Goal: Information Seeking & Learning: Find specific fact

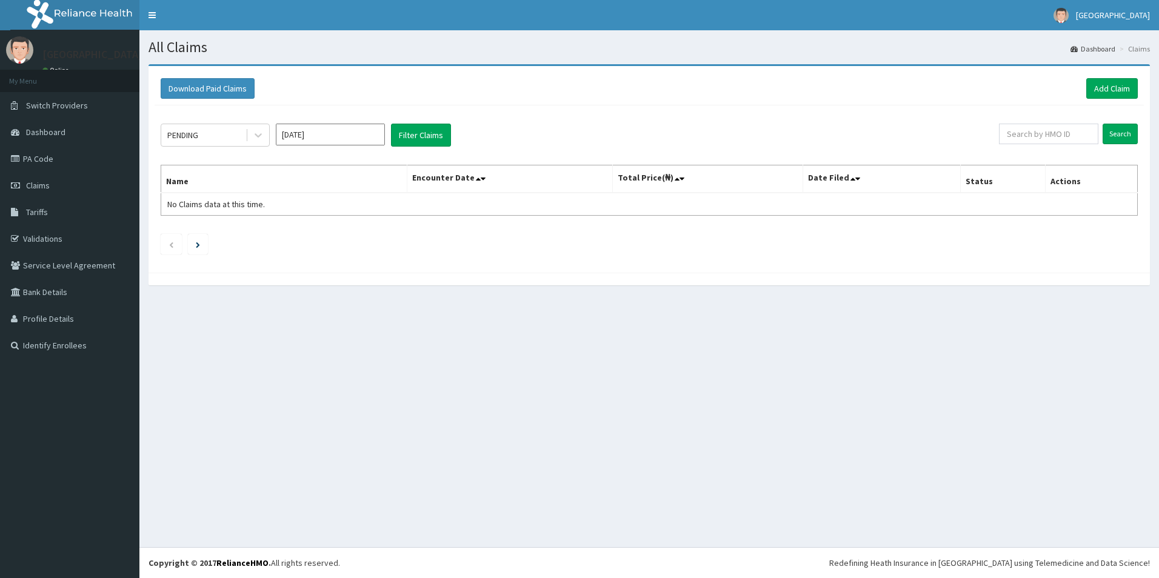
click at [328, 136] on input "Sep 2025" at bounding box center [330, 135] width 109 height 22
click at [302, 187] on div "Jan" at bounding box center [294, 185] width 24 height 22
type input "Jan 2025"
click at [264, 136] on icon at bounding box center [258, 135] width 12 height 12
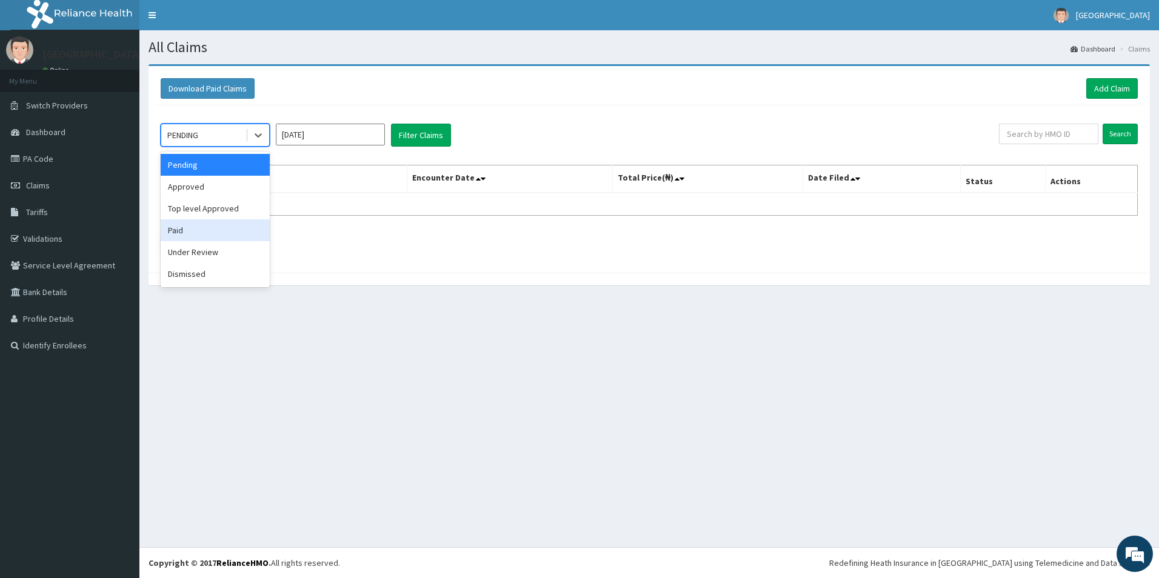
click at [193, 231] on div "Paid" at bounding box center [215, 230] width 109 height 22
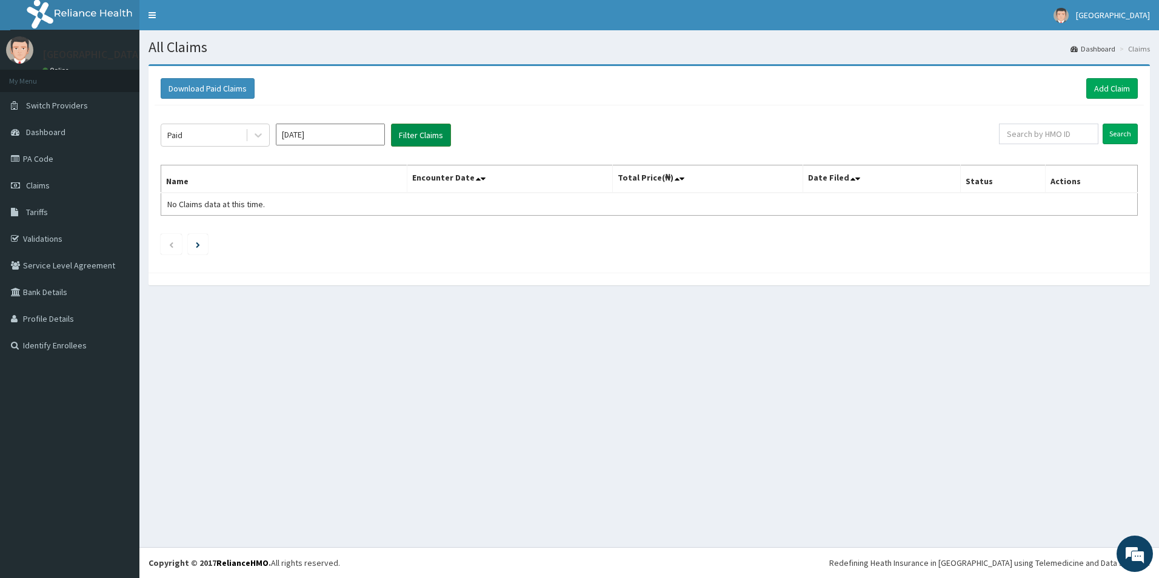
click at [438, 128] on button "Filter Claims" at bounding box center [421, 135] width 60 height 23
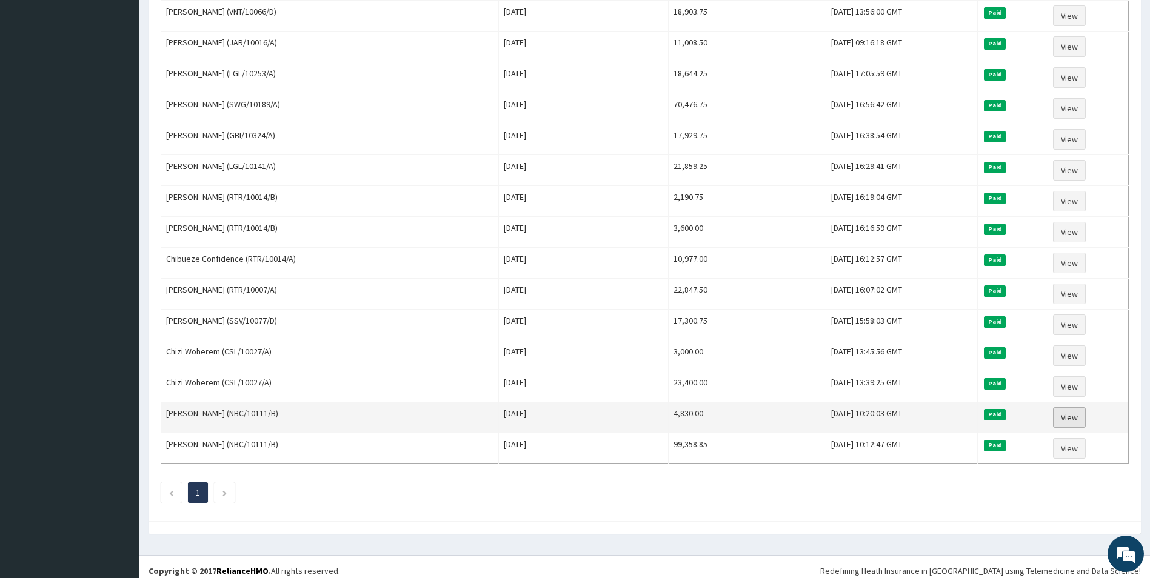
scroll to position [386, 0]
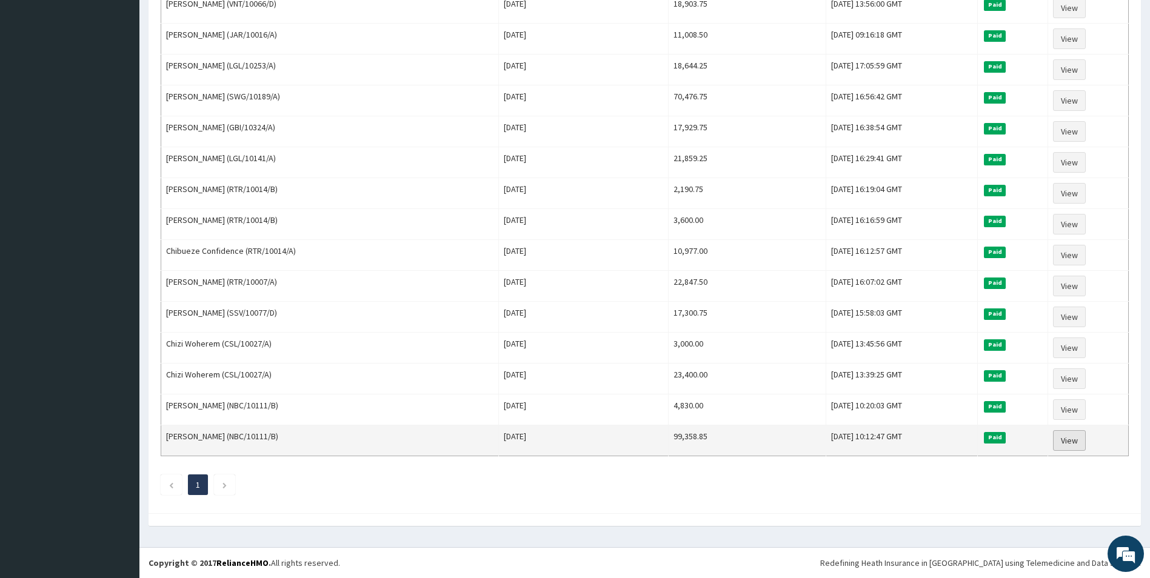
click at [1069, 438] on link "View" at bounding box center [1069, 440] width 33 height 21
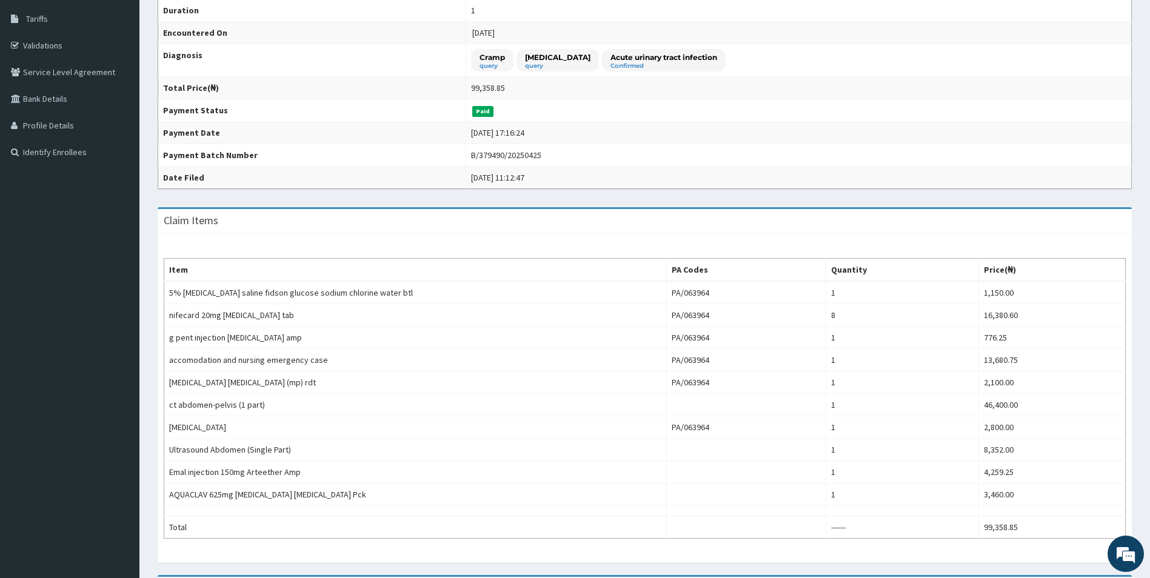
scroll to position [60, 0]
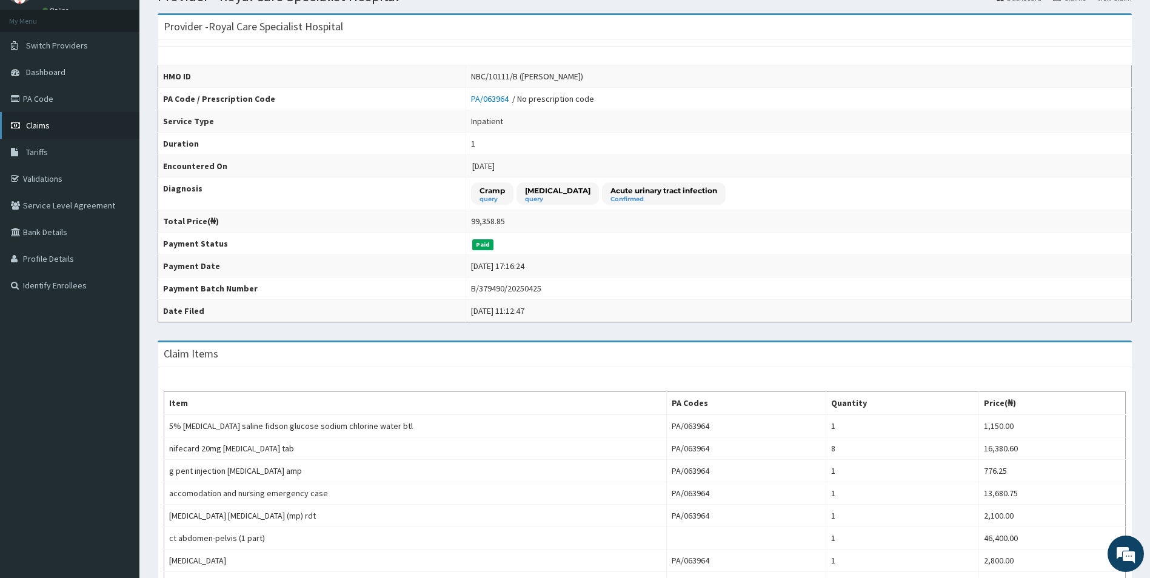
click at [47, 129] on span "Claims" at bounding box center [38, 125] width 24 height 11
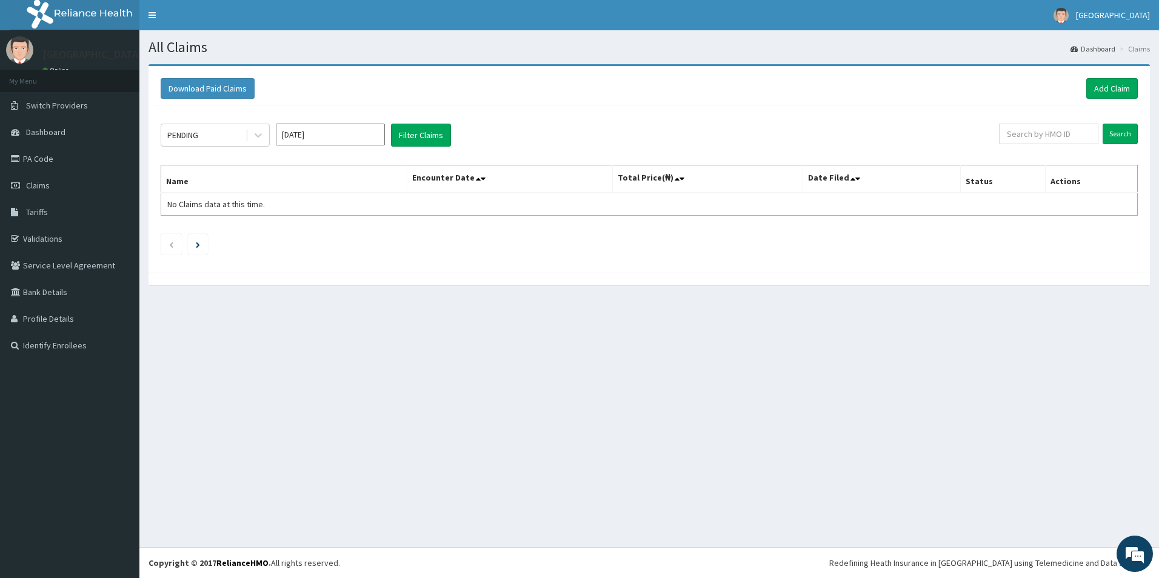
click at [328, 133] on input "[DATE]" at bounding box center [330, 135] width 109 height 22
click at [288, 187] on div "Jan" at bounding box center [294, 185] width 24 height 22
type input "[DATE]"
click at [255, 139] on icon at bounding box center [258, 135] width 12 height 12
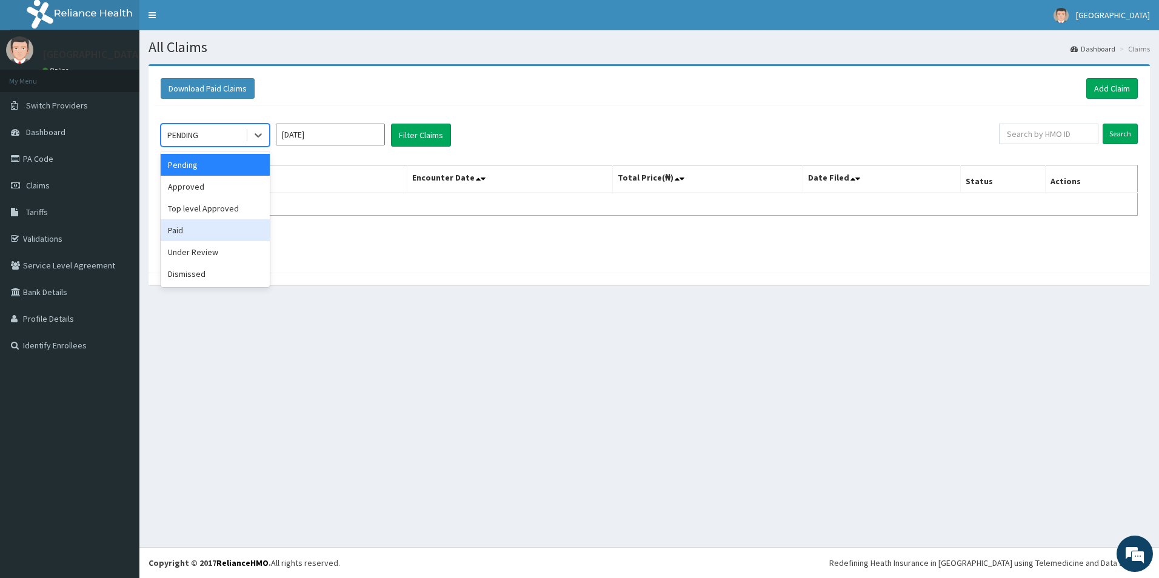
click at [185, 235] on div "Paid" at bounding box center [215, 230] width 109 height 22
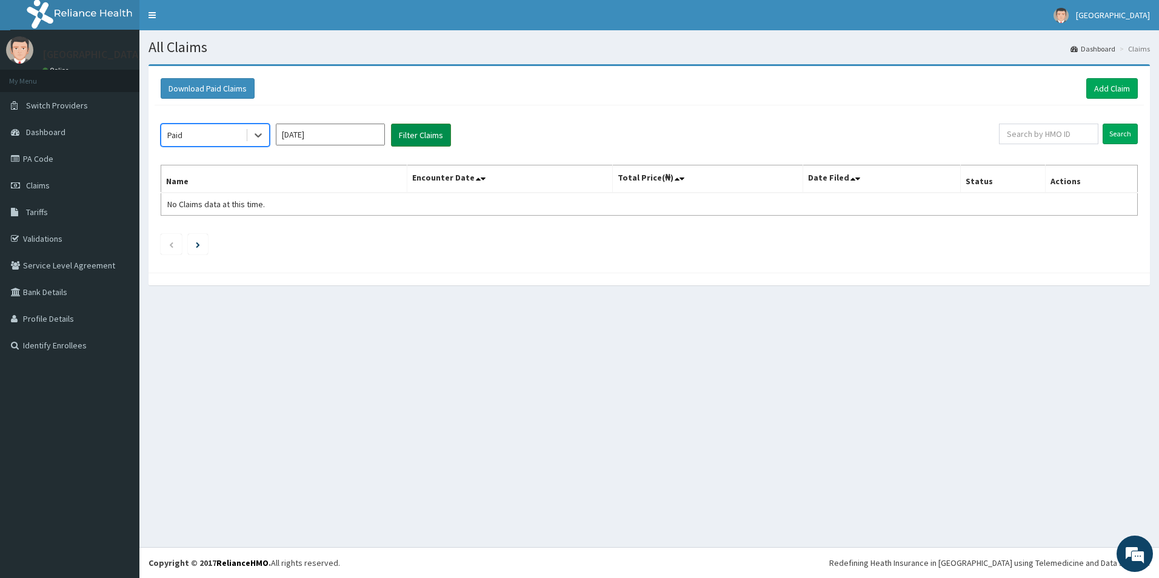
click at [441, 127] on button "Filter Claims" at bounding box center [421, 135] width 60 height 23
click at [1126, 135] on input "Search" at bounding box center [1119, 134] width 35 height 21
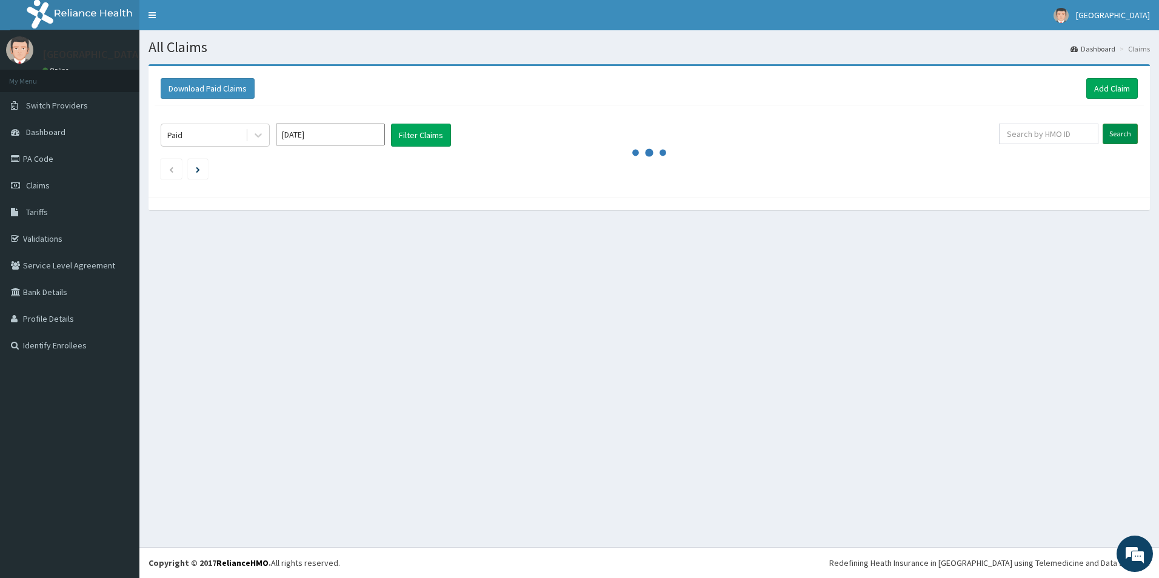
click at [1122, 135] on input "Search" at bounding box center [1119, 134] width 35 height 21
click at [363, 136] on input "Jan 2025" at bounding box center [330, 135] width 109 height 22
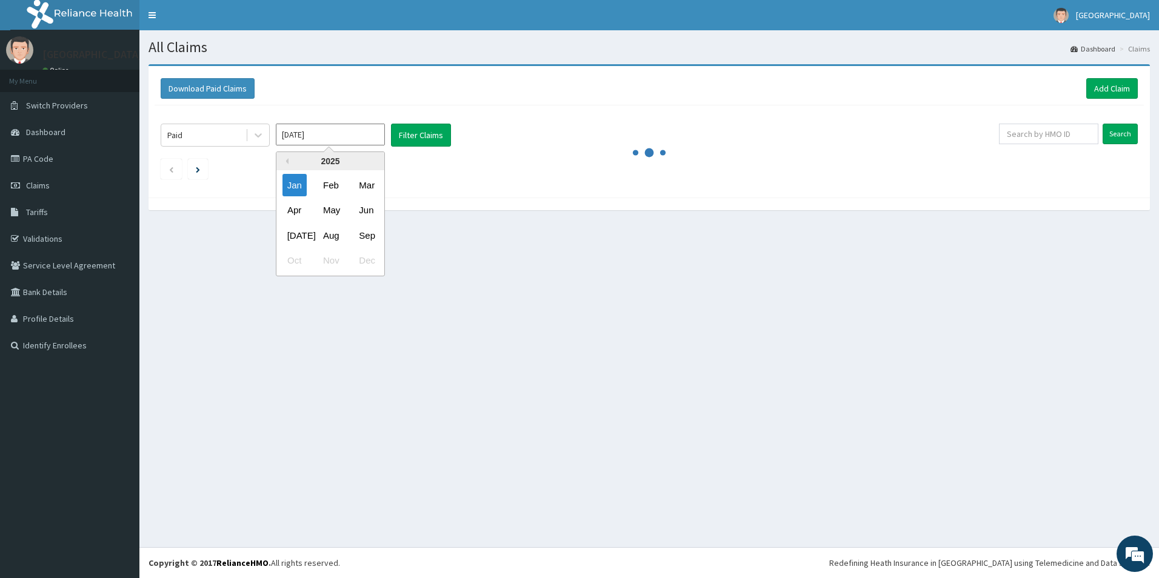
click at [451, 222] on div "Previous Year 2025 Jan Feb Mar Apr May Jun Jul Aug Sep Oct Nov Dec" at bounding box center [348, 216] width 206 height 128
click at [413, 193] on div "Previous Year 2025 Jan Feb Mar Apr May Jun Jul Aug Sep Oct Nov Dec" at bounding box center [348, 216] width 206 height 128
click at [324, 129] on input "Jan 2025" at bounding box center [330, 135] width 109 height 22
drag, startPoint x: 384, startPoint y: 204, endPoint x: 405, endPoint y: 202, distance: 21.9
click at [385, 204] on div "Previous Year 2025 Jan Feb Mar Apr May Jun Jul Aug Sep Oct Nov Dec" at bounding box center [348, 216] width 206 height 128
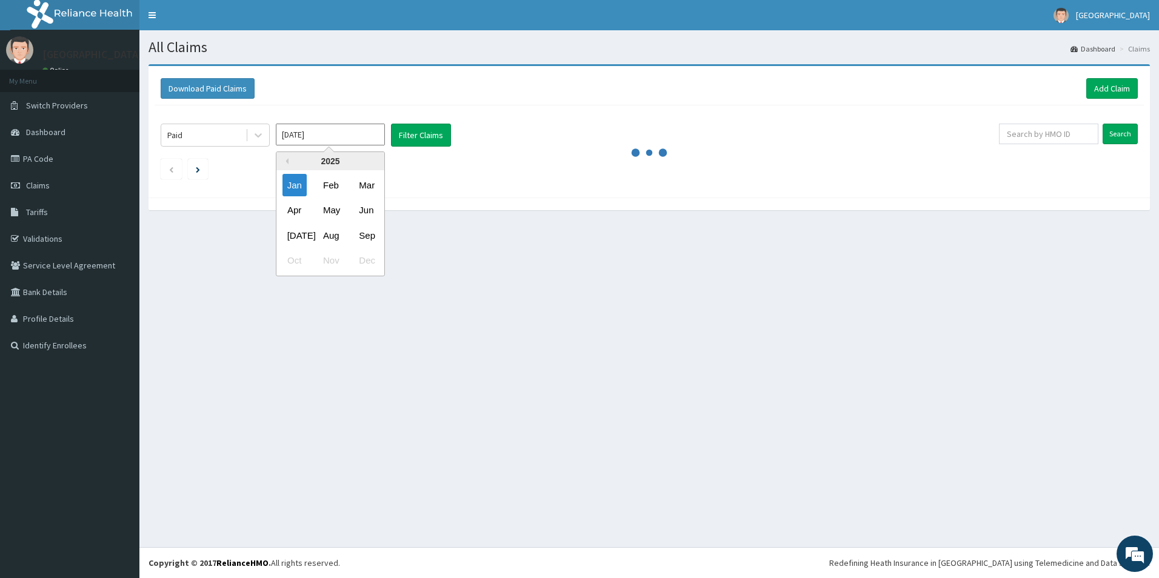
drag, startPoint x: 405, startPoint y: 202, endPoint x: 418, endPoint y: 204, distance: 12.2
click at [464, 232] on div "All Claims Dashboard Claims Download Paid Claims Add Claim × Note you can only …" at bounding box center [648, 288] width 1019 height 517
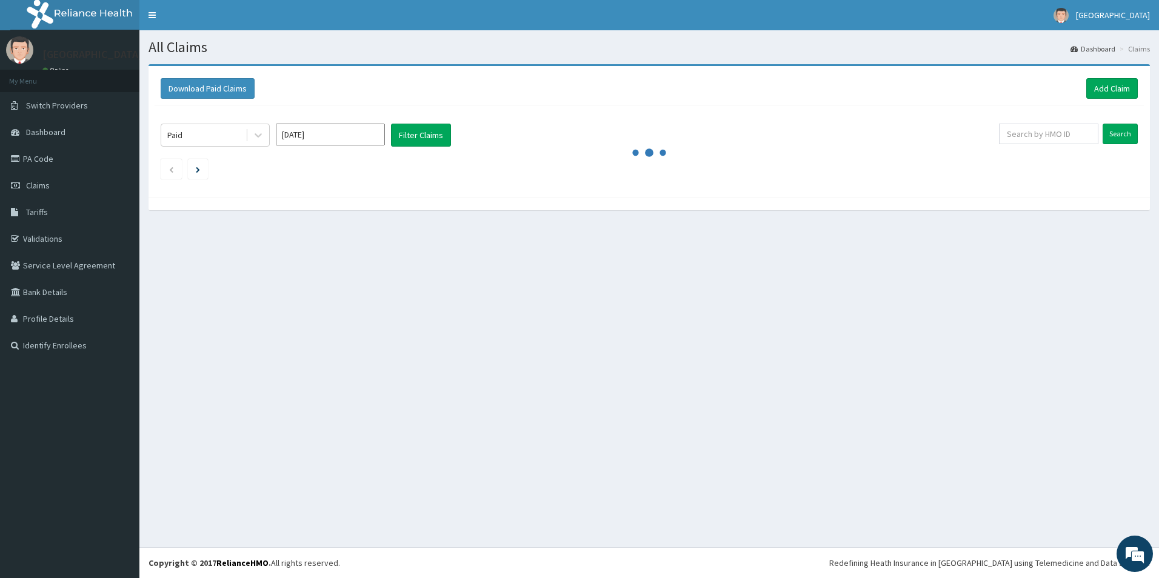
click at [323, 128] on input "Jan 2025" at bounding box center [330, 135] width 109 height 22
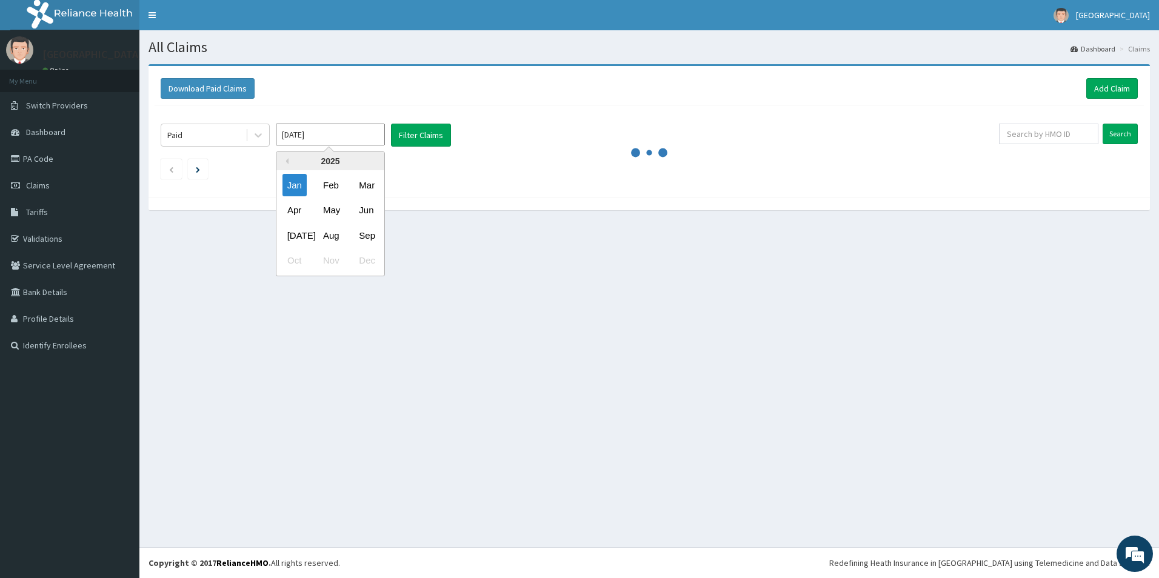
click at [499, 176] on ul at bounding box center [649, 169] width 977 height 21
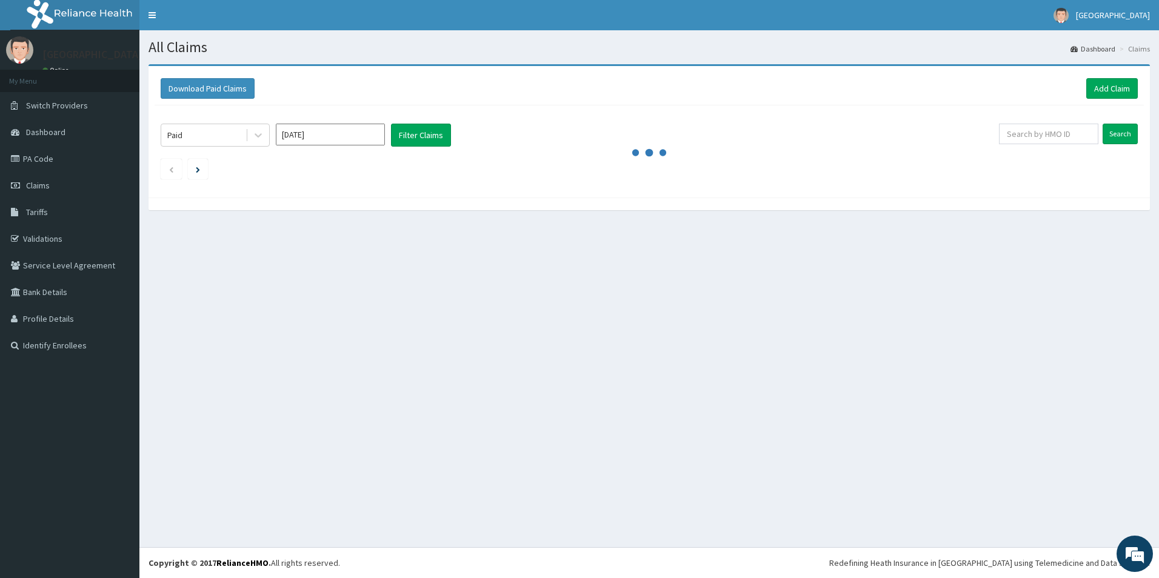
click at [319, 142] on input "Jan 2025" at bounding box center [330, 135] width 109 height 22
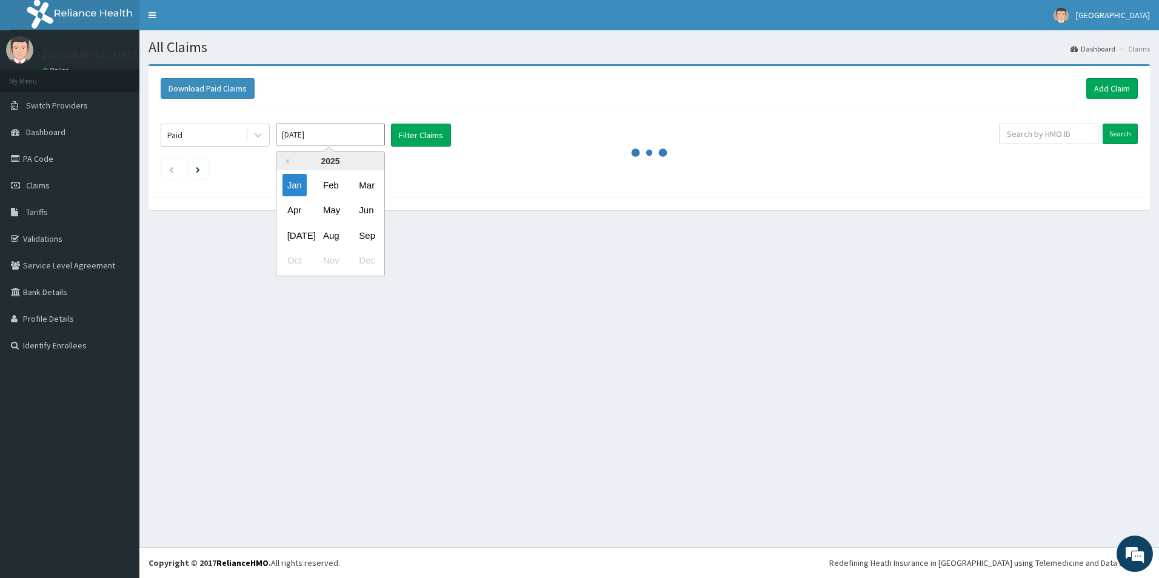
click at [447, 186] on div "Previous Year 2025 Jan Feb Mar Apr May Jun Jul Aug Sep Oct Nov Dec" at bounding box center [348, 216] width 206 height 128
click at [344, 127] on input "Jan 2025" at bounding box center [330, 135] width 109 height 22
click at [309, 128] on input "Jan 2025" at bounding box center [330, 135] width 109 height 22
click at [453, 187] on div "Paid Jan 2025 Previous Year 2025 Jan Feb Mar Apr May Jun Jul Aug Sep Oct Nov De…" at bounding box center [649, 148] width 989 height 86
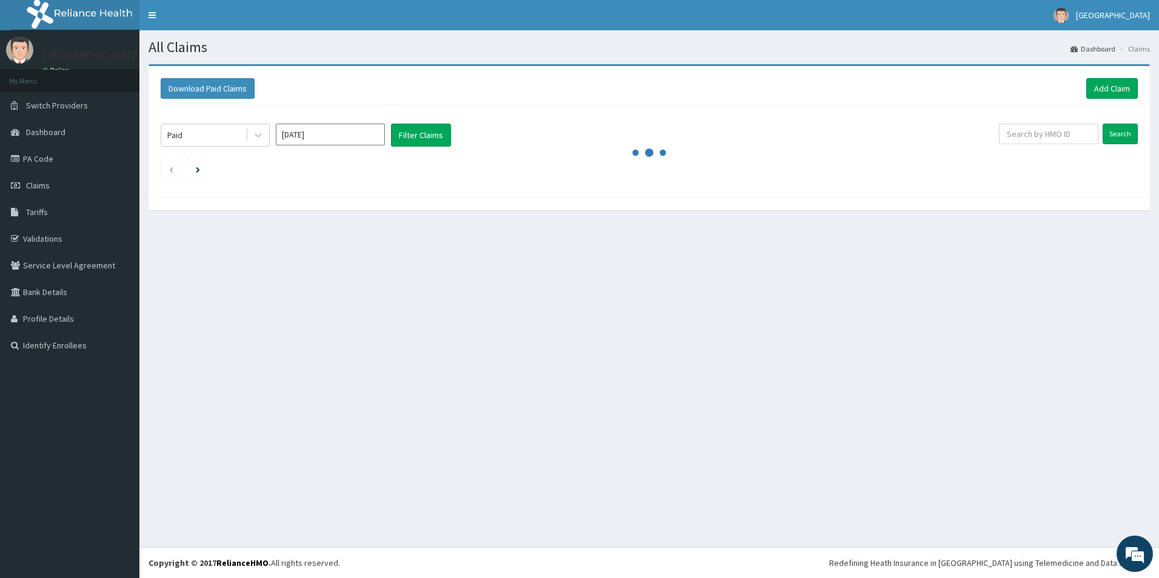
click at [321, 126] on input "Jan 2025" at bounding box center [330, 135] width 109 height 22
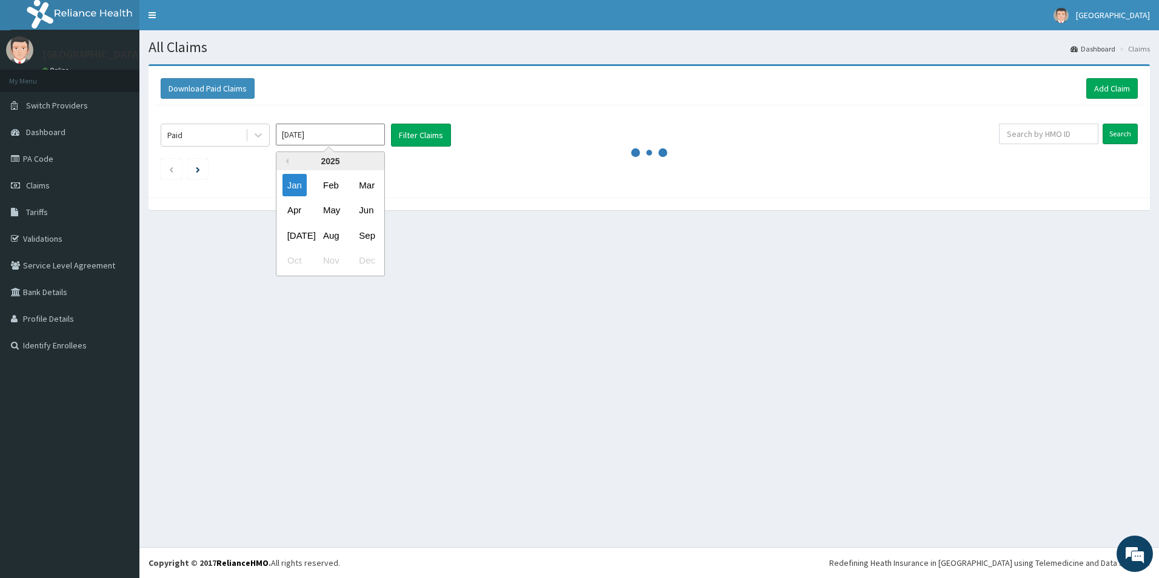
drag, startPoint x: 528, startPoint y: 182, endPoint x: 356, endPoint y: 120, distance: 183.5
click at [515, 182] on div "Paid Jan 2025 Previous Year 2025 Jan Feb Mar Apr May Jun Jul Aug Sep Oct Nov De…" at bounding box center [649, 148] width 989 height 86
click at [345, 132] on input "Jan 2025" at bounding box center [330, 135] width 109 height 22
click at [472, 172] on ul at bounding box center [649, 169] width 977 height 21
click at [349, 136] on input "Jan 2025" at bounding box center [330, 135] width 109 height 22
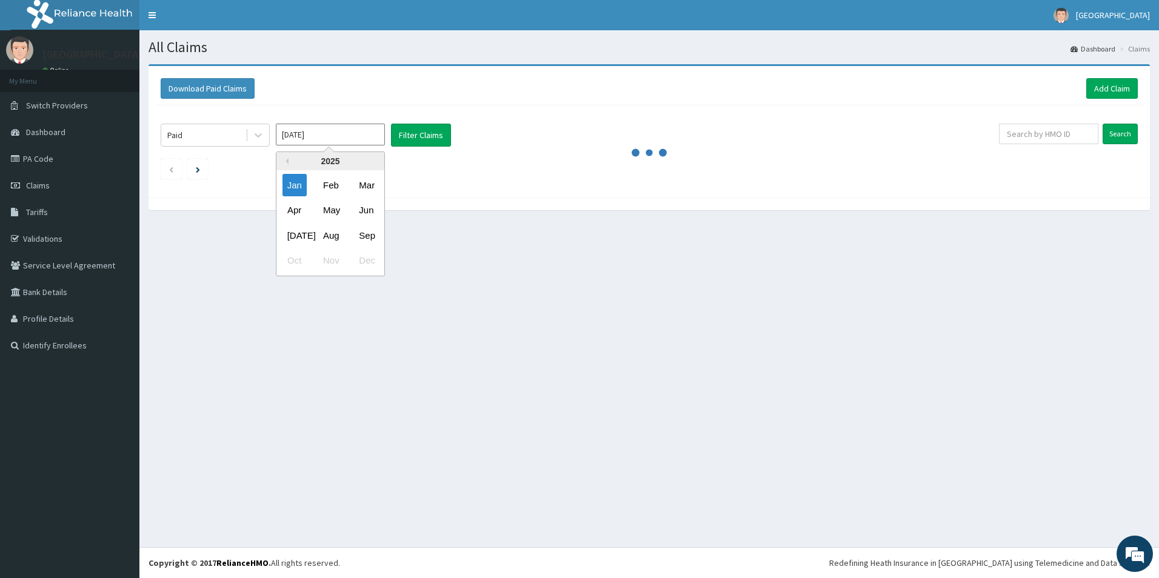
click at [438, 188] on div "Previous Year 2025 Jan Feb Mar Apr May Jun Jul Aug Sep Oct Nov Dec" at bounding box center [348, 216] width 206 height 128
drag, startPoint x: 340, startPoint y: 130, endPoint x: 618, endPoint y: 208, distance: 288.5
click at [389, 145] on div "Paid Jan 2025 Previous Year 2025 Jan Feb Mar Apr May Jun Jul Aug Sep Oct Nov De…" at bounding box center [580, 135] width 838 height 23
click at [549, 240] on div "All Claims Dashboard Claims Download Paid Claims Add Claim × Note you can only …" at bounding box center [648, 288] width 1019 height 517
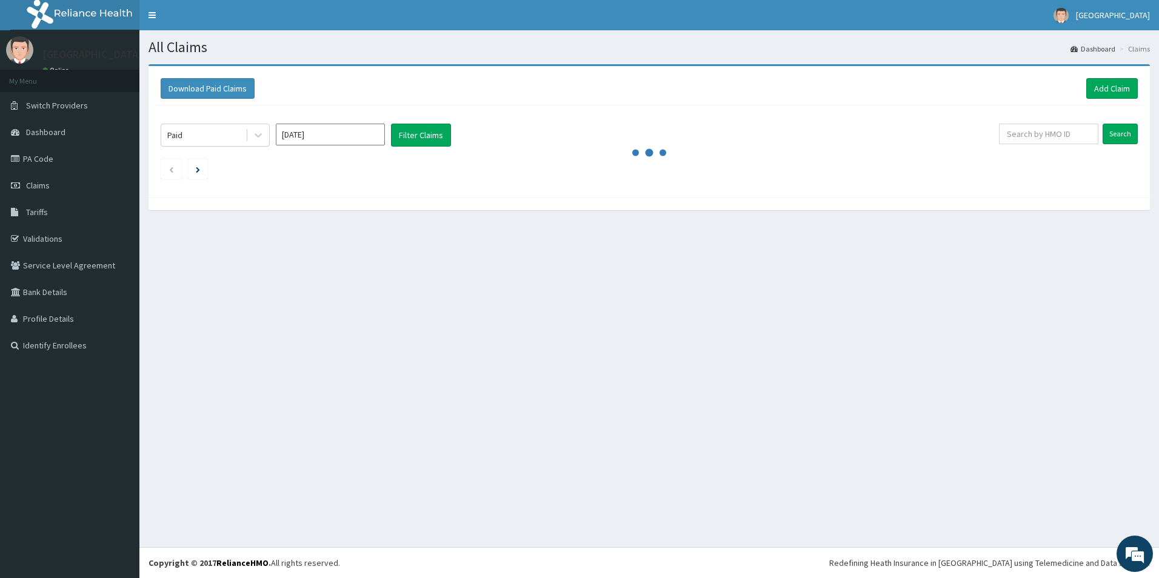
click at [335, 131] on input "Jan 2025" at bounding box center [330, 135] width 109 height 22
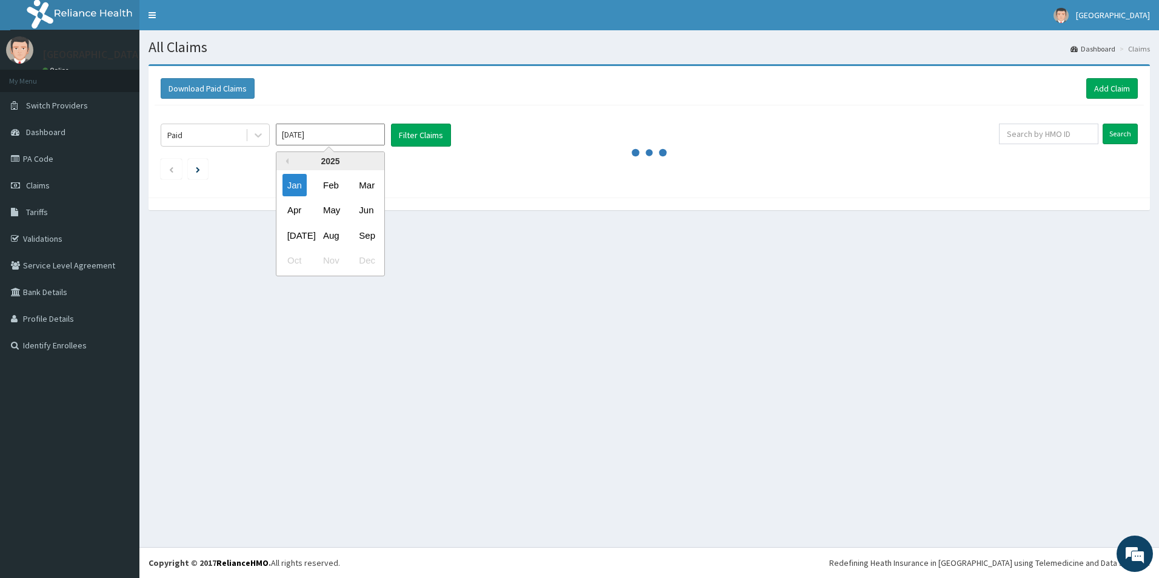
click at [431, 218] on div "Previous Year 2025 Jan Feb Mar Apr May Jun Jul Aug Sep Oct Nov Dec" at bounding box center [348, 216] width 206 height 128
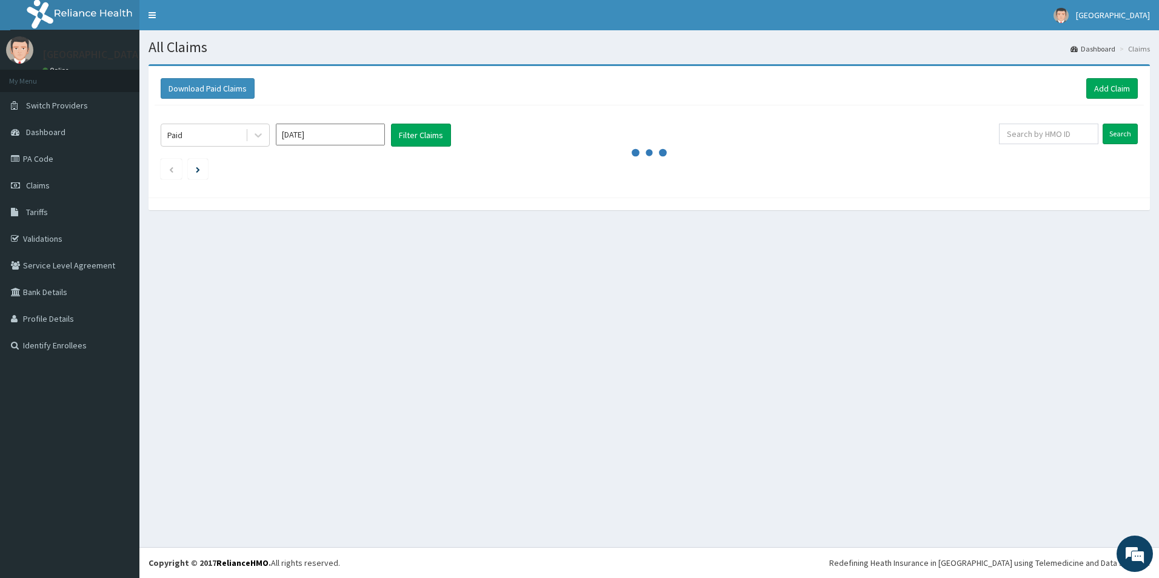
click at [485, 256] on div "All Claims Dashboard Claims Download Paid Claims Add Claim × Note you can only …" at bounding box center [648, 288] width 1019 height 517
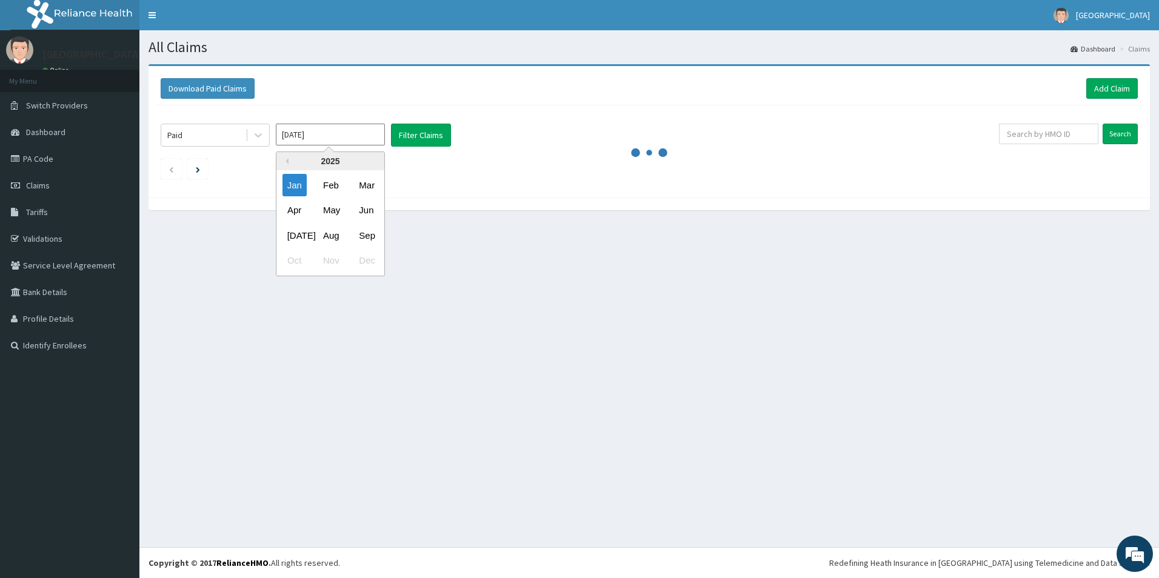
drag, startPoint x: 337, startPoint y: 127, endPoint x: 386, endPoint y: 140, distance: 50.7
click at [337, 128] on input "[DATE]" at bounding box center [330, 135] width 109 height 22
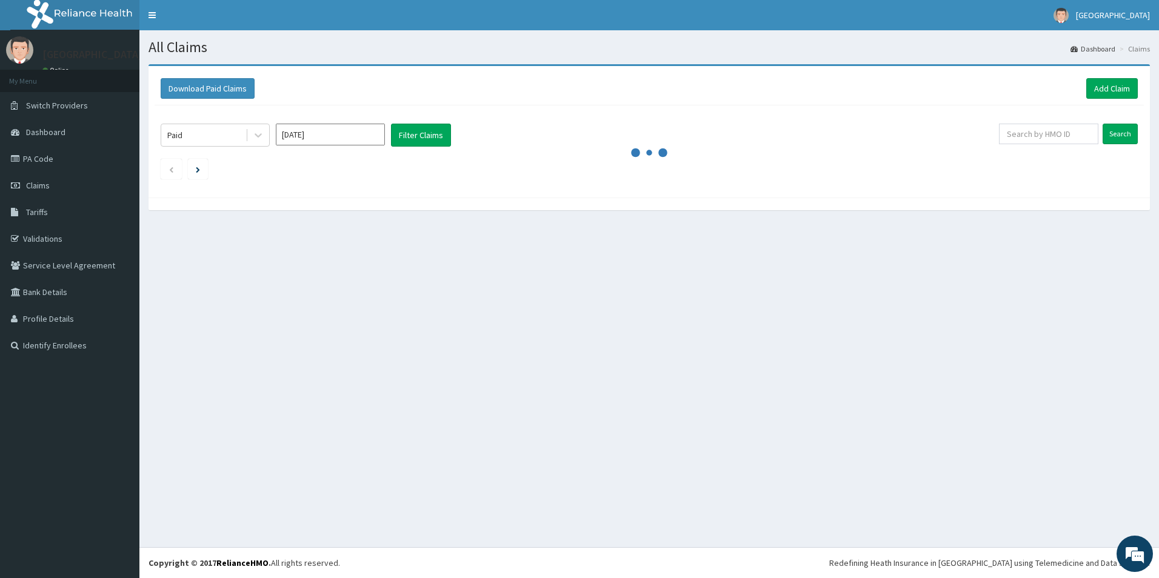
drag, startPoint x: 519, startPoint y: 218, endPoint x: 593, endPoint y: 185, distance: 81.2
click at [520, 218] on div "Download Paid Claims Add Claim × Note you can only download claims within a max…" at bounding box center [648, 143] width 1019 height 158
click at [318, 138] on input "[DATE]" at bounding box center [330, 135] width 109 height 22
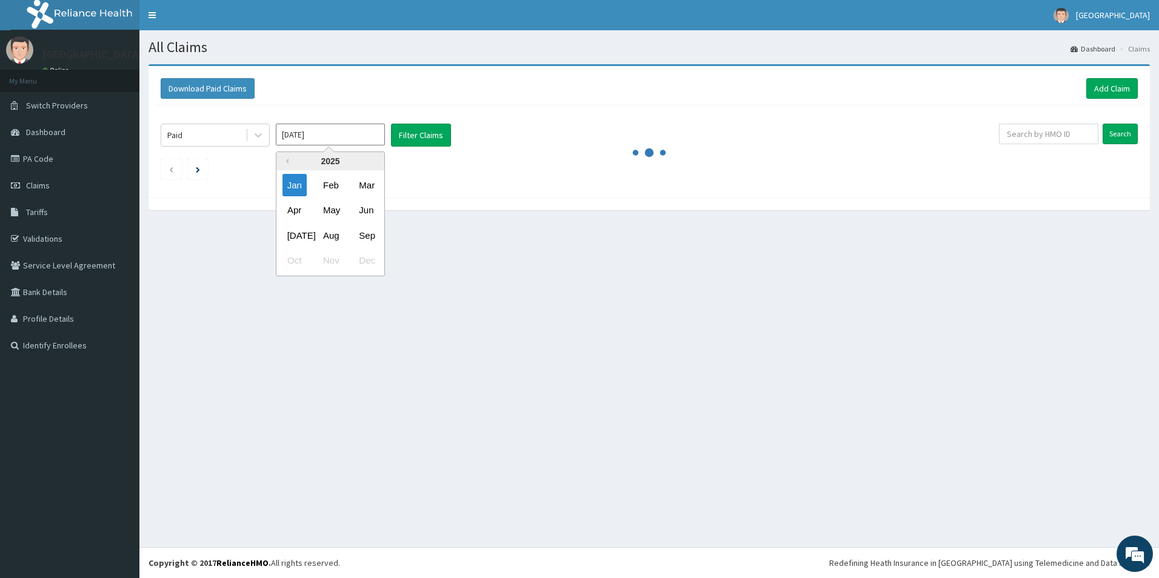
click at [485, 187] on div "Paid Jan 2025 Previous Year 2025 Jan Feb Mar Apr May Jun Jul Aug Sep Oct Nov De…" at bounding box center [649, 148] width 989 height 86
click at [344, 132] on input "[DATE]" at bounding box center [330, 135] width 109 height 22
click at [422, 187] on div "Previous Year 2025 Jan Feb Mar Apr May Jun Jul Aug Sep Oct Nov Dec" at bounding box center [348, 216] width 206 height 128
click at [467, 215] on div "Download Paid Claims Add Claim × Note you can only download claims within a max…" at bounding box center [648, 143] width 1019 height 158
click at [334, 136] on input "[DATE]" at bounding box center [330, 135] width 109 height 22
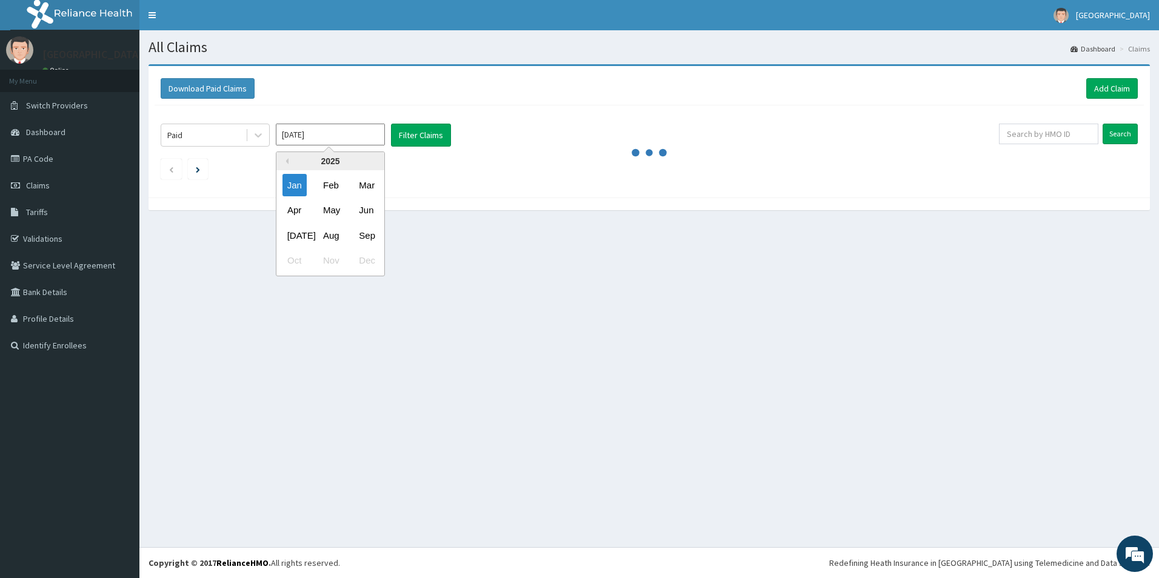
click at [436, 184] on div "Previous Year 2025 Jan Feb Mar Apr May Jun Jul Aug Sep Oct Nov Dec" at bounding box center [348, 216] width 206 height 128
click at [342, 131] on input "[DATE]" at bounding box center [330, 135] width 109 height 22
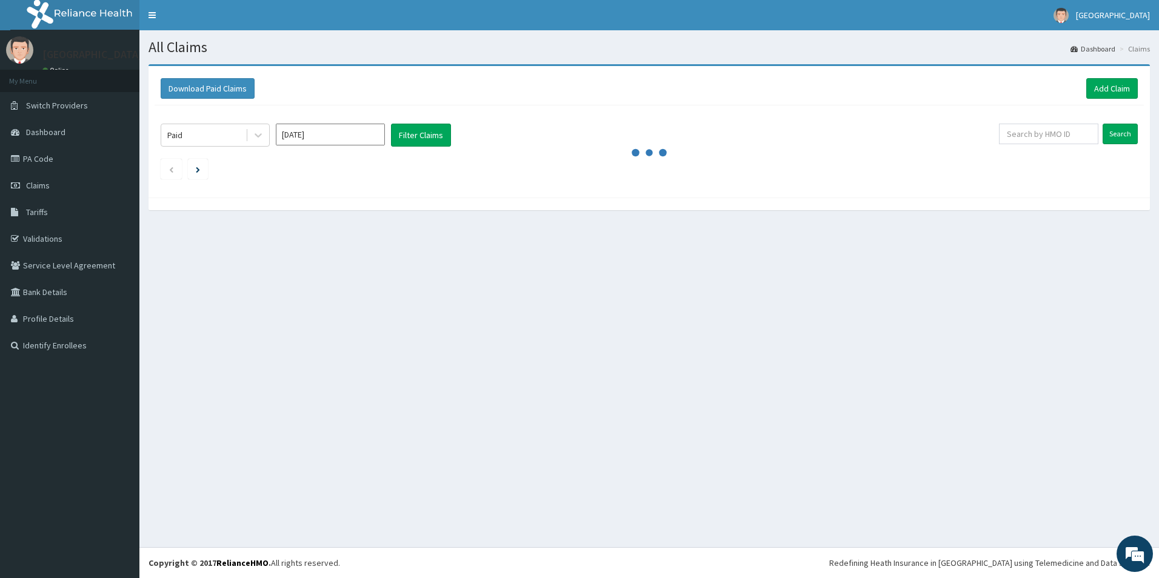
click at [473, 216] on div "Download Paid Claims Add Claim × Note you can only download claims within a max…" at bounding box center [648, 143] width 1019 height 158
click at [338, 136] on input "Jan 2025" at bounding box center [330, 135] width 109 height 22
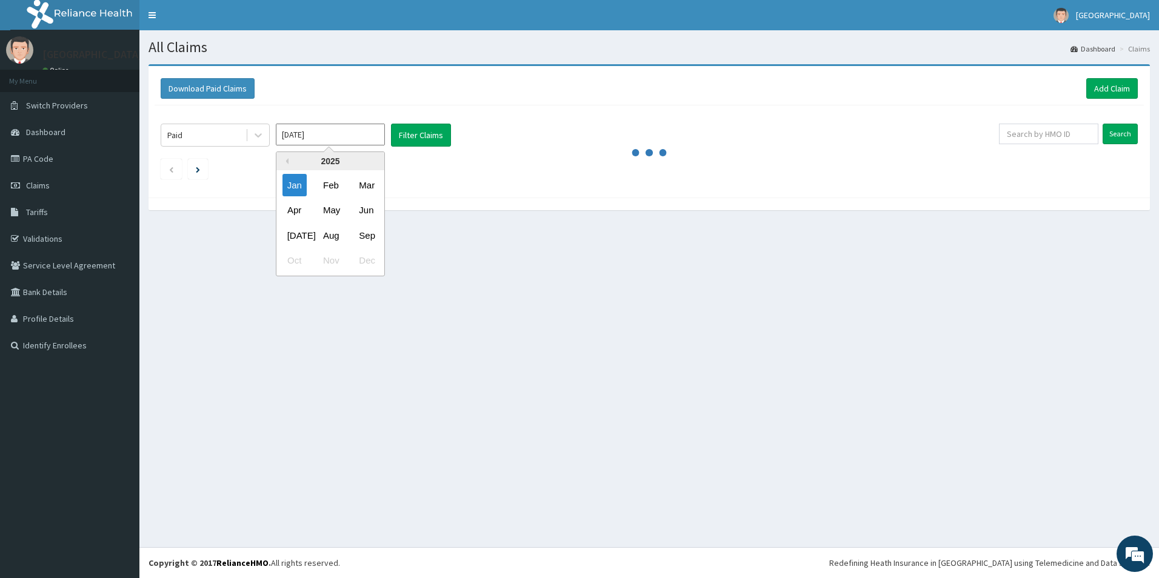
click at [432, 178] on div "Previous Year 2025 Jan Feb Mar Apr May Jun Jul Aug Sep Oct Nov Dec" at bounding box center [348, 216] width 206 height 128
click at [450, 190] on div "Previous Year 2025 Jan Feb Mar Apr May Jun Jul Aug Sep Oct Nov Dec" at bounding box center [348, 216] width 206 height 128
click at [1116, 133] on input "Search" at bounding box center [1119, 134] width 35 height 21
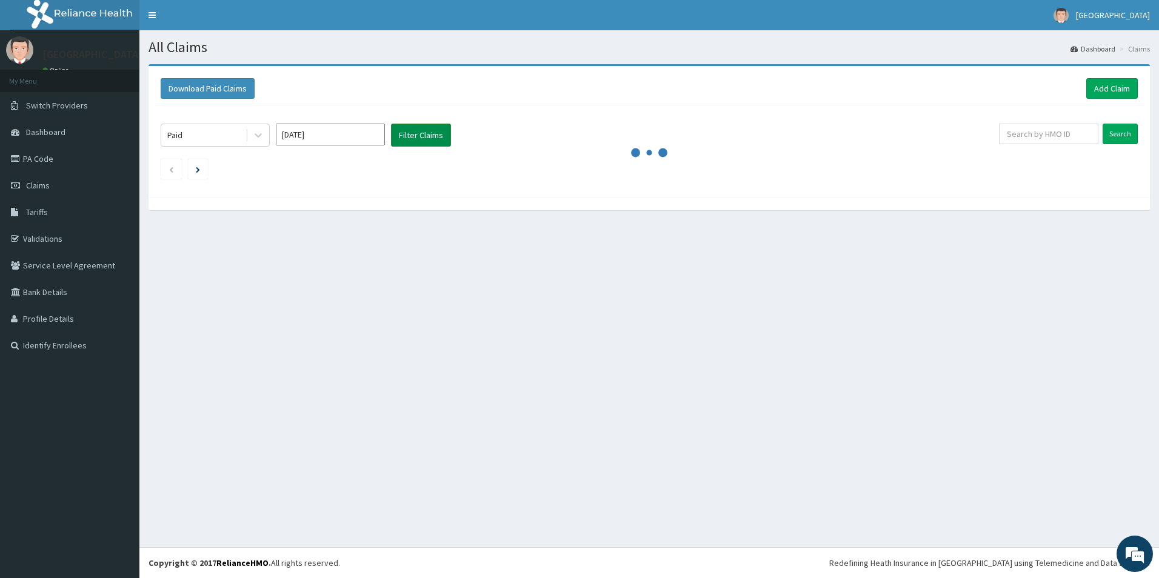
click at [425, 133] on button "Filter Claims" at bounding box center [421, 135] width 60 height 23
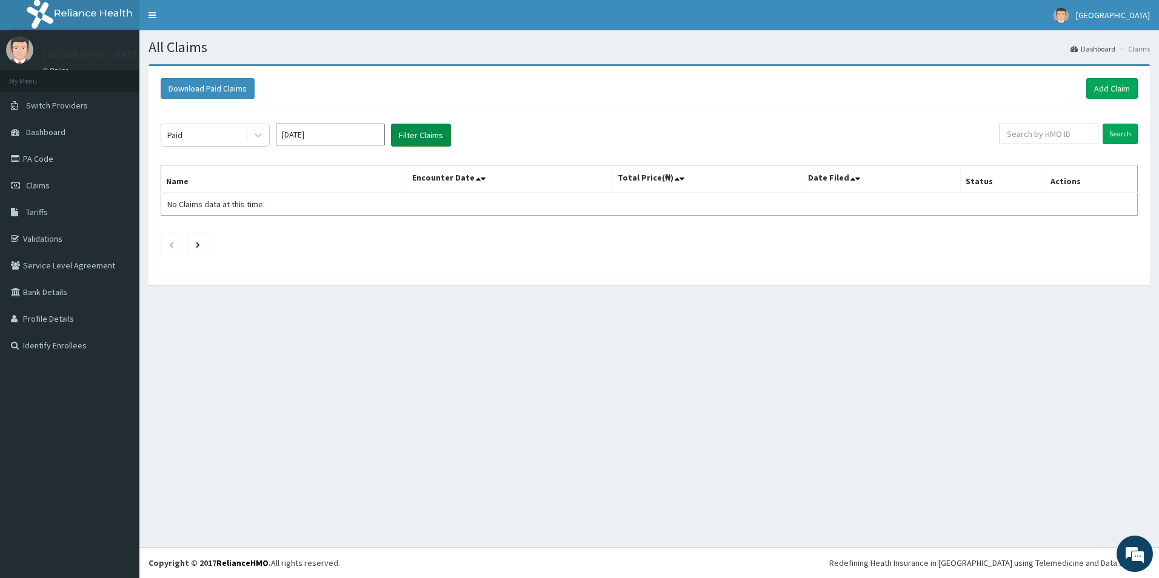
click at [428, 134] on button "Filter Claims" at bounding box center [421, 135] width 60 height 23
click at [1133, 136] on input "Search" at bounding box center [1119, 134] width 35 height 21
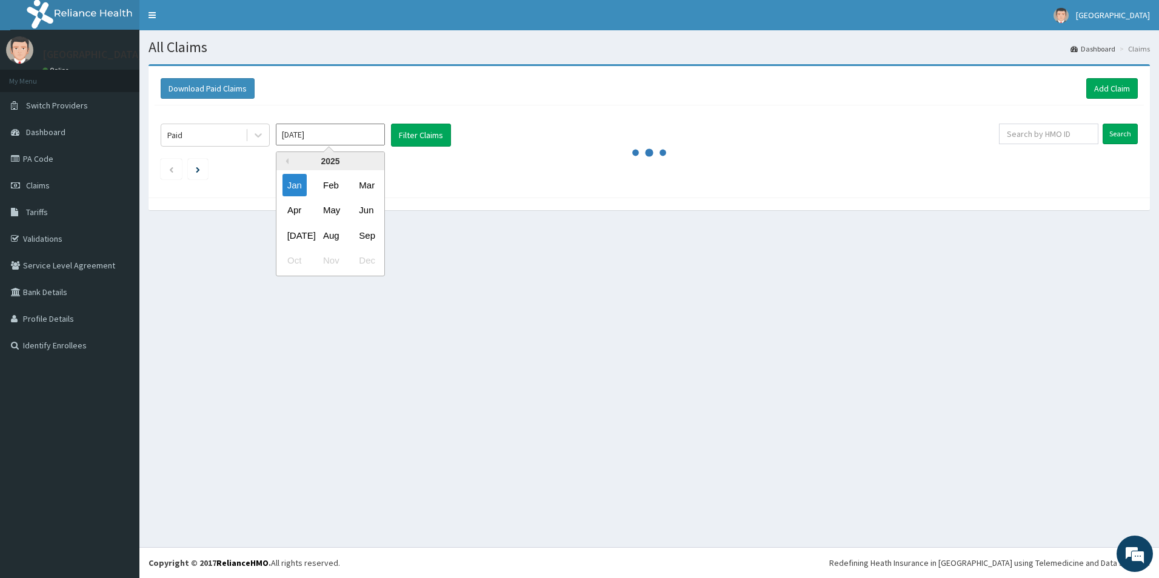
click at [325, 135] on input "Jan 2025" at bounding box center [330, 135] width 109 height 22
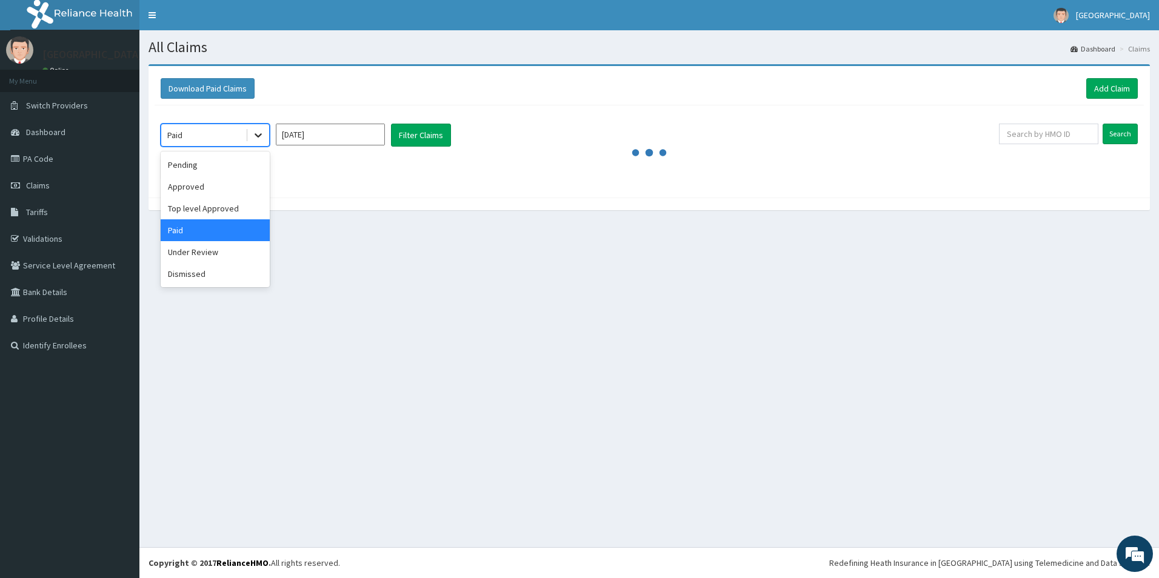
click at [266, 135] on div at bounding box center [258, 135] width 22 height 22
click at [383, 134] on input "Jan 2025" at bounding box center [330, 135] width 109 height 22
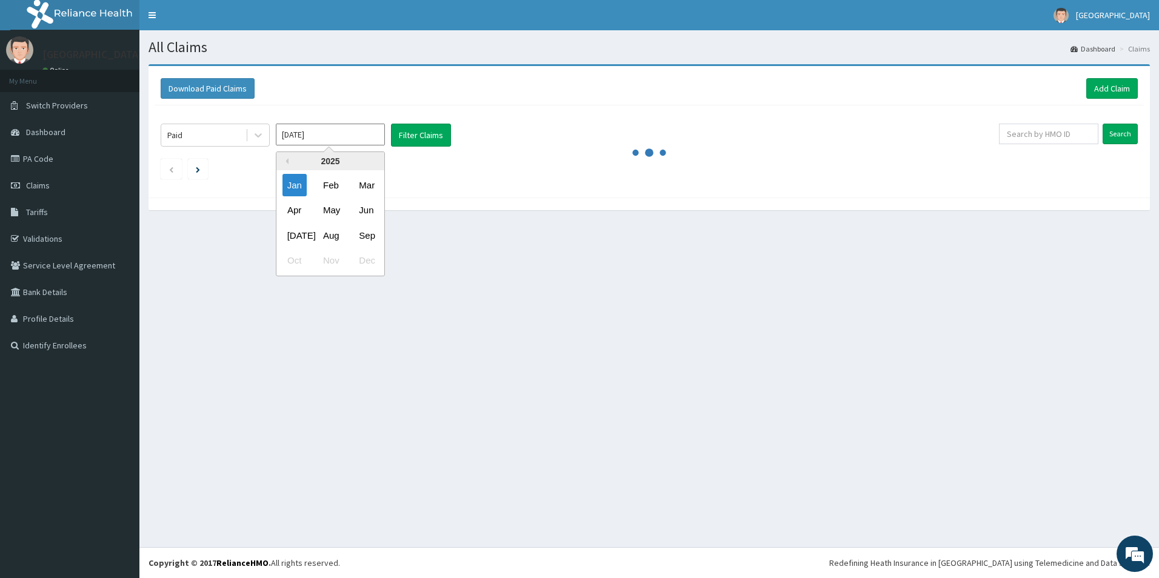
click at [433, 190] on div "Previous Year 2025 Jan Feb Mar Apr May Jun Jul Aug Sep Oct Nov Dec" at bounding box center [348, 216] width 206 height 128
click at [296, 184] on div "Jan" at bounding box center [294, 185] width 24 height 22
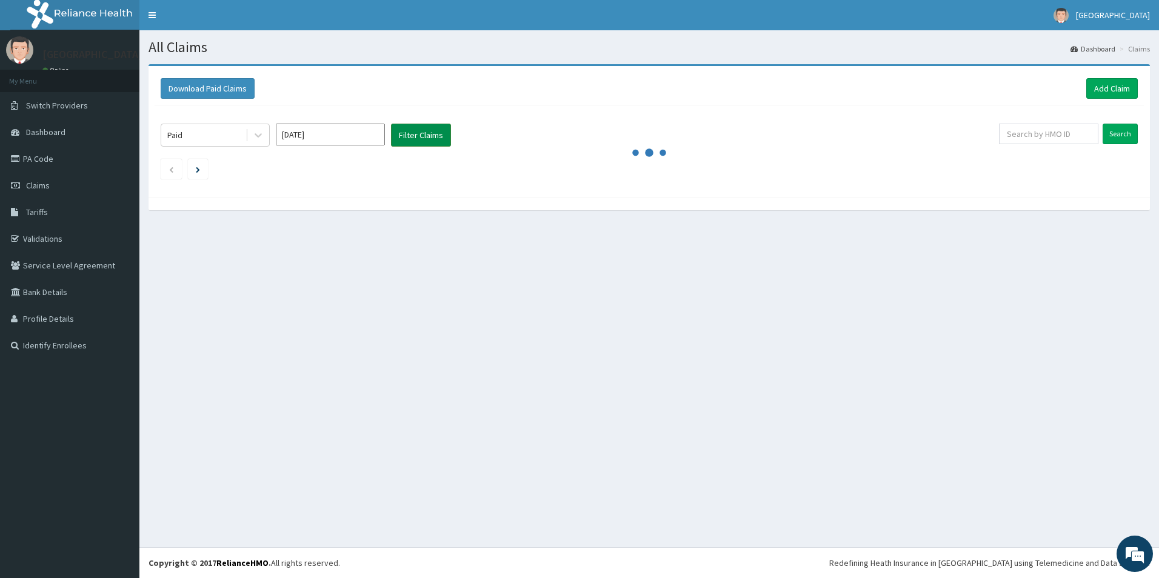
click at [432, 134] on button "Filter Claims" at bounding box center [421, 135] width 60 height 23
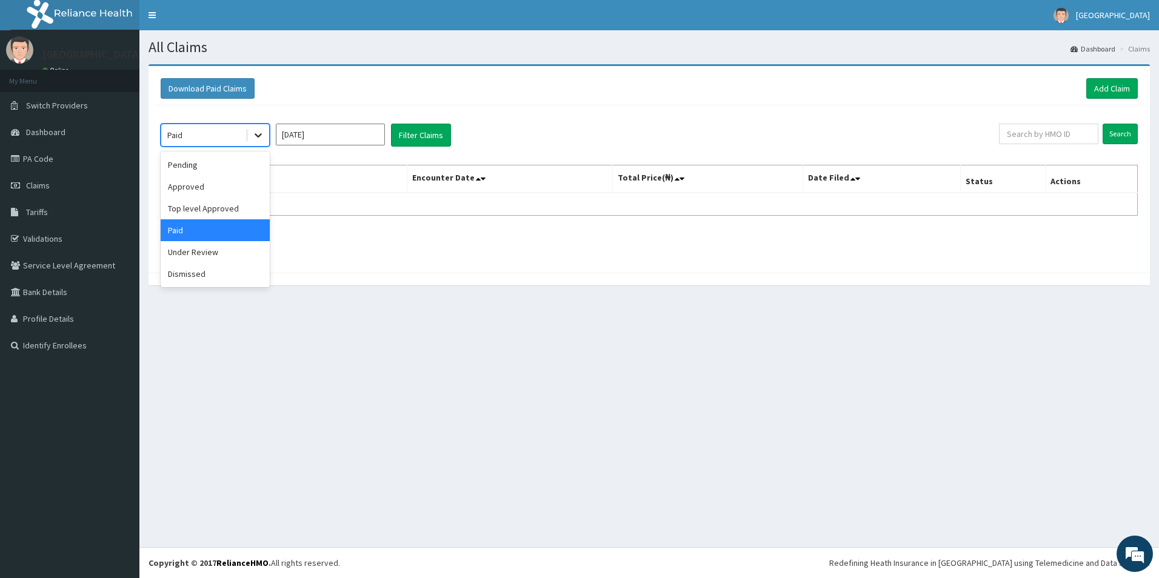
click at [252, 138] on div at bounding box center [258, 135] width 22 height 22
click at [211, 230] on div "Paid" at bounding box center [215, 230] width 109 height 22
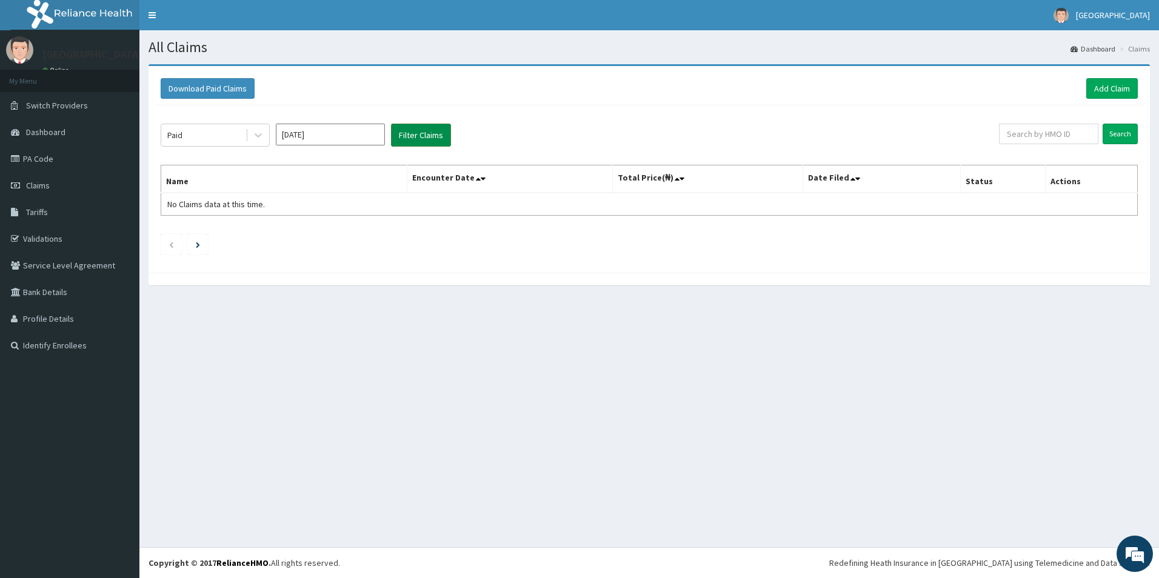
click at [398, 139] on button "Filter Claims" at bounding box center [421, 135] width 60 height 23
click at [1122, 129] on input "Search" at bounding box center [1119, 134] width 35 height 21
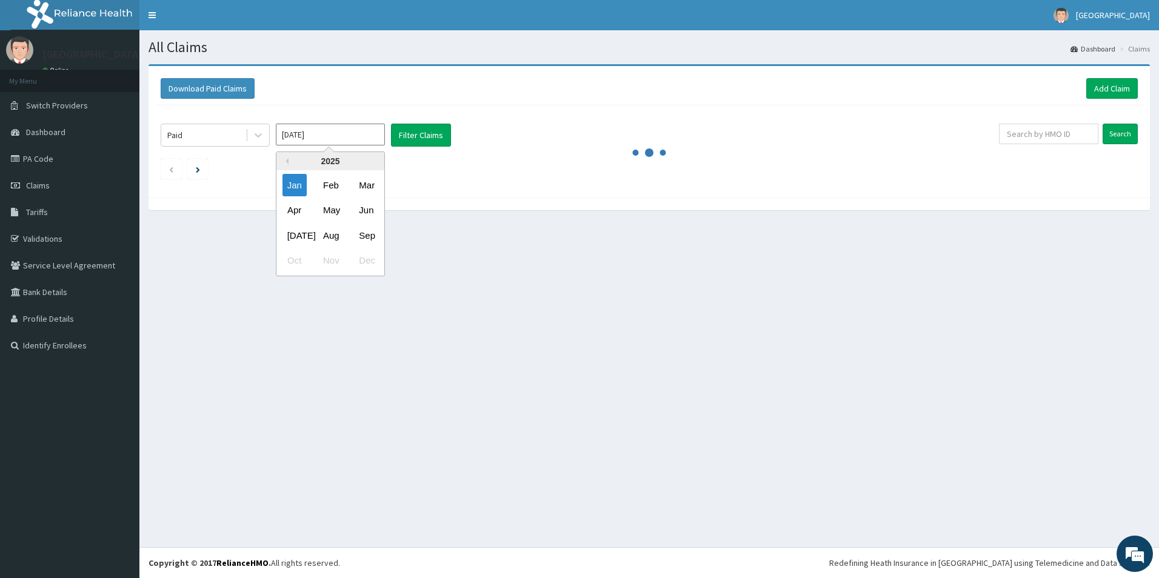
click at [314, 136] on input "[DATE]" at bounding box center [330, 135] width 109 height 22
drag, startPoint x: 290, startPoint y: 182, endPoint x: 236, endPoint y: 119, distance: 82.6
click at [289, 180] on div "Jan" at bounding box center [294, 185] width 24 height 22
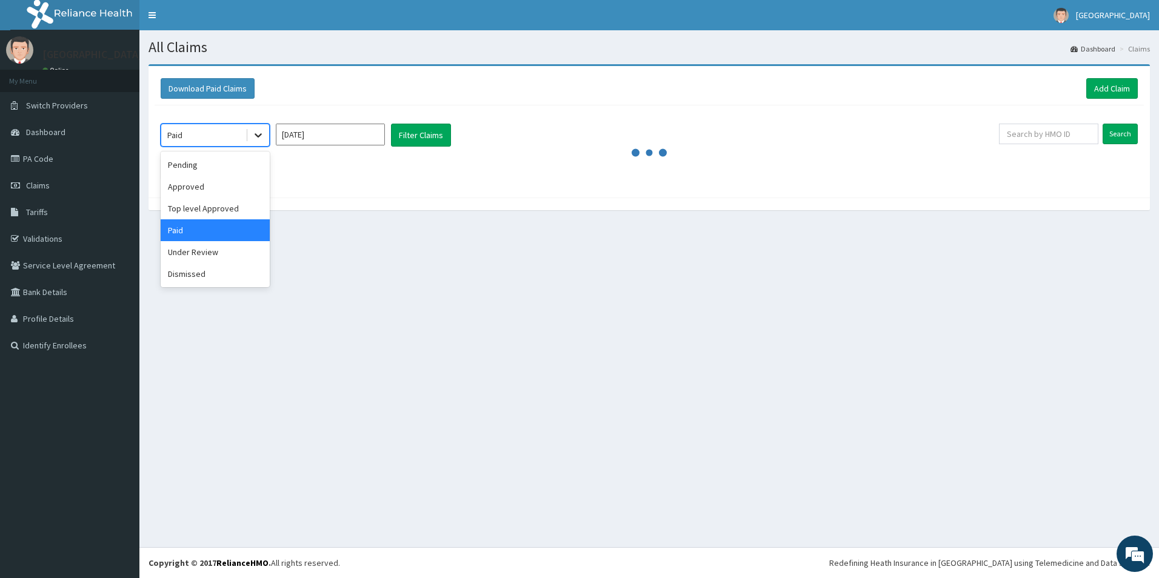
click at [258, 135] on icon at bounding box center [258, 135] width 12 height 12
click at [216, 227] on div "Paid" at bounding box center [215, 230] width 109 height 22
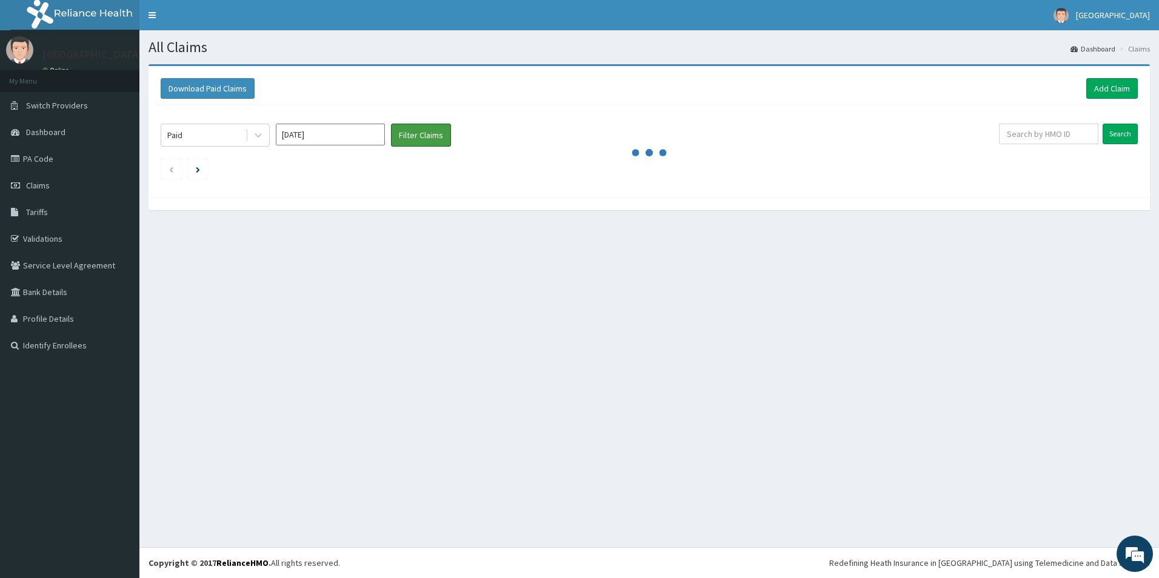
drag, startPoint x: 402, startPoint y: 136, endPoint x: 535, endPoint y: 163, distance: 135.5
click at [410, 133] on button "Filter Claims" at bounding box center [421, 135] width 60 height 23
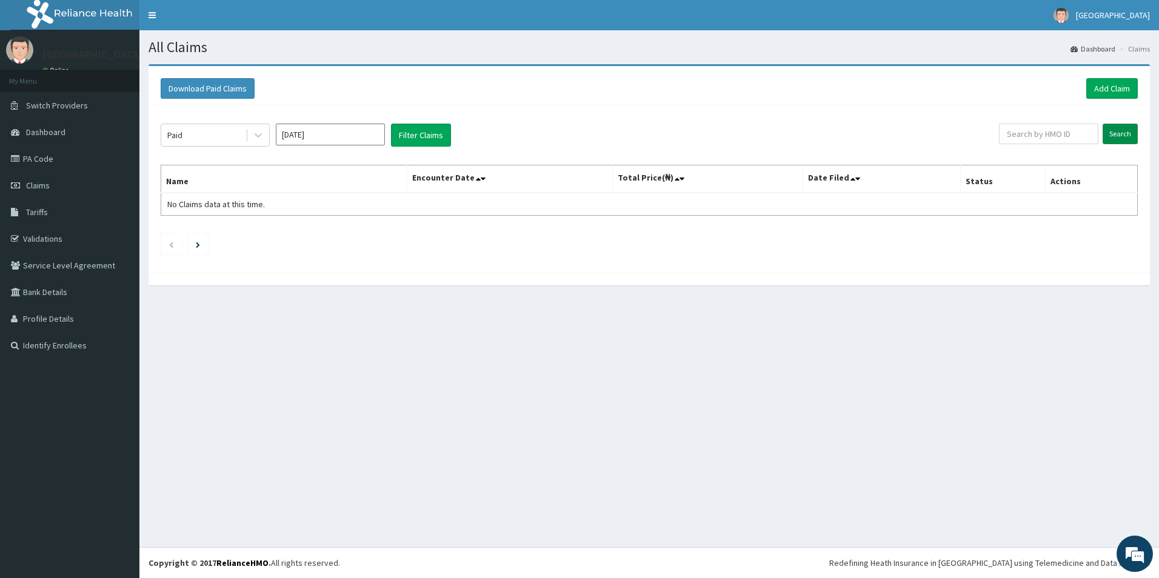
click at [1128, 132] on input "Search" at bounding box center [1119, 134] width 35 height 21
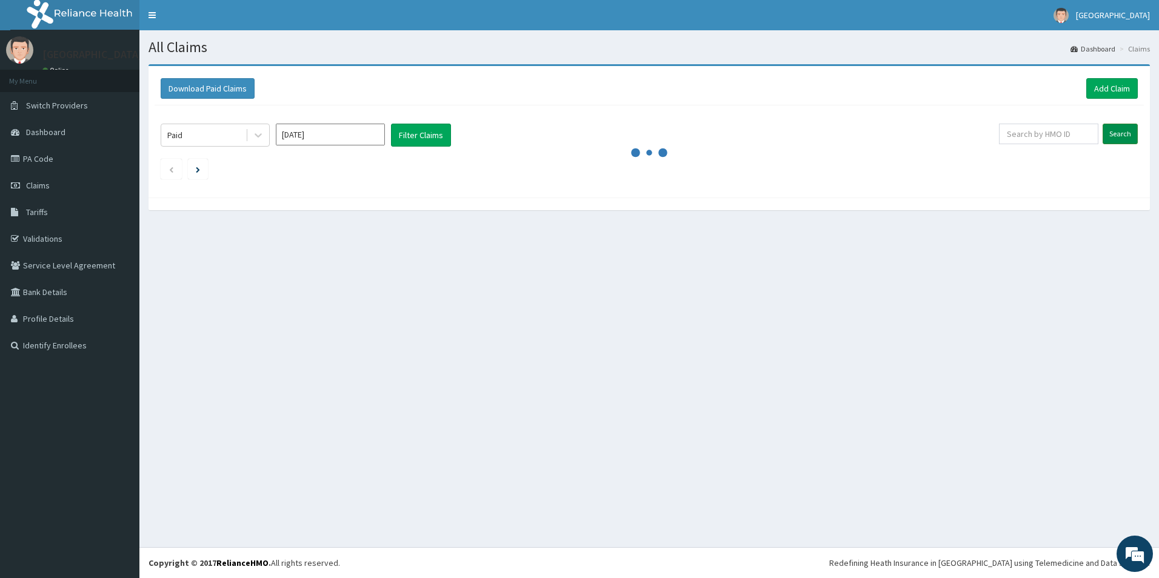
click at [1115, 128] on input "Search" at bounding box center [1119, 134] width 35 height 21
click at [293, 133] on input "Jan 2025" at bounding box center [330, 135] width 109 height 22
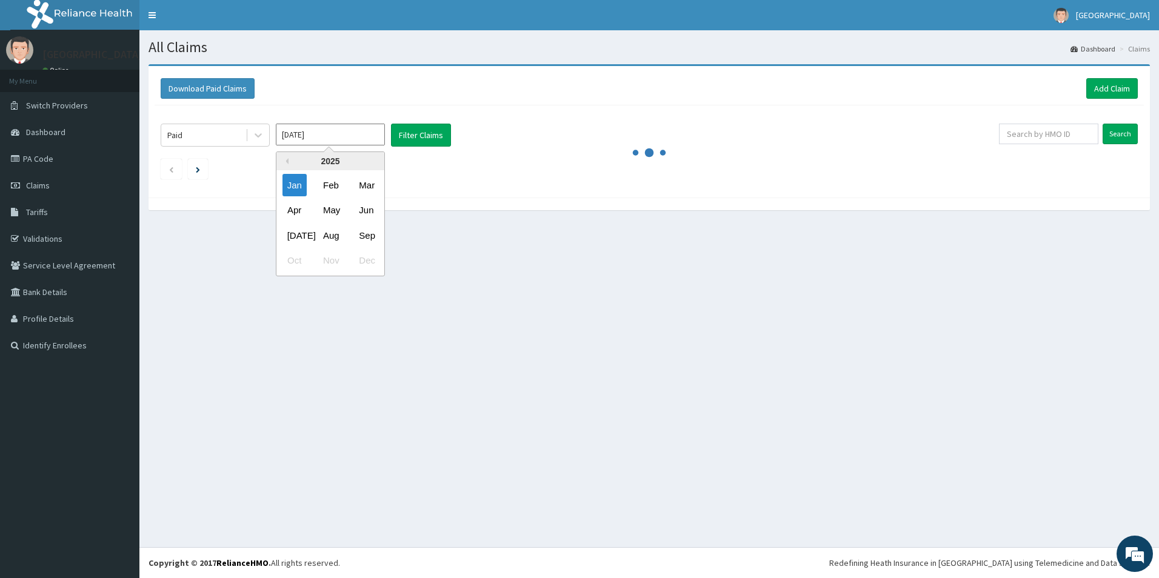
click at [350, 133] on input "Jan 2025" at bounding box center [330, 135] width 109 height 22
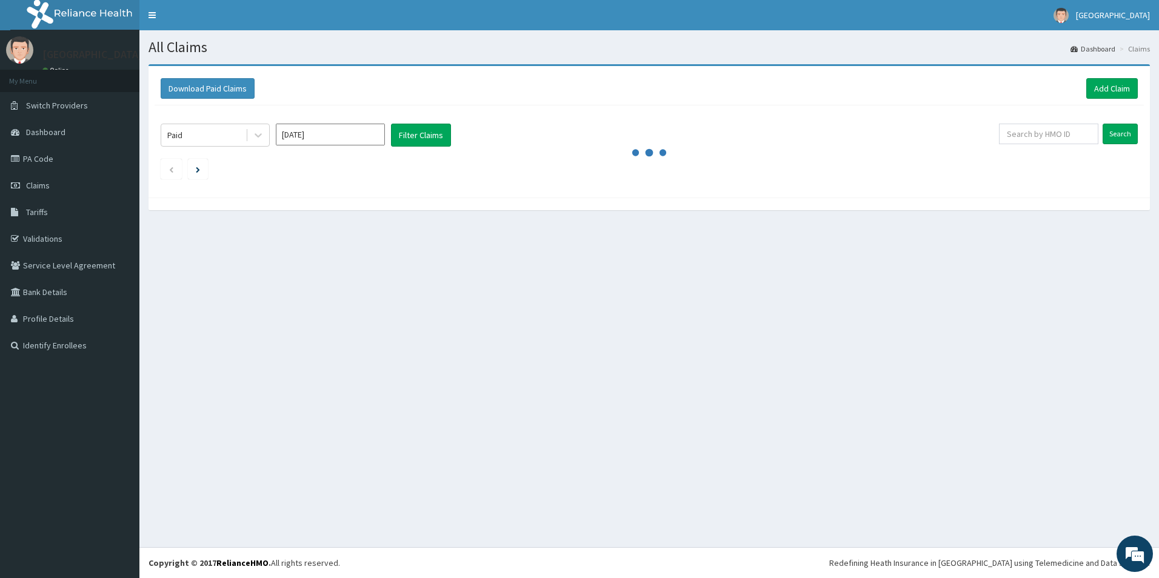
click at [718, 275] on div "All Claims Dashboard Claims Download Paid Claims Add Claim × Note you can only …" at bounding box center [648, 288] width 1019 height 517
click at [1105, 131] on input "Search" at bounding box center [1119, 134] width 35 height 21
click at [1122, 140] on input "Search" at bounding box center [1119, 134] width 35 height 21
click at [328, 133] on input "[DATE]" at bounding box center [330, 135] width 109 height 22
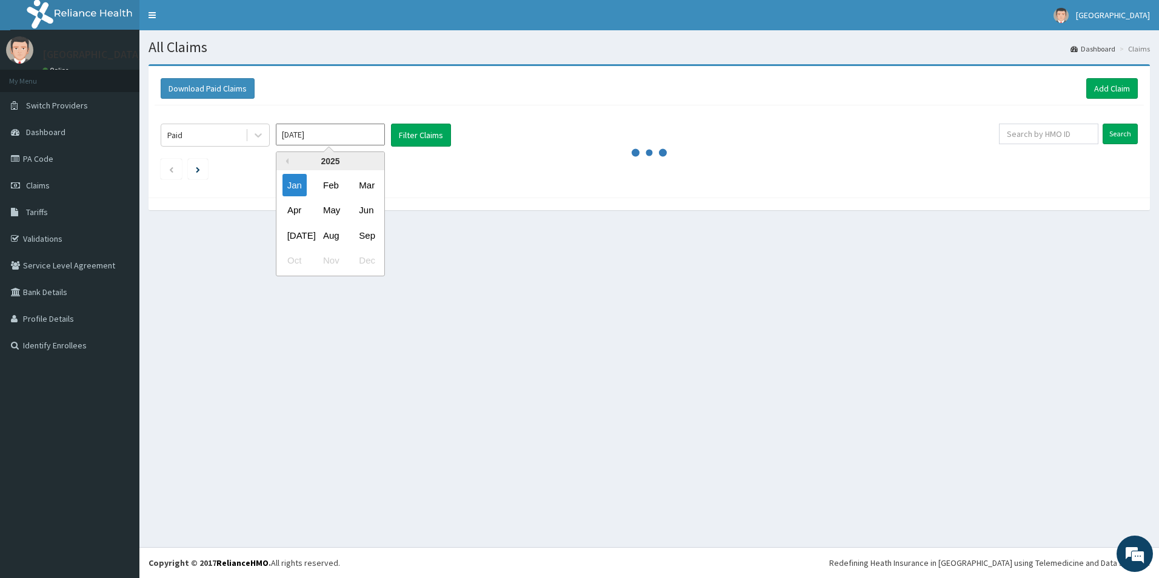
click at [418, 195] on div "Previous Year 2025 Jan Feb Mar Apr May Jun Jul Aug Sep Oct Nov Dec" at bounding box center [348, 216] width 206 height 128
click at [371, 139] on input "[DATE]" at bounding box center [330, 135] width 109 height 22
click at [481, 196] on div "Download Paid Claims Add Claim × Note you can only download claims within a max…" at bounding box center [648, 132] width 1001 height 132
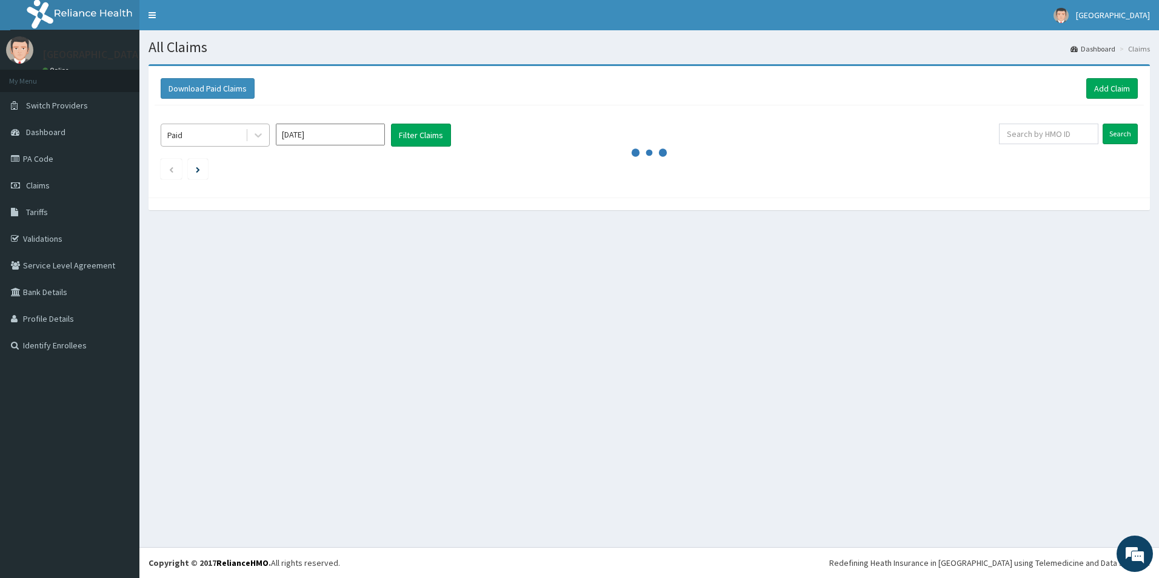
click at [207, 130] on div "Paid" at bounding box center [203, 134] width 84 height 19
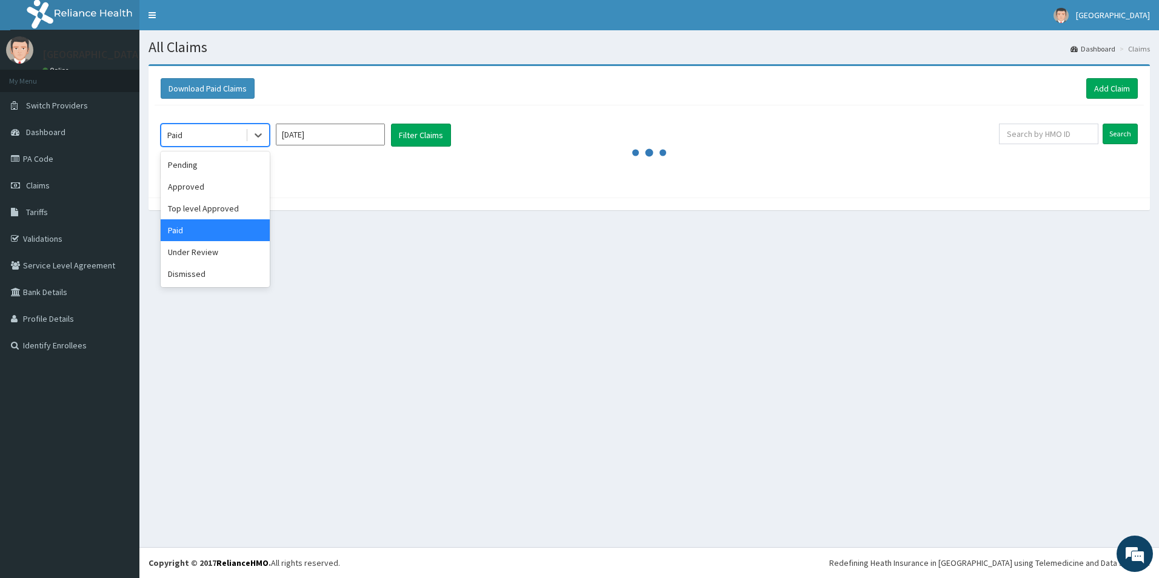
click at [243, 229] on div "Paid" at bounding box center [215, 230] width 109 height 22
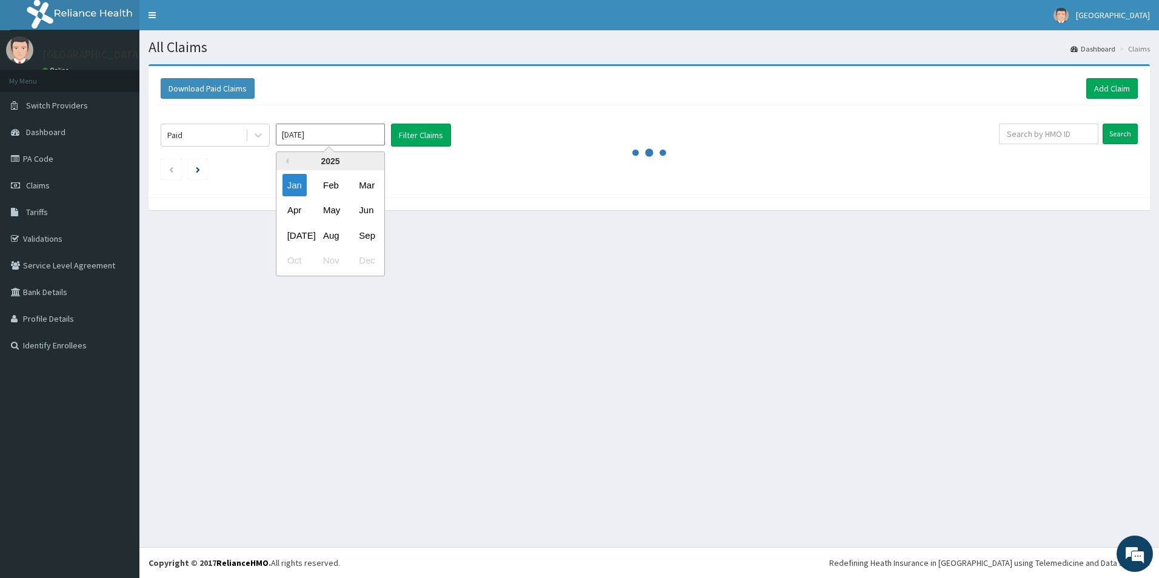
click at [342, 138] on input "Jan 2025" at bounding box center [330, 135] width 109 height 22
click at [441, 190] on div "Previous Year 2025 Jan Feb Mar Apr May Jun Jul Aug Sep Oct Nov Dec" at bounding box center [348, 216] width 206 height 128
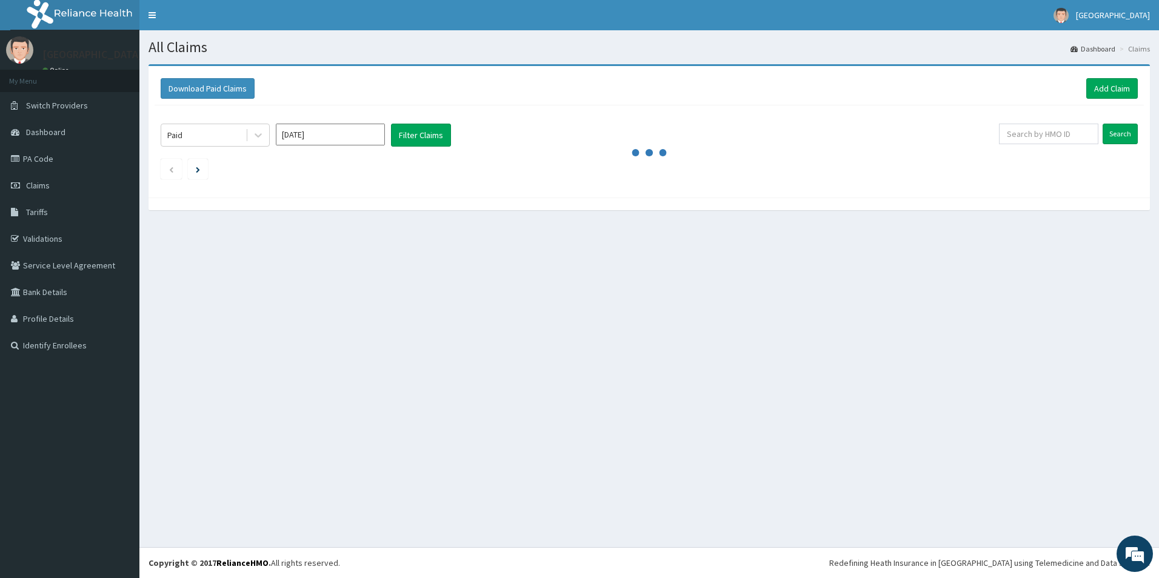
drag, startPoint x: 627, startPoint y: 170, endPoint x: 631, endPoint y: 153, distance: 17.5
click at [627, 168] on ul at bounding box center [649, 169] width 977 height 21
click at [418, 140] on button "Filter Claims" at bounding box center [421, 135] width 60 height 23
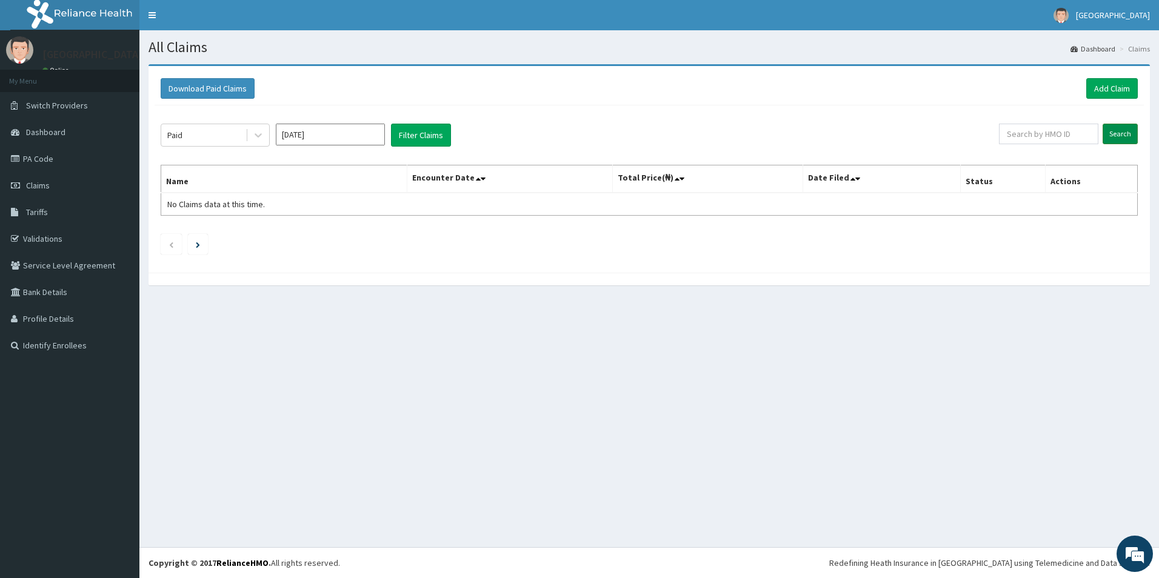
click at [1105, 131] on input "Search" at bounding box center [1119, 134] width 35 height 21
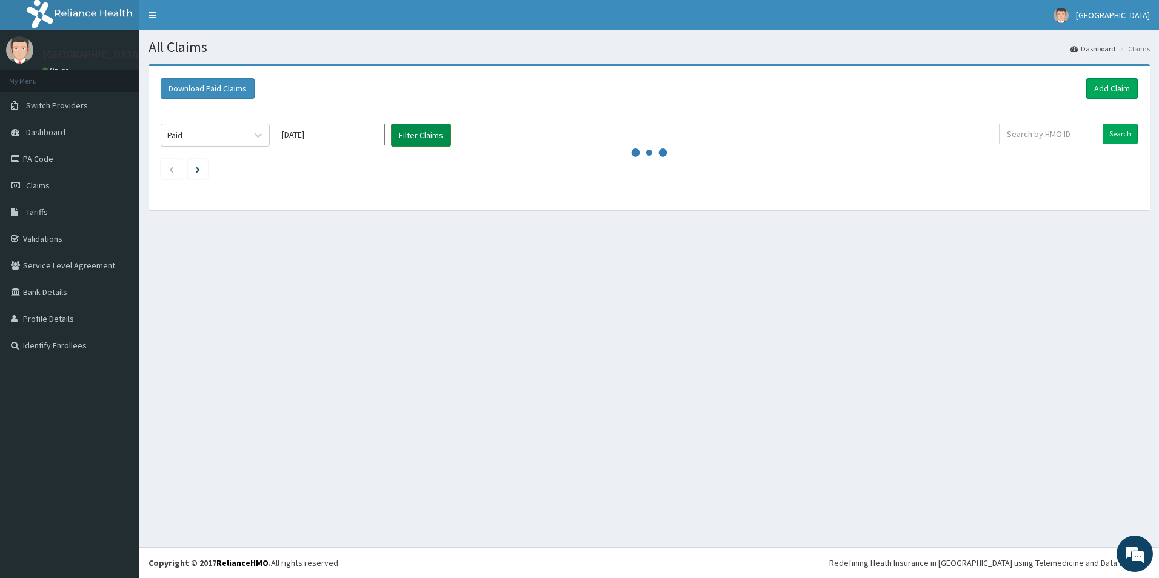
click at [413, 137] on button "Filter Claims" at bounding box center [421, 135] width 60 height 23
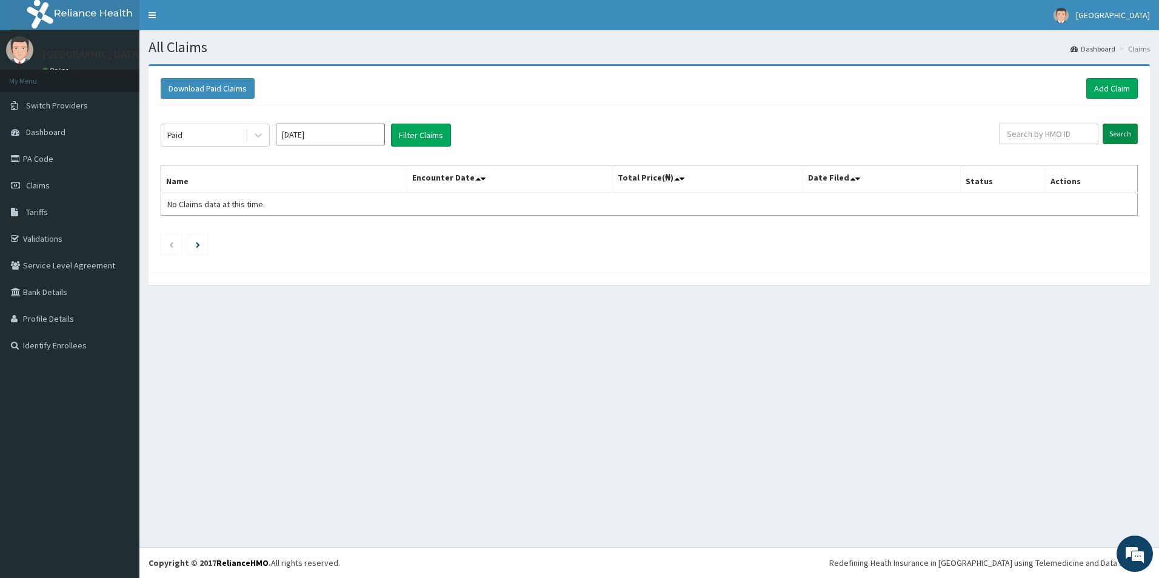
click at [1122, 132] on input "Search" at bounding box center [1119, 134] width 35 height 21
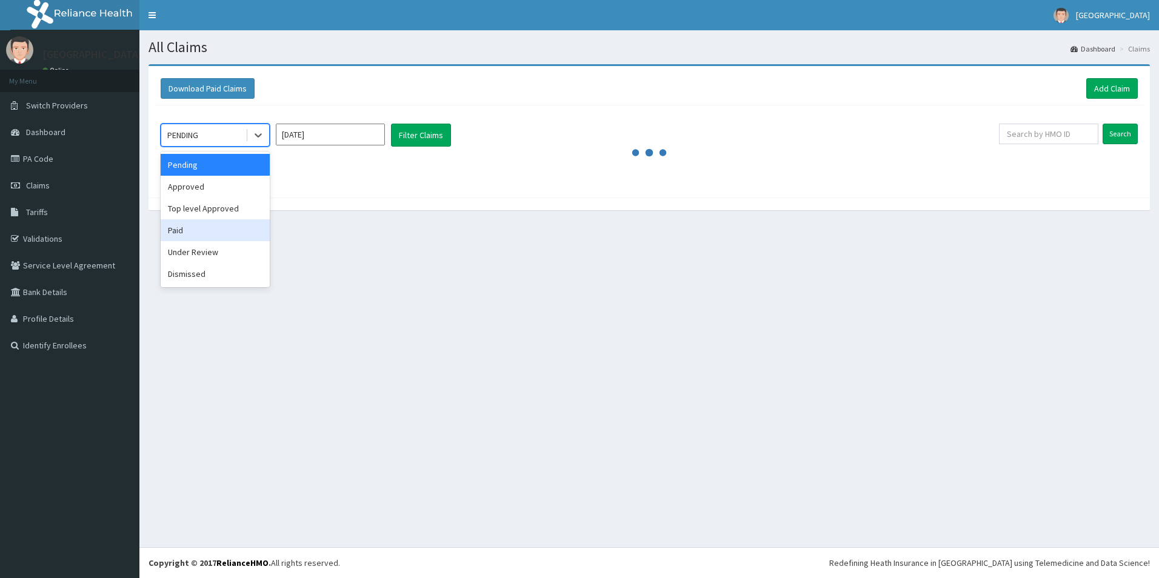
click at [205, 232] on div "Paid" at bounding box center [215, 230] width 109 height 22
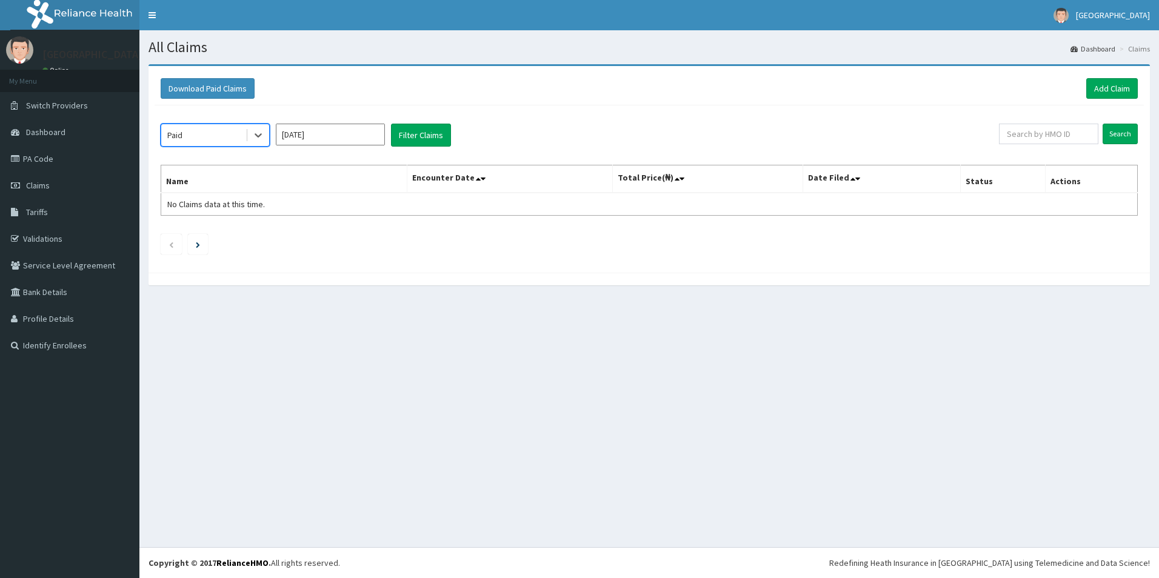
click at [319, 132] on input "Sep 2025" at bounding box center [330, 135] width 109 height 22
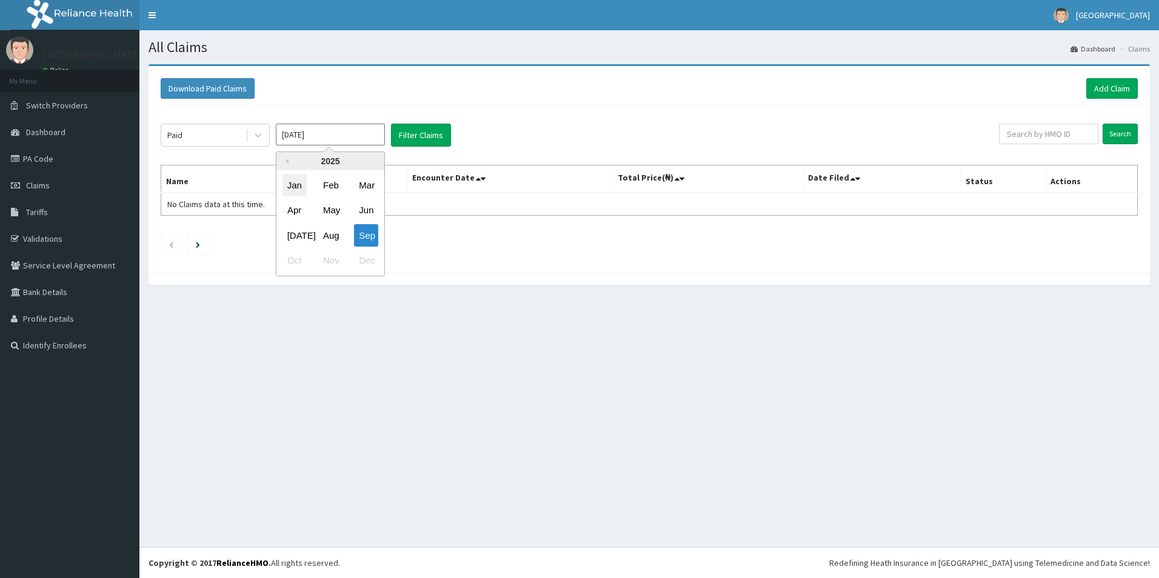
click at [292, 181] on div "Jan" at bounding box center [294, 185] width 24 height 22
type input "Jan 2025"
click at [428, 132] on button "Filter Claims" at bounding box center [421, 135] width 60 height 23
click at [1130, 129] on input "Search" at bounding box center [1119, 134] width 35 height 21
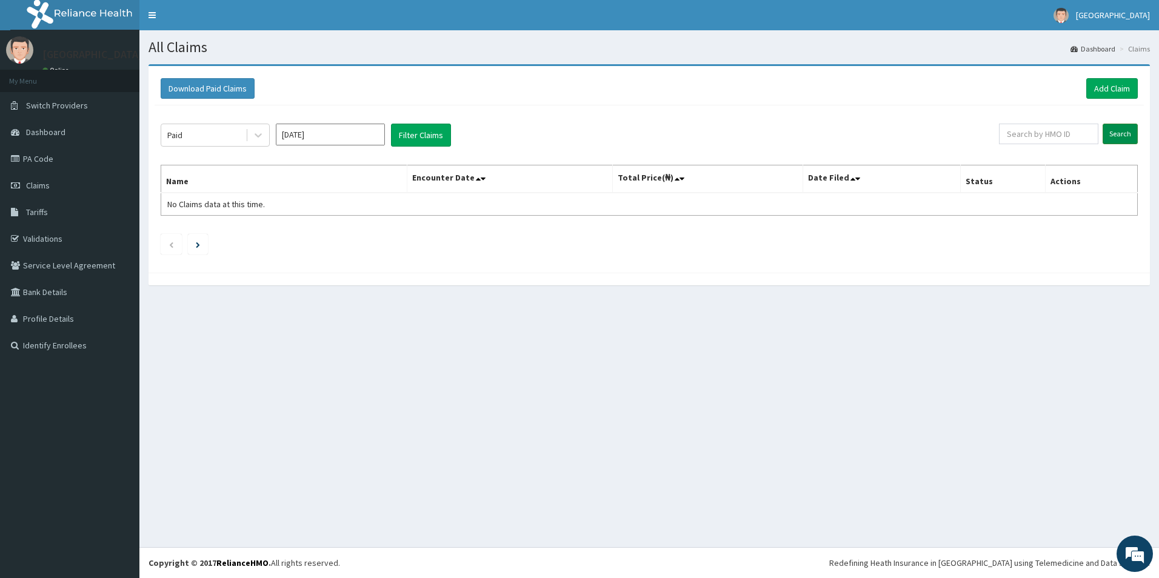
click at [1123, 132] on input "Search" at bounding box center [1119, 134] width 35 height 21
click at [1115, 133] on input "Search" at bounding box center [1119, 134] width 35 height 21
click at [417, 141] on button "Filter Claims" at bounding box center [421, 135] width 60 height 23
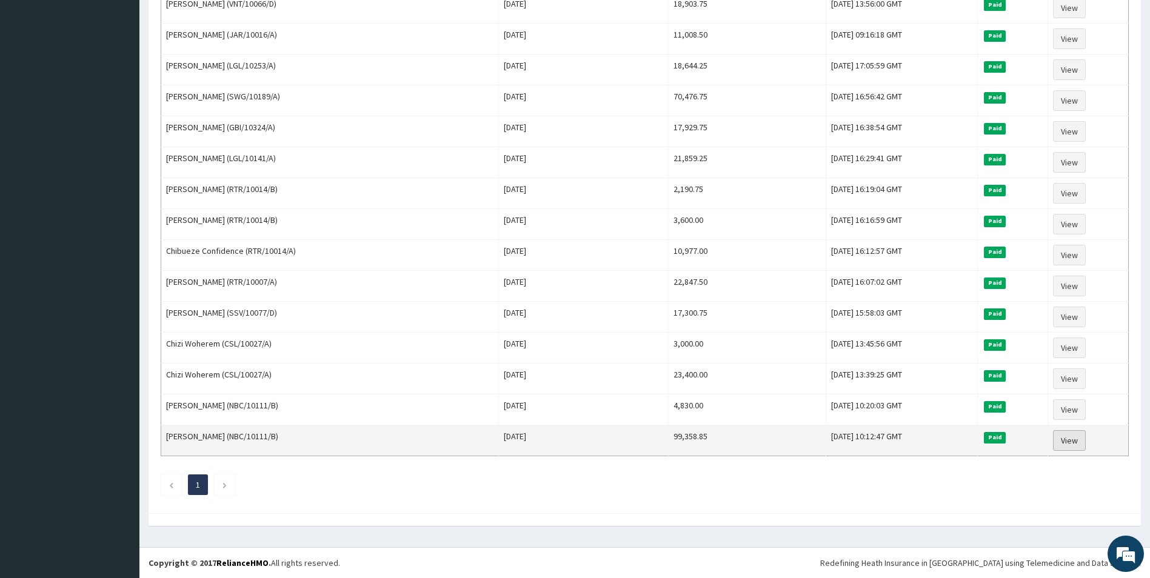
click at [1067, 441] on link "View" at bounding box center [1069, 440] width 33 height 21
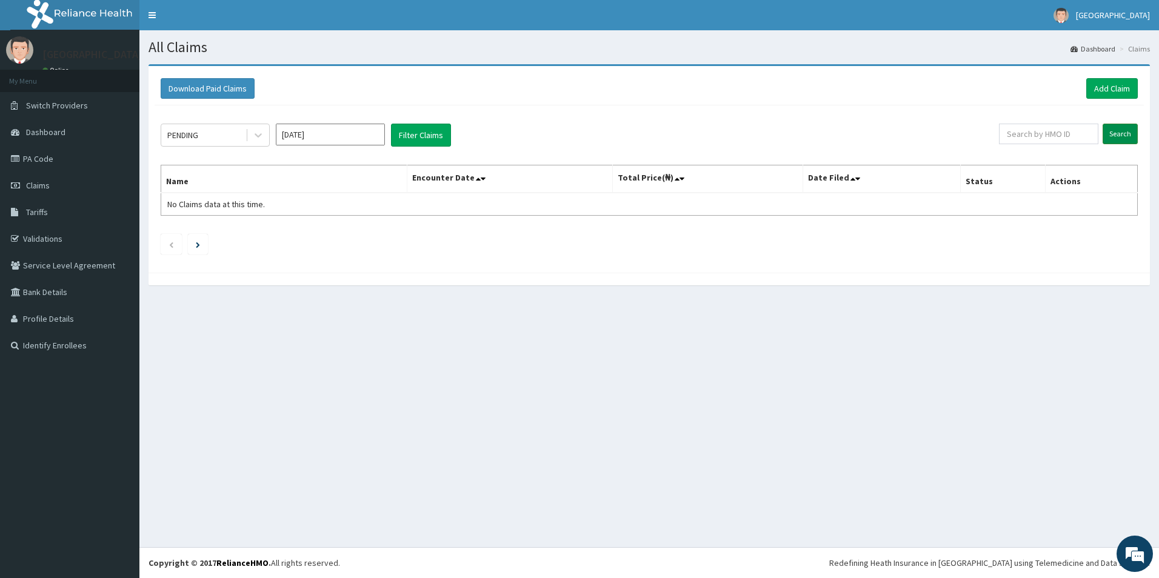
click at [1125, 128] on input "Search" at bounding box center [1119, 134] width 35 height 21
click at [336, 132] on input "Sep 2025" at bounding box center [330, 135] width 109 height 22
click at [296, 193] on div "Jan" at bounding box center [294, 185] width 24 height 22
type input "Jan 2025"
click at [260, 133] on icon at bounding box center [258, 135] width 12 height 12
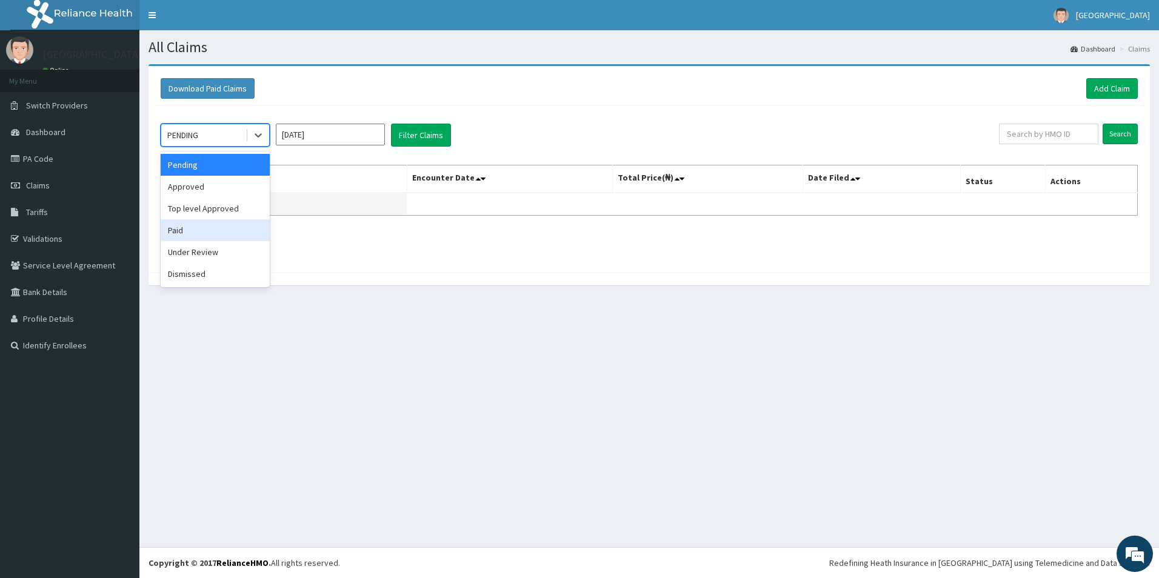
click at [216, 227] on div "Paid" at bounding box center [215, 230] width 109 height 22
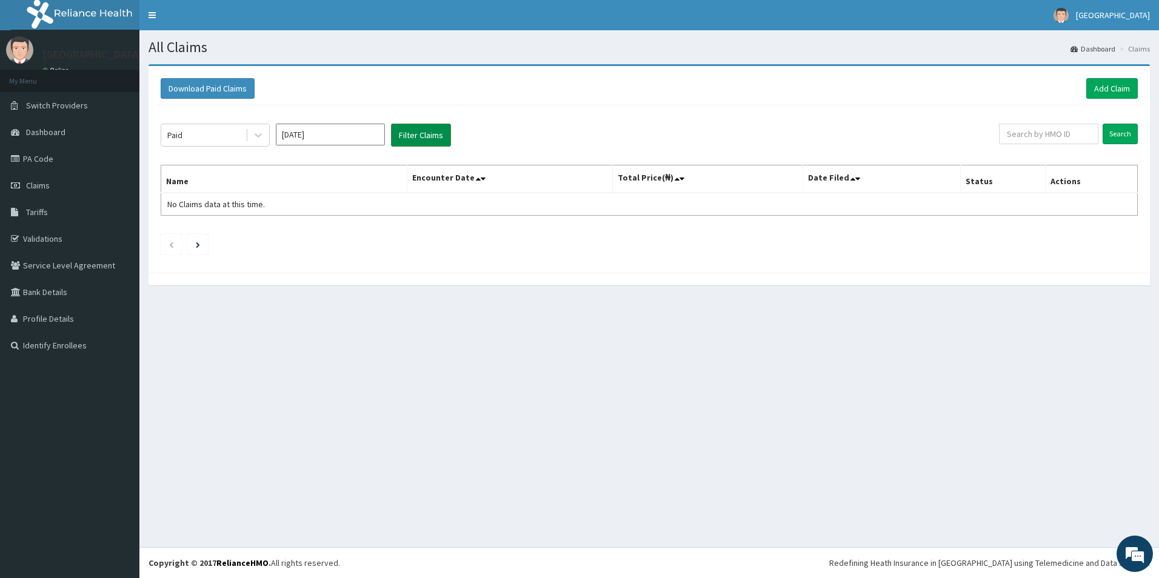
click at [402, 138] on button "Filter Claims" at bounding box center [421, 135] width 60 height 23
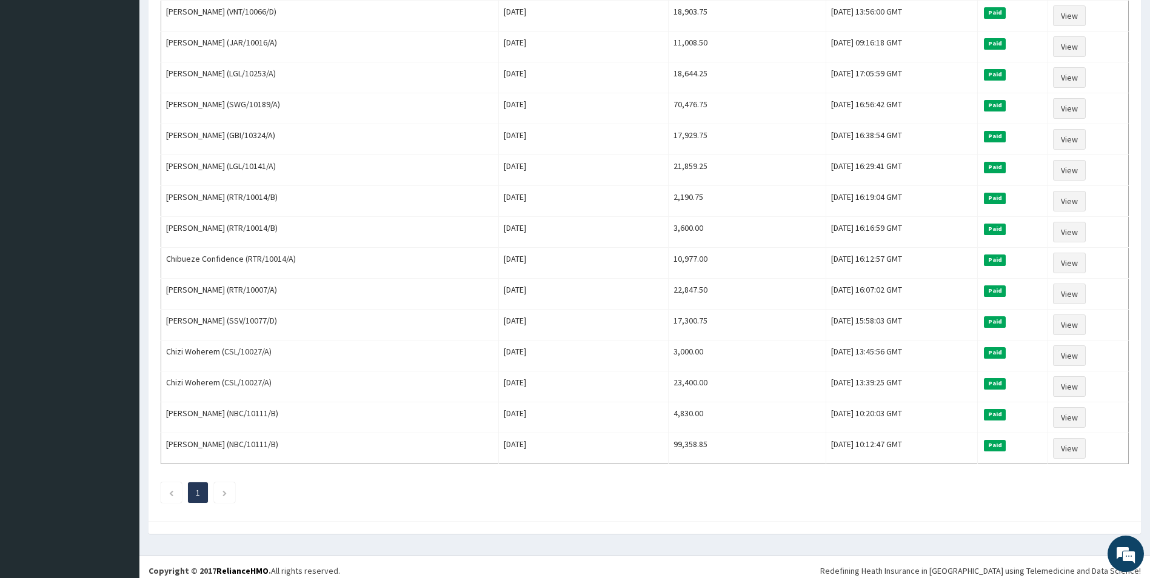
scroll to position [386, 0]
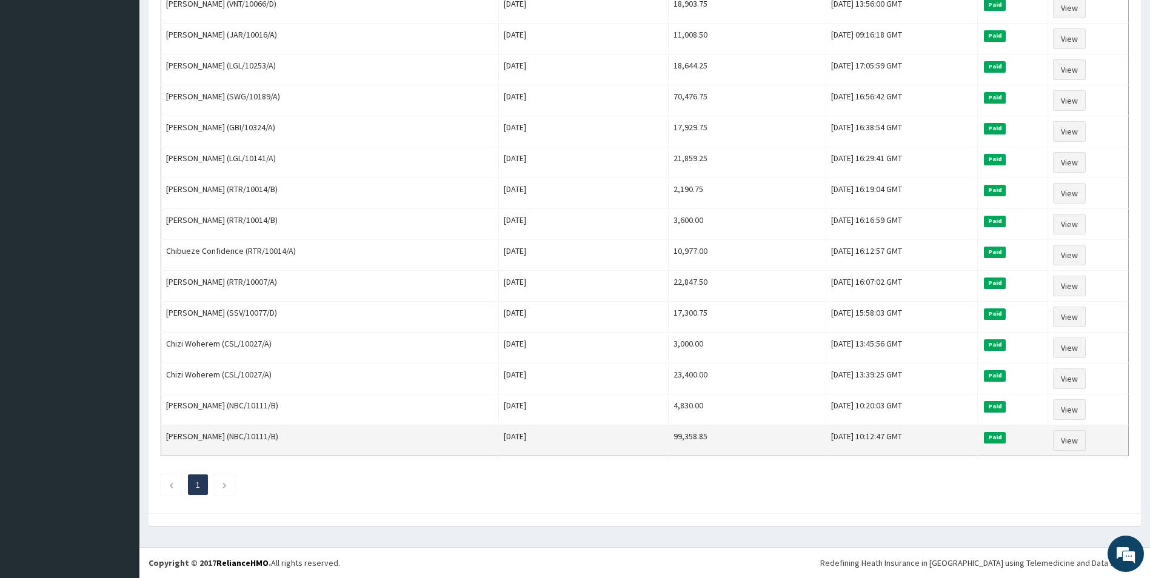
drag, startPoint x: 301, startPoint y: 442, endPoint x: 169, endPoint y: 433, distance: 132.4
click at [158, 432] on div "Paid Jan 2025 Filter Claims Search Name Encounter Date Total Price(₦) Date File…" at bounding box center [645, 113] width 980 height 788
drag, startPoint x: 386, startPoint y: 449, endPoint x: 326, endPoint y: 438, distance: 61.1
click at [328, 439] on td "Yakman Hope Joel (NBC/10111/B)" at bounding box center [330, 440] width 338 height 31
drag, startPoint x: 295, startPoint y: 429, endPoint x: 161, endPoint y: 433, distance: 134.0
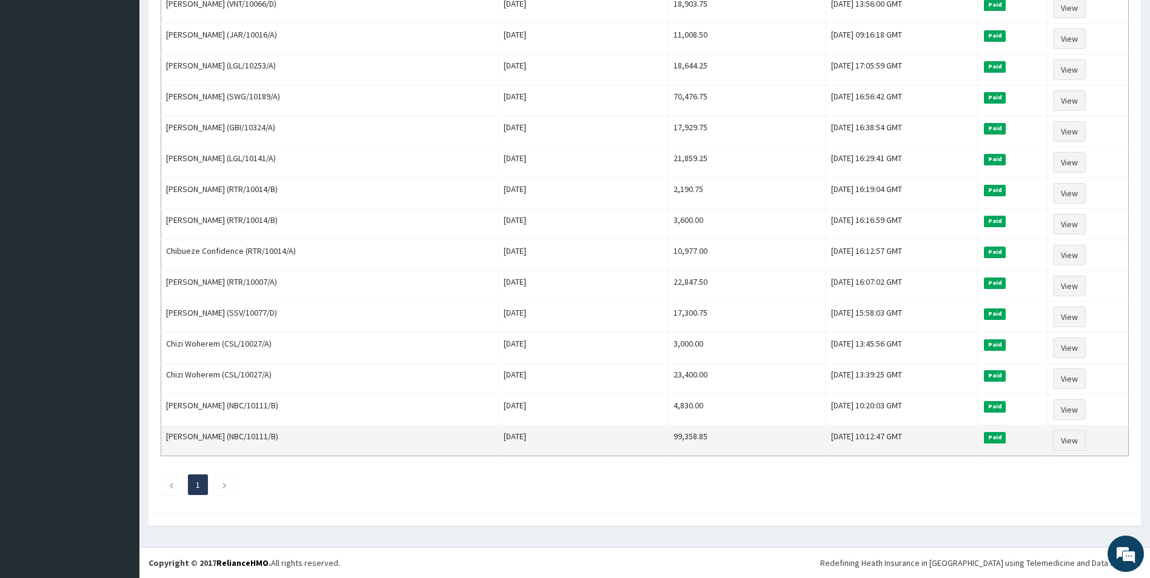
click at [161, 433] on td "Yakman Hope Joel (NBC/10111/B)" at bounding box center [330, 440] width 338 height 31
click at [230, 439] on td "Yakman Hope Joel (NBC/10111/B)" at bounding box center [330, 440] width 338 height 31
drag, startPoint x: 235, startPoint y: 436, endPoint x: 167, endPoint y: 444, distance: 67.7
click at [167, 444] on td "Yakman Hope Joel (NBC/10111/B)" at bounding box center [330, 440] width 338 height 31
copy td "Yakman Hope Joel ("
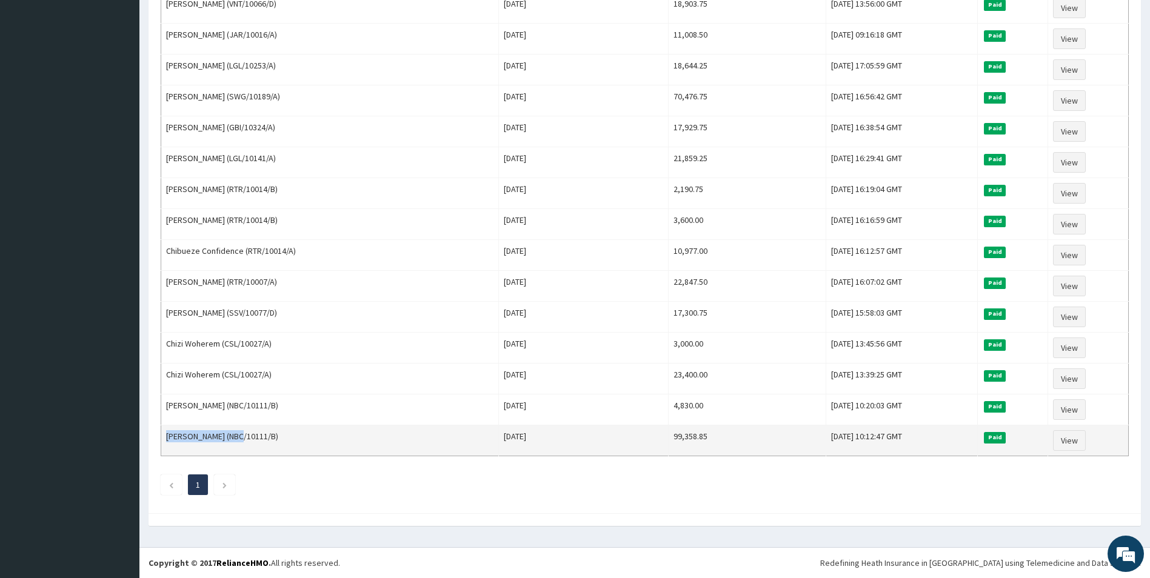
click at [231, 436] on td "Yakman Hope Joel (NBC/10111/B)" at bounding box center [330, 440] width 338 height 31
drag, startPoint x: 231, startPoint y: 435, endPoint x: 176, endPoint y: 435, distance: 55.2
click at [176, 435] on td "[PERSON_NAME] (NBC/10111/B)" at bounding box center [330, 440] width 338 height 31
drag, startPoint x: 653, startPoint y: 436, endPoint x: 605, endPoint y: 432, distance: 48.1
click at [604, 433] on tr "Yakman Hope Joel (NBC/10111/B) Sat Jan 04 2025 99,358.85 Wed, 26 Mar 2025 10:12…" at bounding box center [644, 440] width 967 height 31
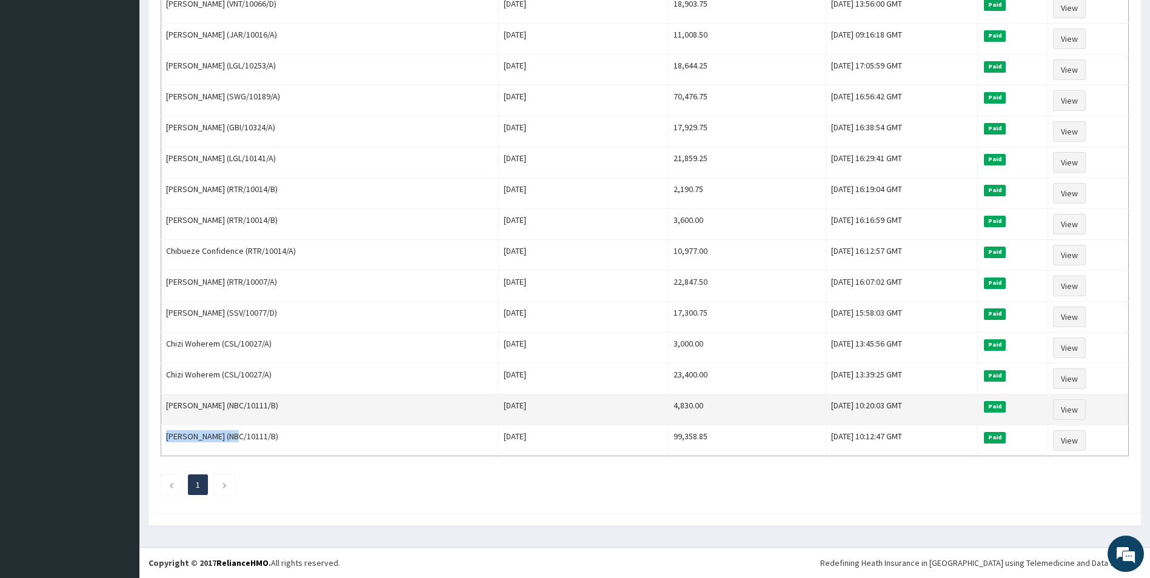
copy tr "99,358.85"
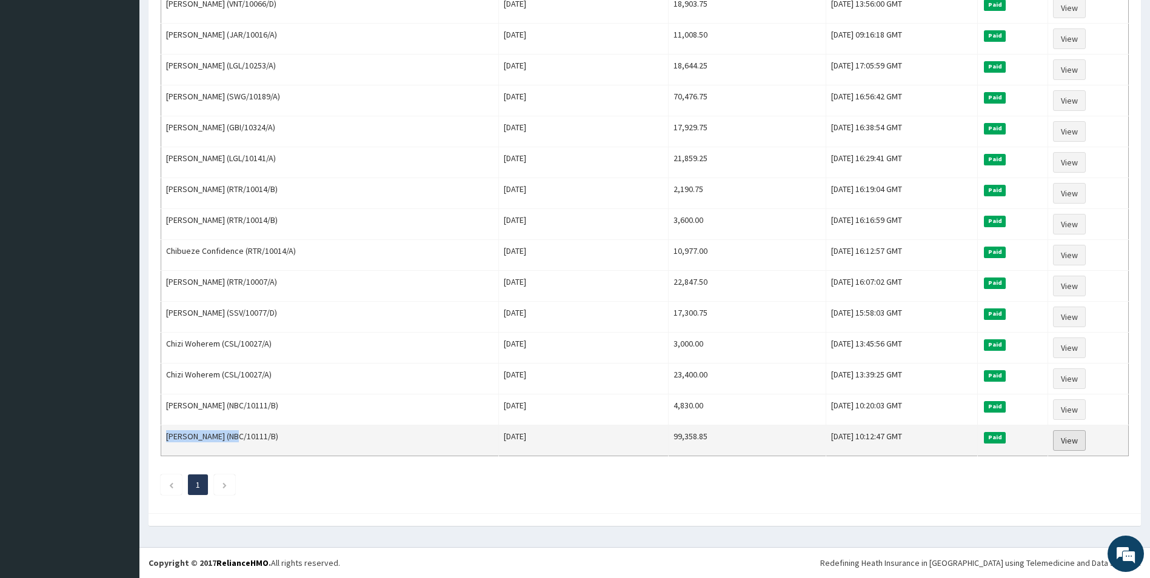
click at [1076, 443] on link "View" at bounding box center [1069, 440] width 33 height 21
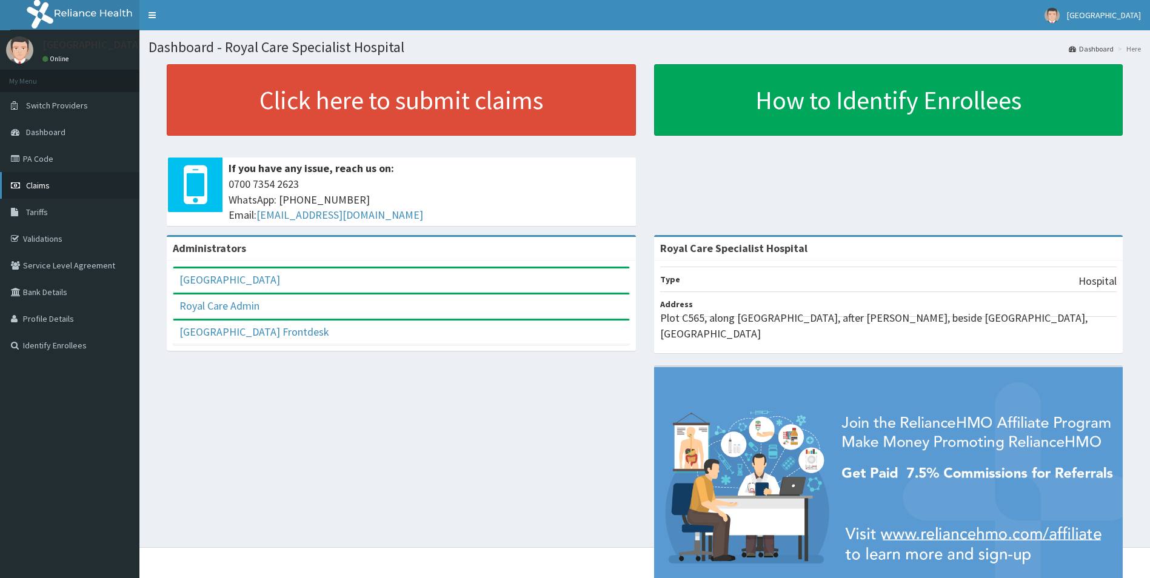
click at [72, 184] on link "Claims" at bounding box center [69, 185] width 139 height 27
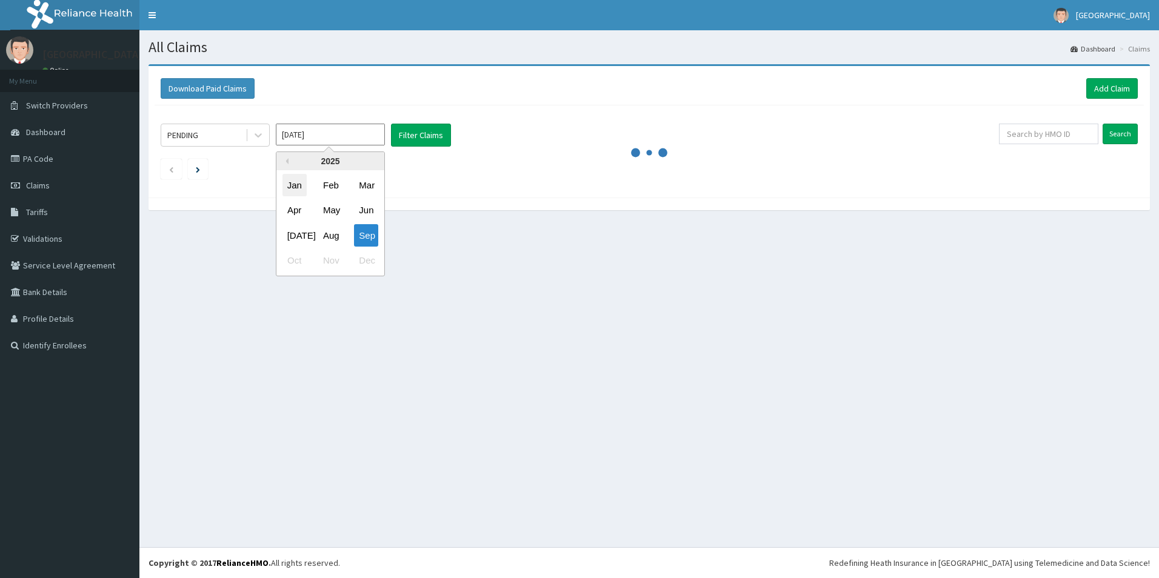
click at [299, 182] on div "Jan" at bounding box center [294, 185] width 24 height 22
type input "[DATE]"
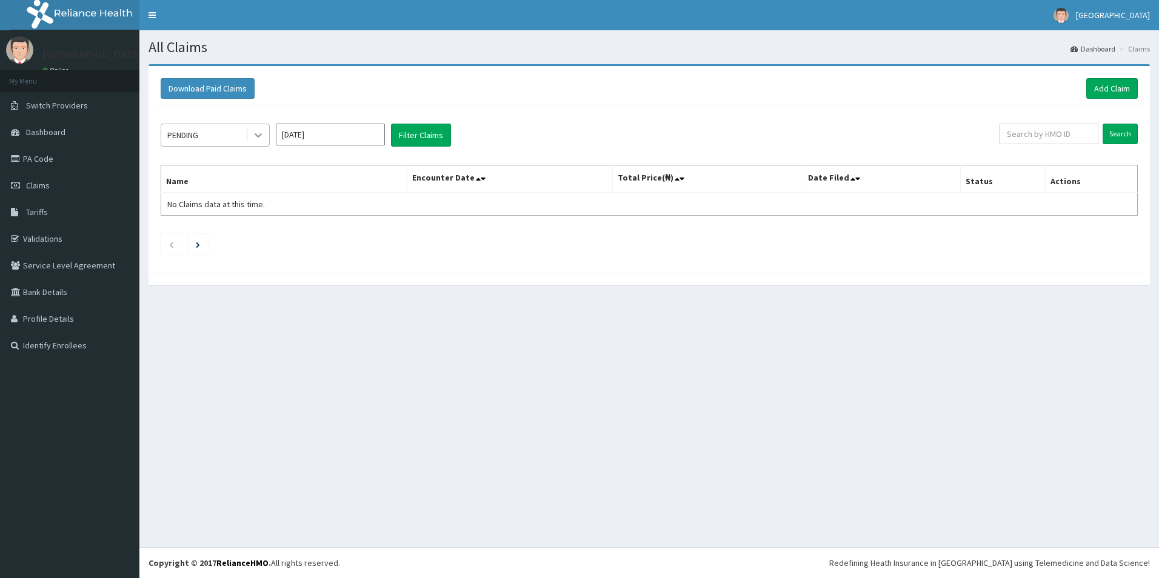
click at [249, 133] on div at bounding box center [258, 135] width 22 height 22
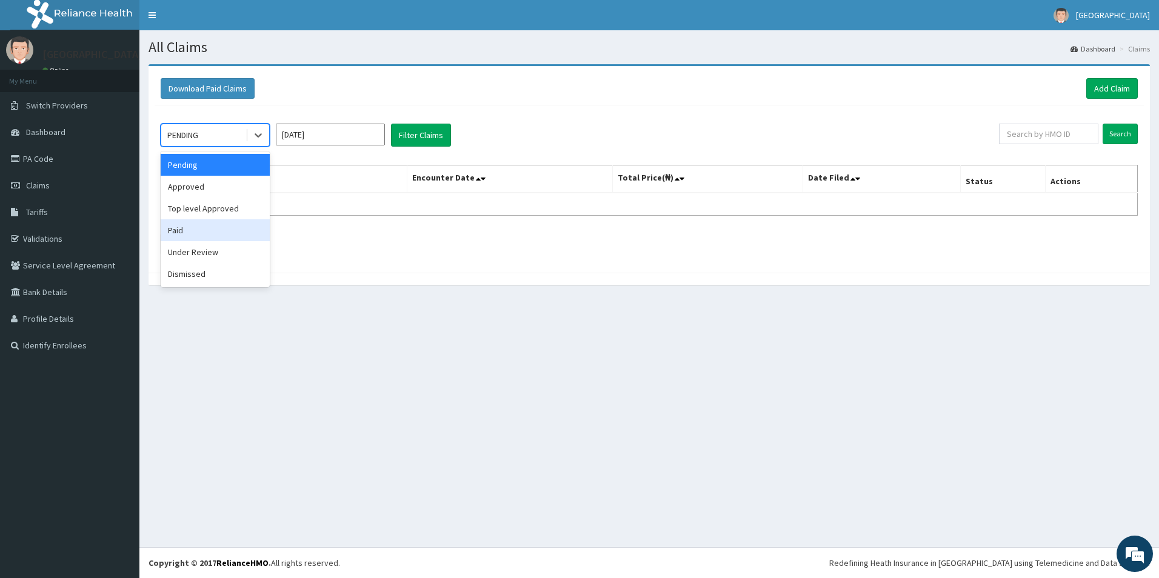
click at [222, 227] on div "Paid" at bounding box center [215, 230] width 109 height 22
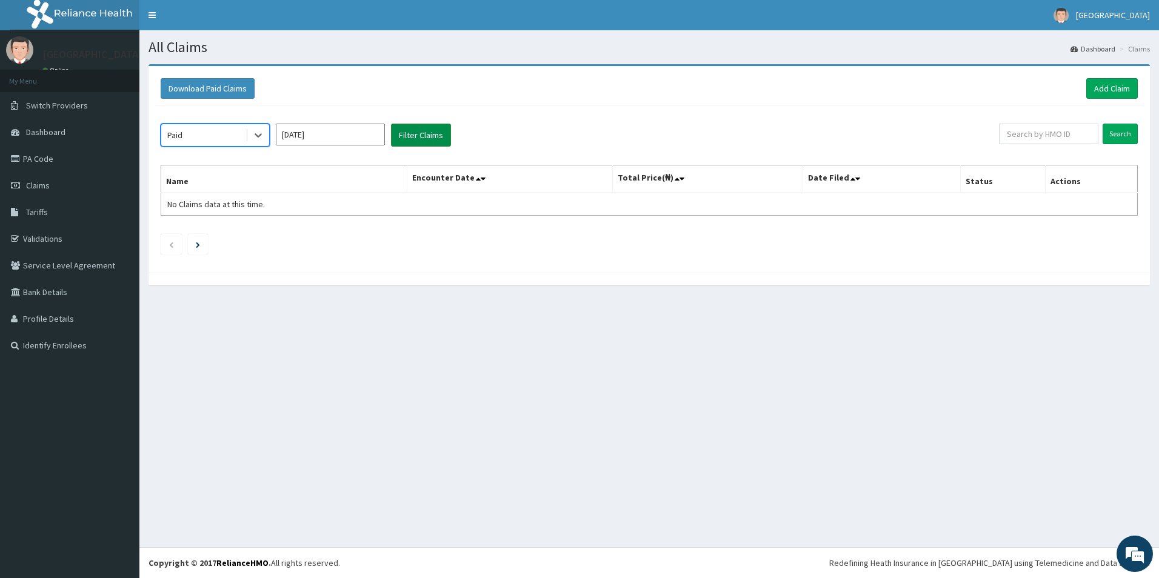
click at [436, 128] on button "Filter Claims" at bounding box center [421, 135] width 60 height 23
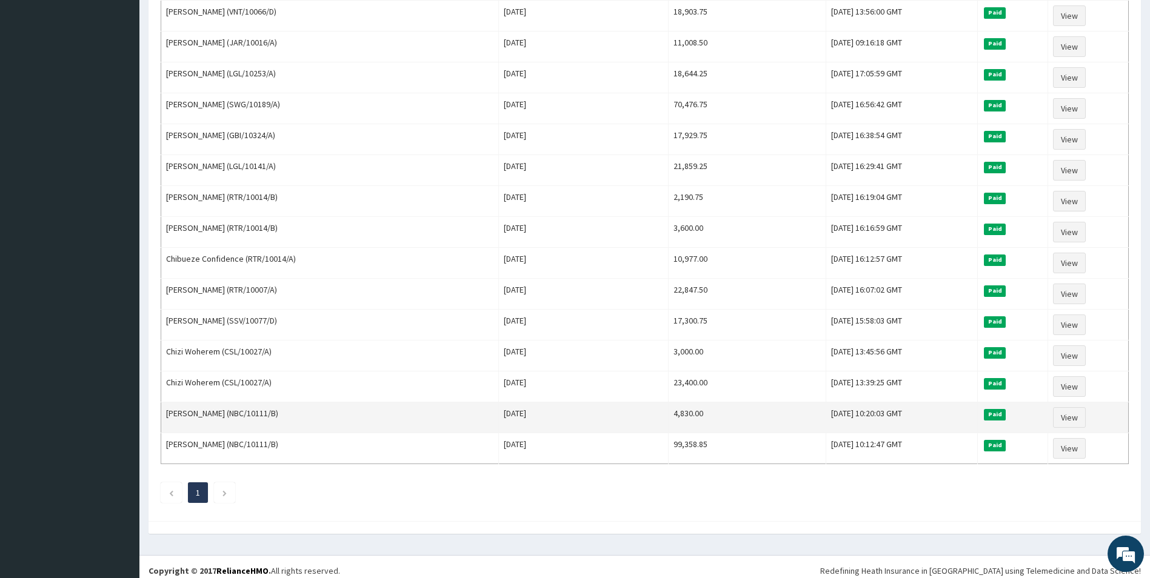
scroll to position [386, 0]
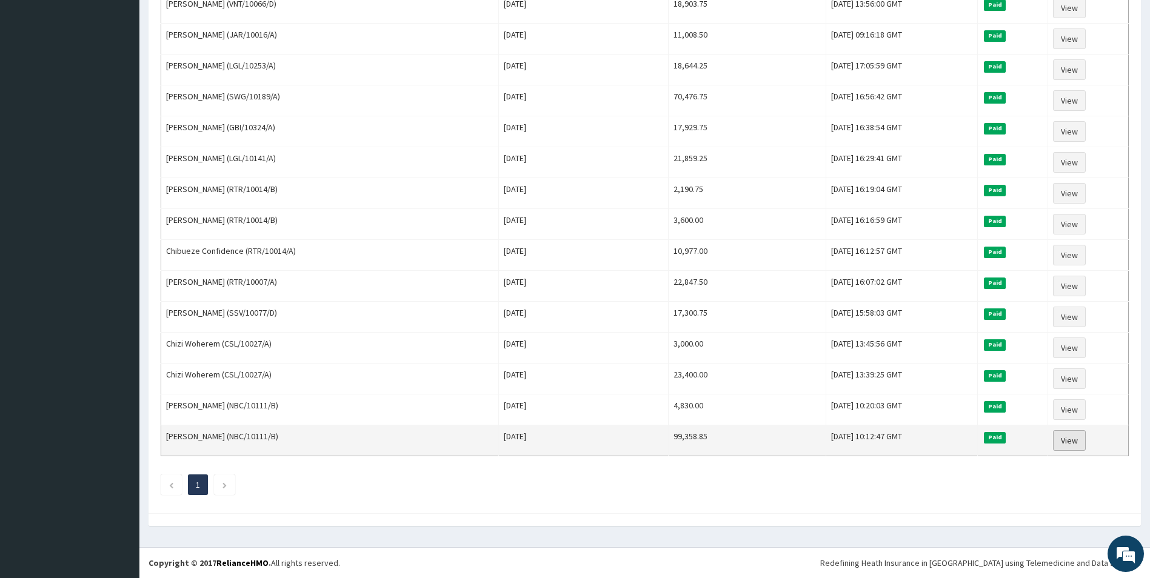
click at [1077, 440] on link "View" at bounding box center [1069, 440] width 33 height 21
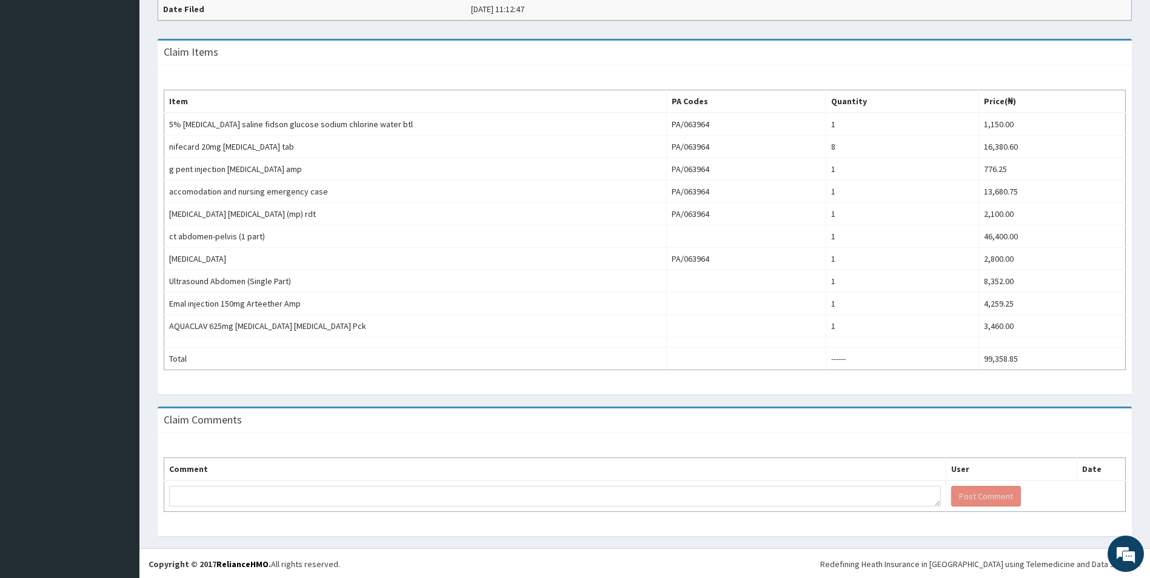
scroll to position [363, 0]
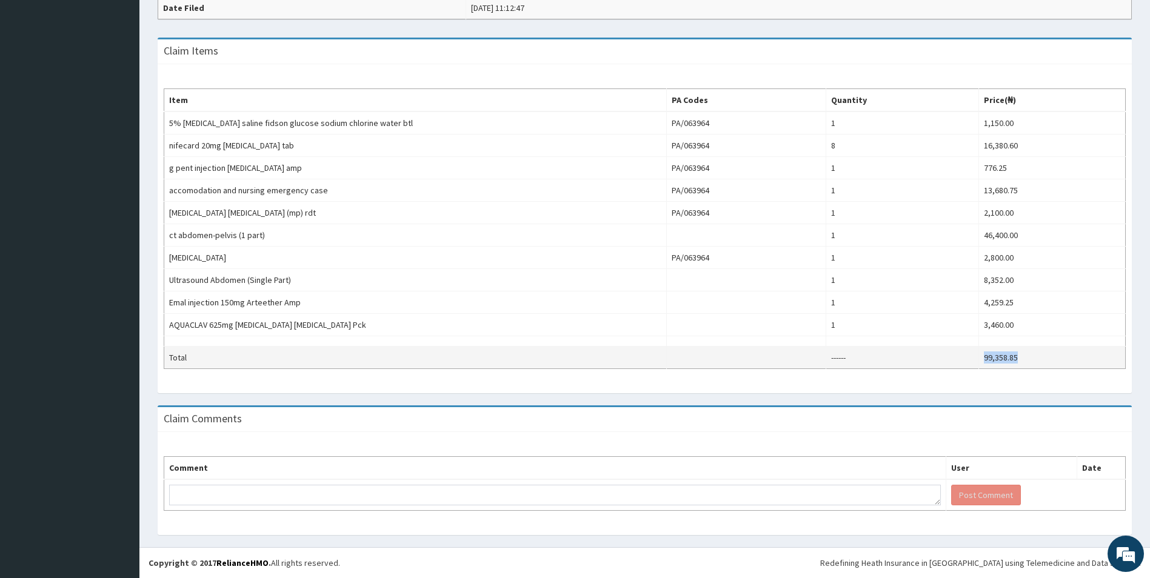
drag, startPoint x: 1025, startPoint y: 356, endPoint x: 976, endPoint y: 359, distance: 48.5
click at [976, 359] on tr "Total ------ 99,358.85" at bounding box center [644, 358] width 961 height 22
copy tr "99,358.85"
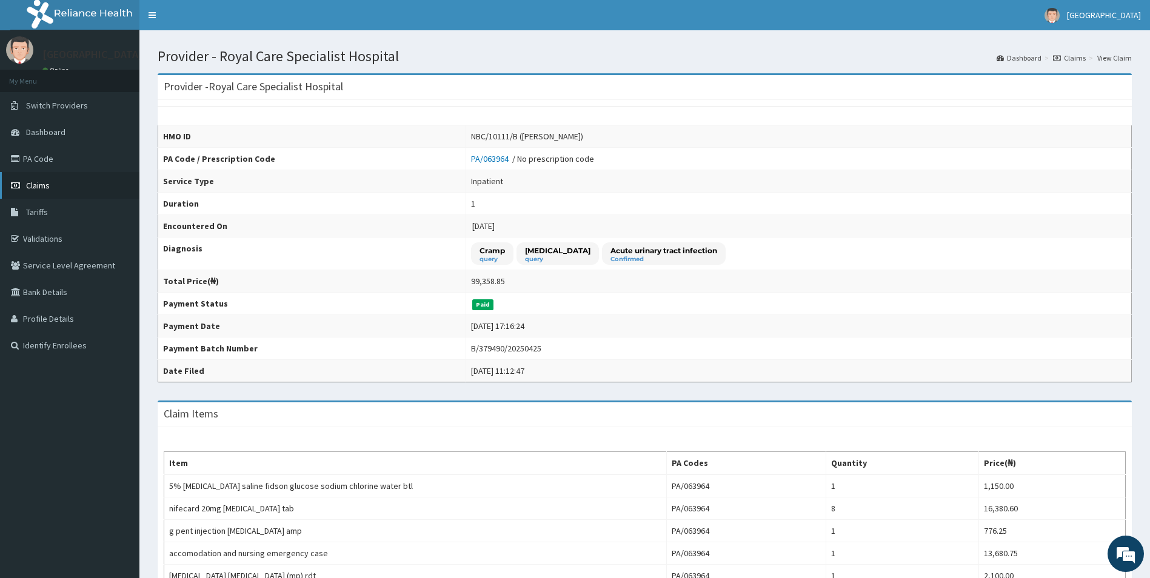
click at [55, 181] on link "Claims" at bounding box center [69, 185] width 139 height 27
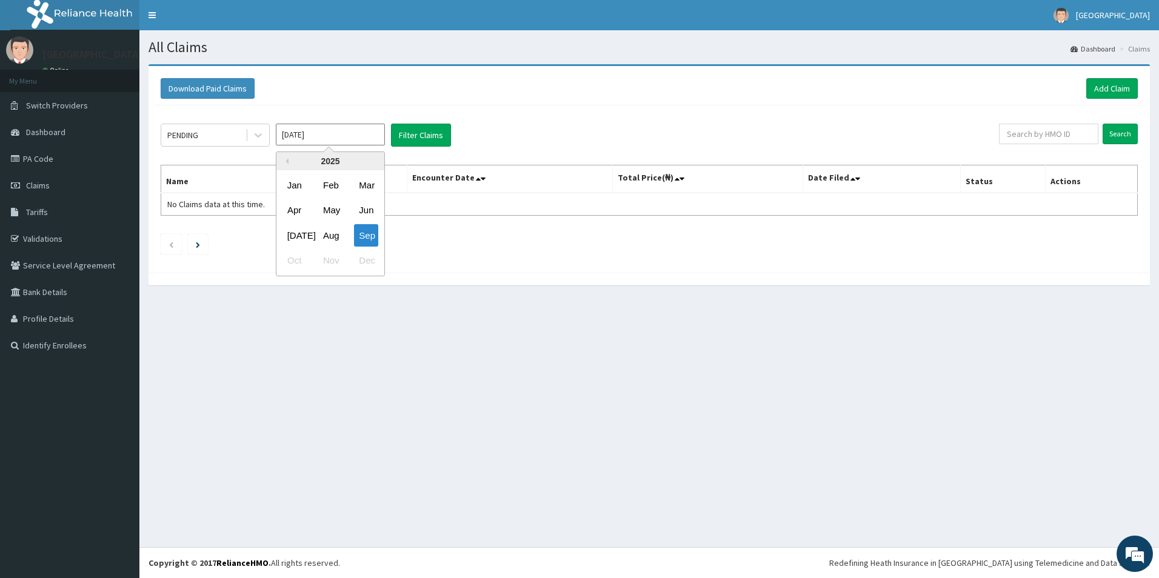
click at [300, 188] on div "Jan" at bounding box center [294, 185] width 24 height 22
type input "[DATE]"
click at [265, 136] on div at bounding box center [258, 135] width 22 height 22
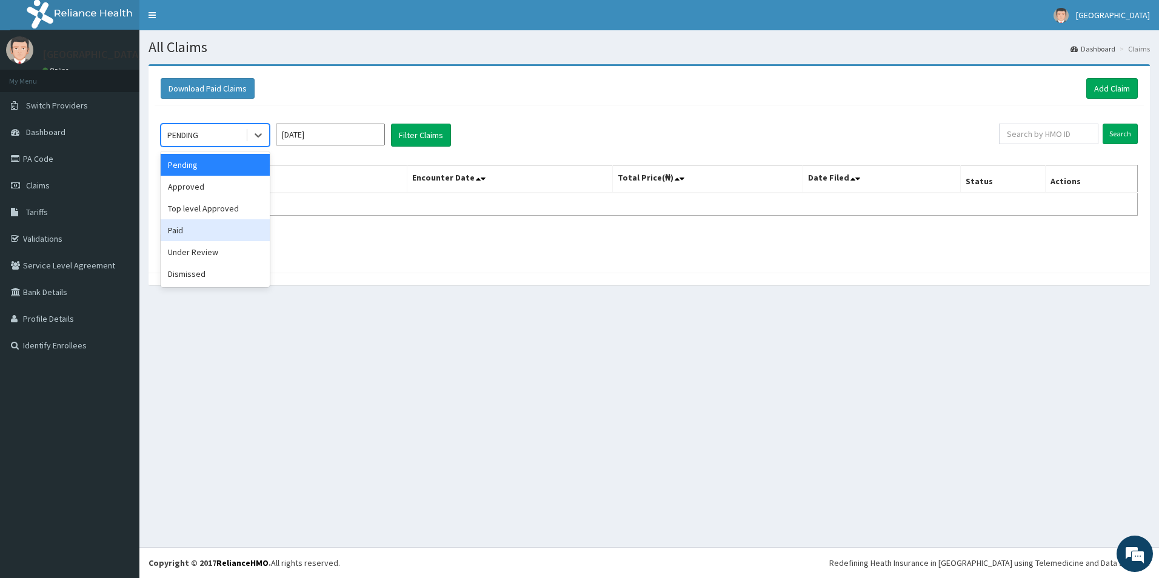
click at [193, 226] on div "Paid" at bounding box center [215, 230] width 109 height 22
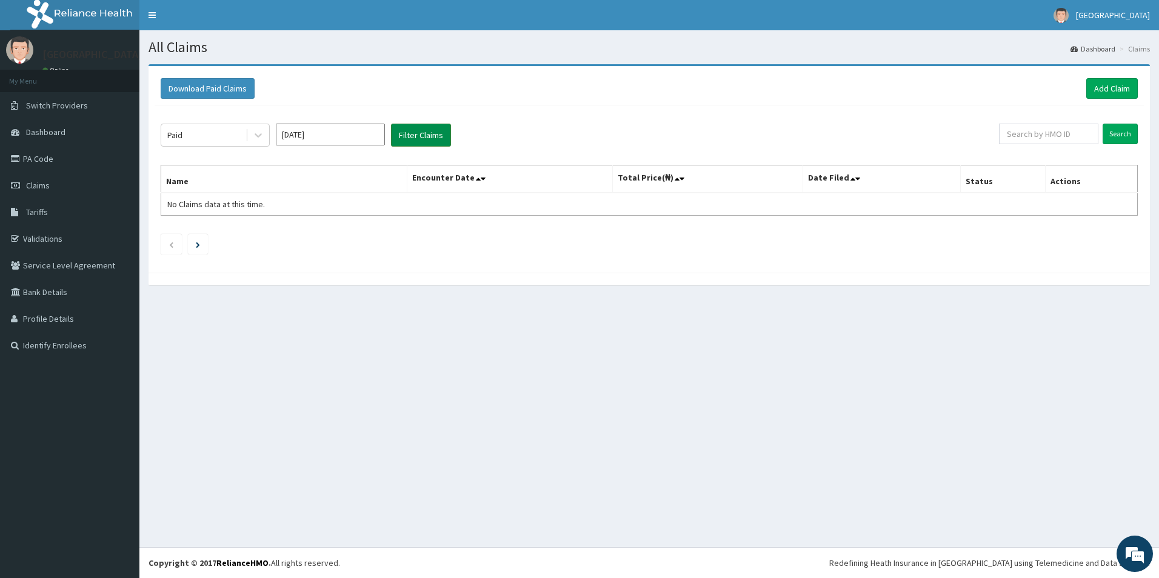
click at [444, 130] on button "Filter Claims" at bounding box center [421, 135] width 60 height 23
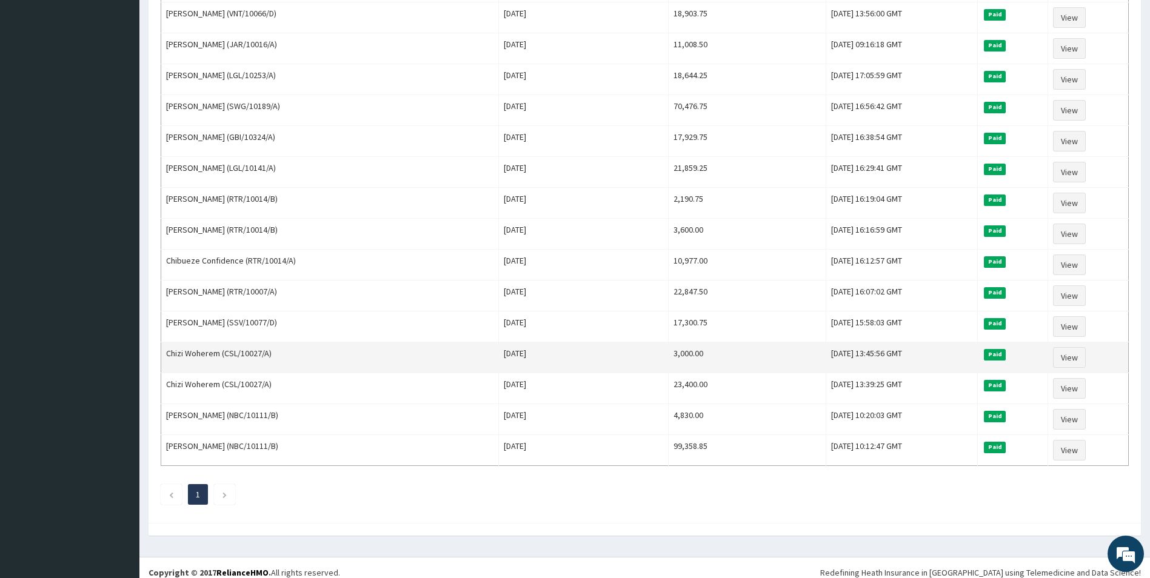
scroll to position [386, 0]
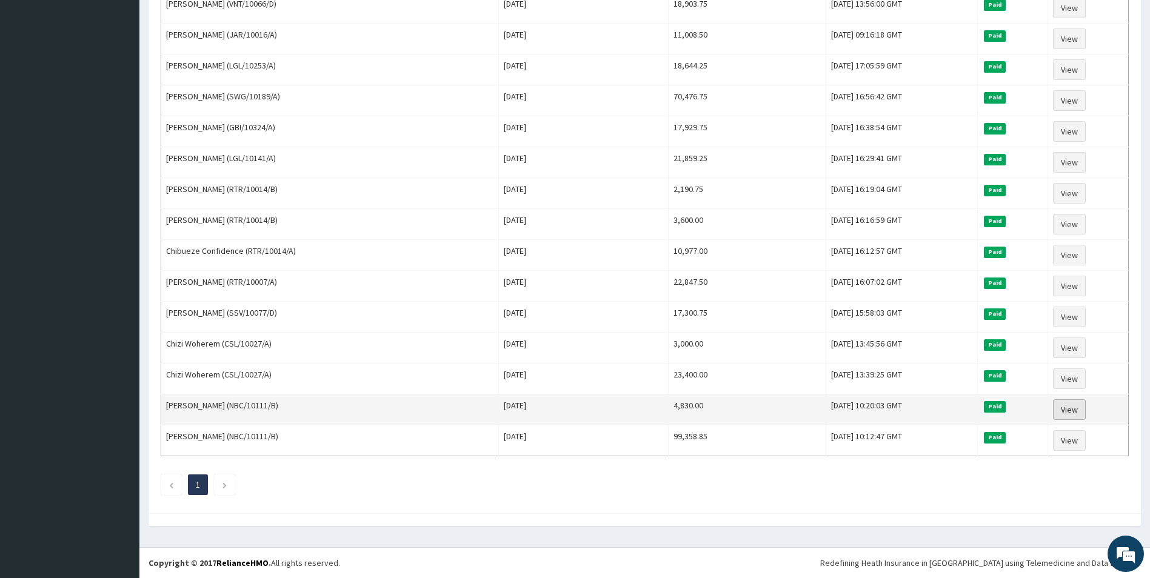
click at [1059, 404] on link "View" at bounding box center [1069, 409] width 33 height 21
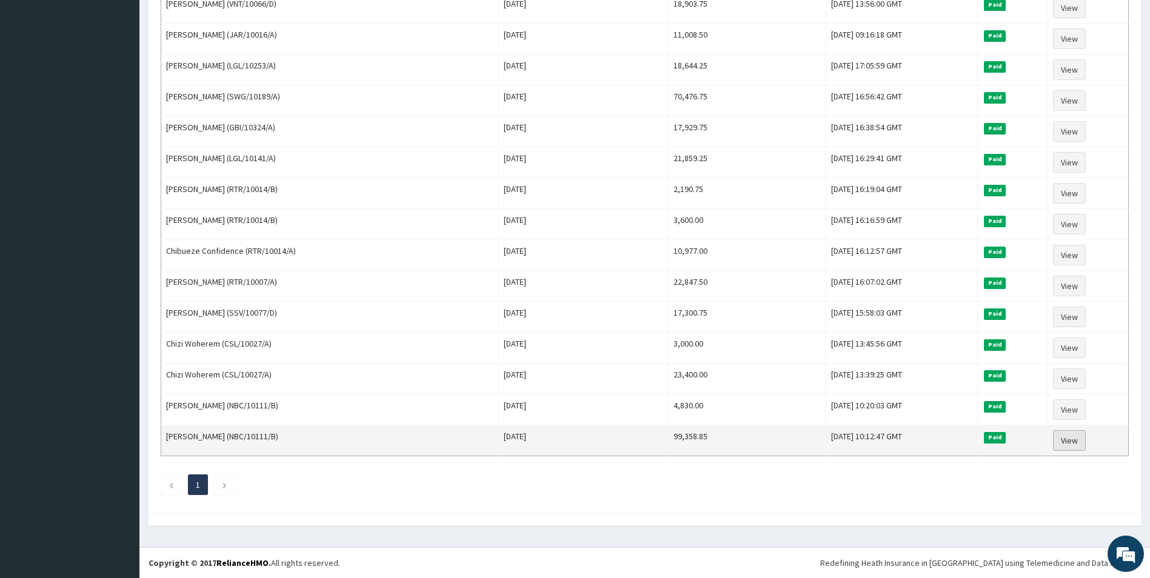
click at [1063, 442] on link "View" at bounding box center [1069, 440] width 33 height 21
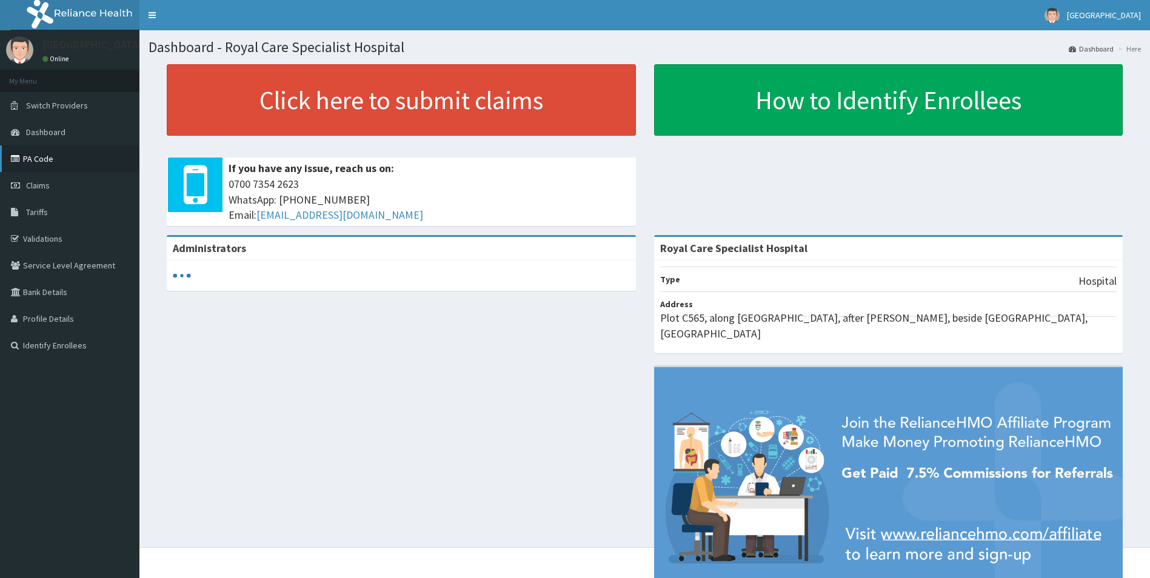
click at [43, 184] on span "Claims" at bounding box center [38, 185] width 24 height 11
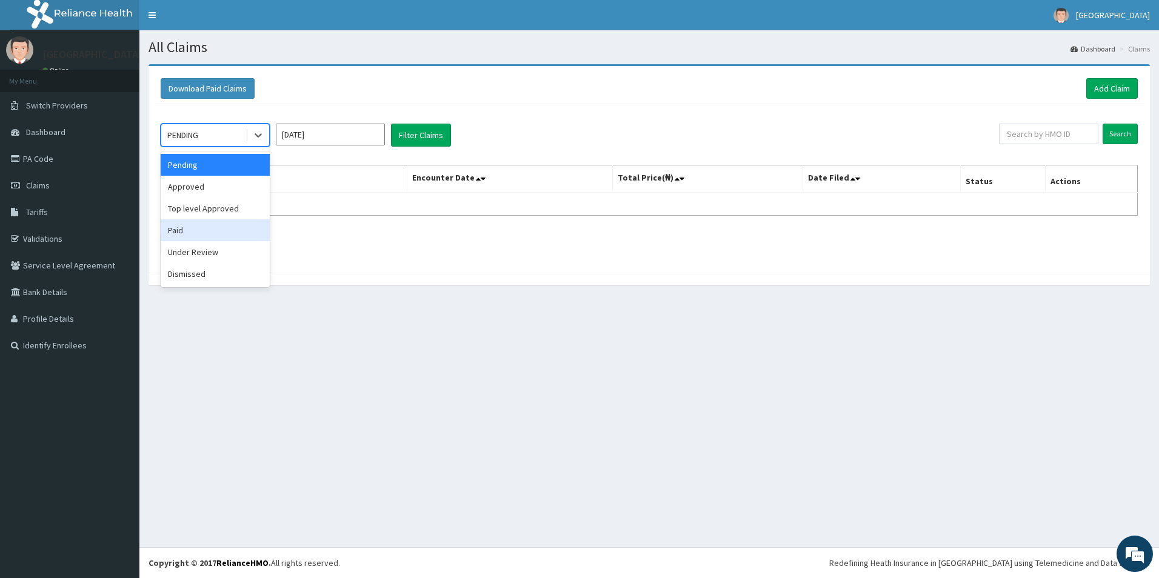
click at [191, 227] on div "Paid" at bounding box center [215, 230] width 109 height 22
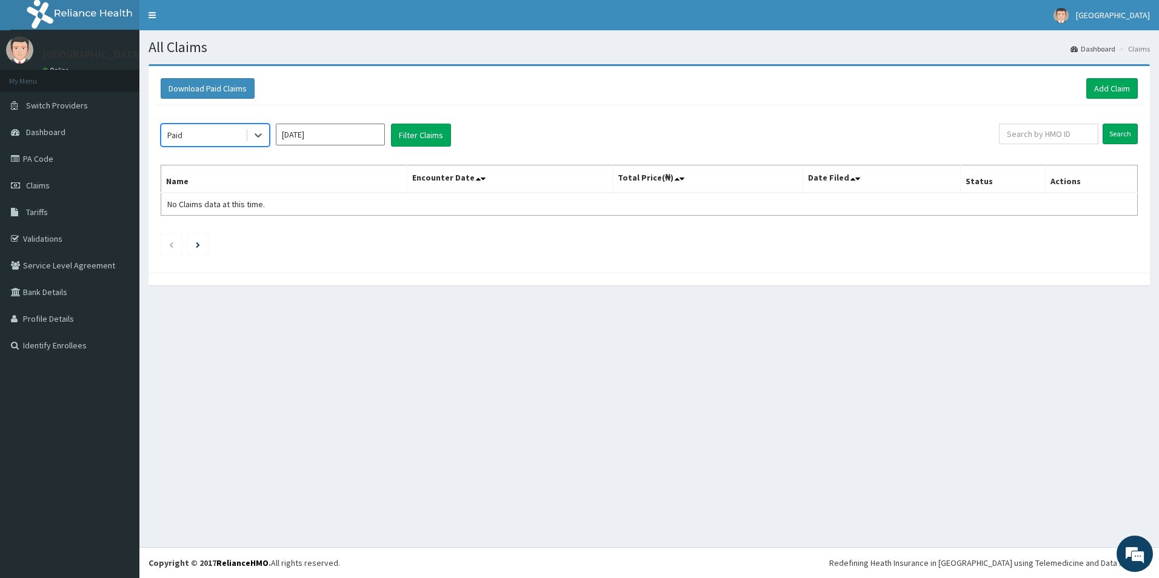
click at [336, 139] on input "[DATE]" at bounding box center [330, 135] width 109 height 22
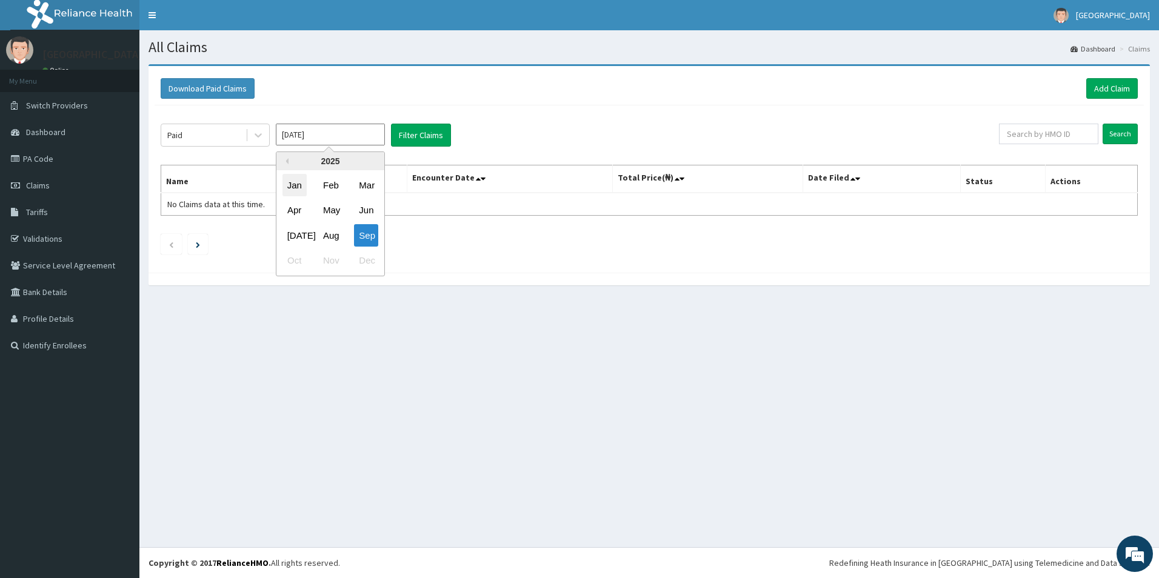
click at [298, 185] on div "Jan" at bounding box center [294, 185] width 24 height 22
type input "Jan 2025"
click at [410, 138] on button "Filter Claims" at bounding box center [421, 135] width 60 height 23
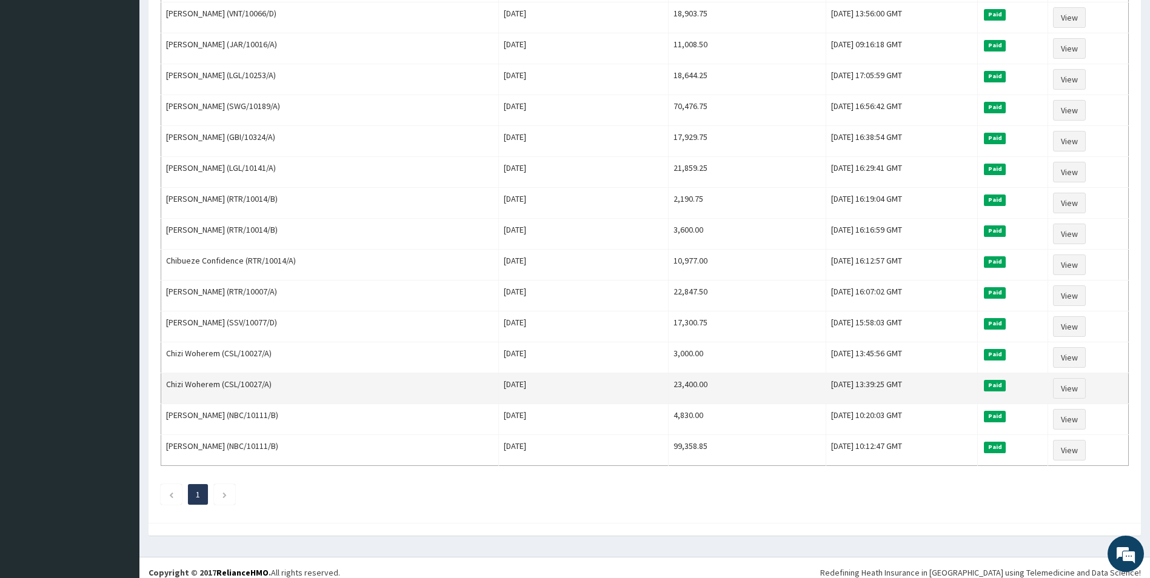
scroll to position [386, 0]
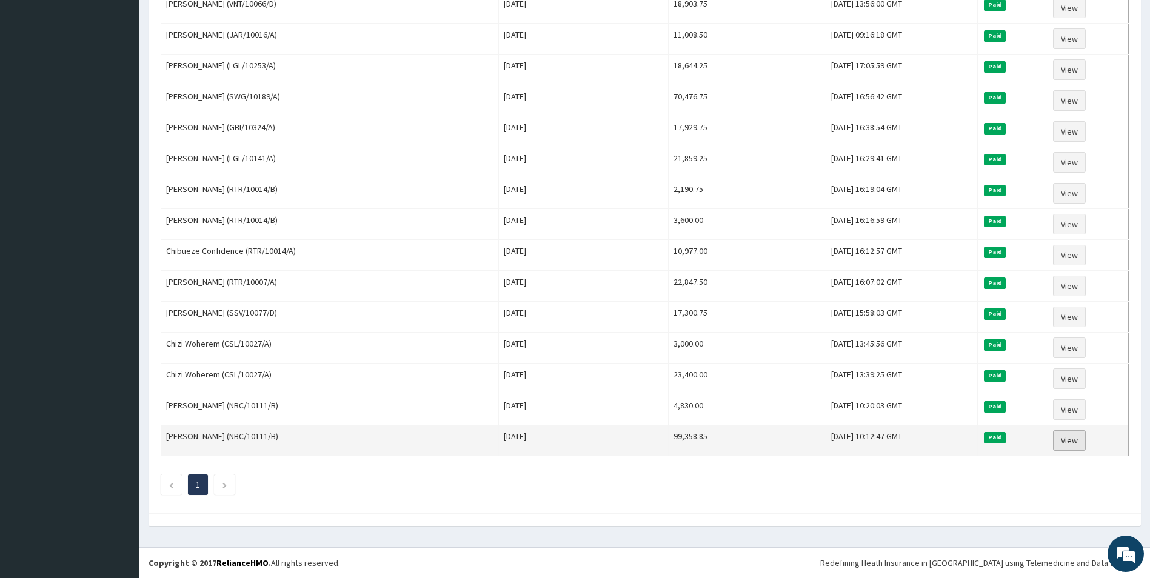
click at [1071, 444] on link "View" at bounding box center [1069, 440] width 33 height 21
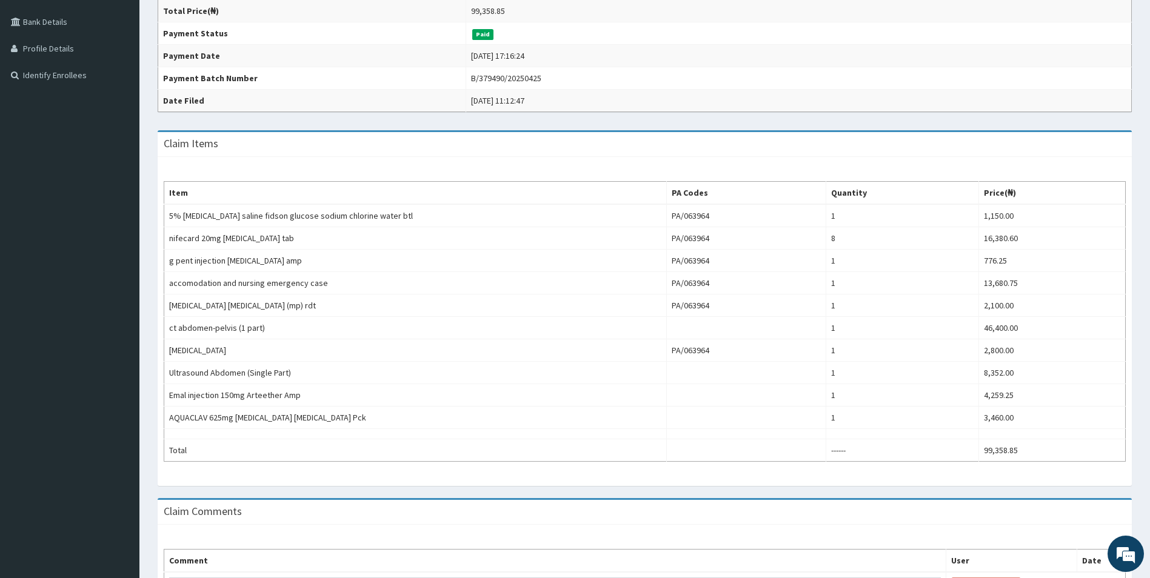
scroll to position [181, 0]
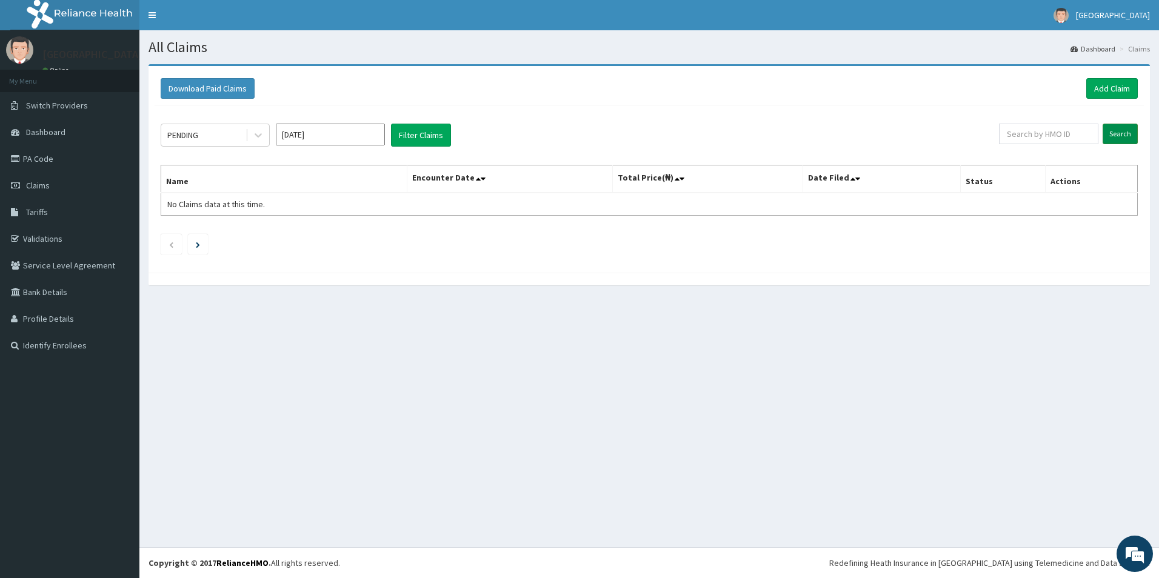
click at [1117, 132] on input "Search" at bounding box center [1119, 134] width 35 height 21
click at [252, 136] on icon at bounding box center [258, 135] width 12 height 12
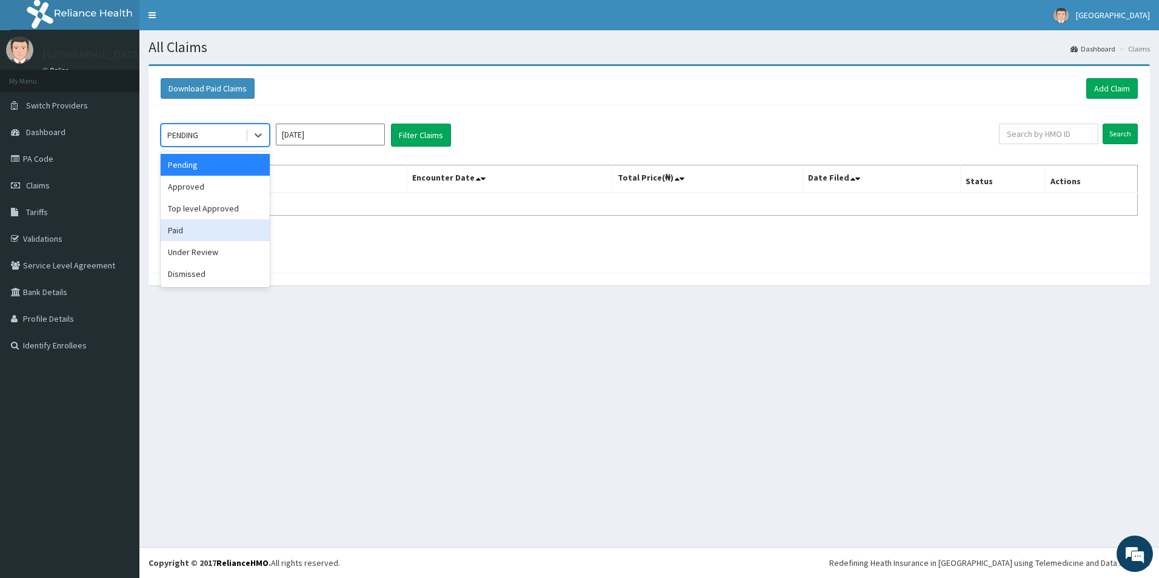
click at [193, 230] on div "Paid" at bounding box center [215, 230] width 109 height 22
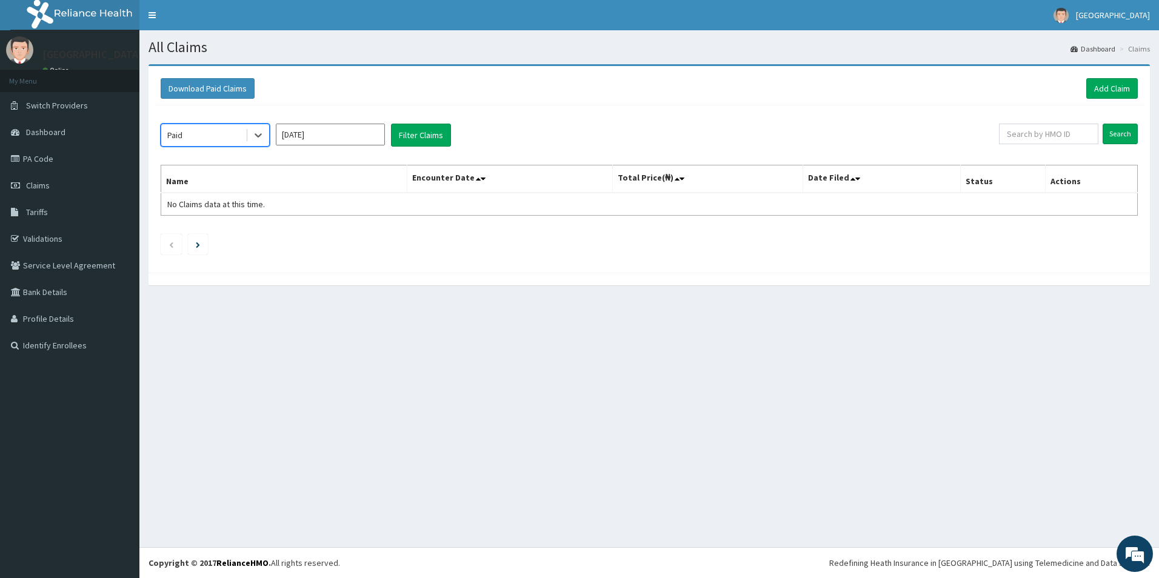
click at [308, 135] on input "[DATE]" at bounding box center [330, 135] width 109 height 22
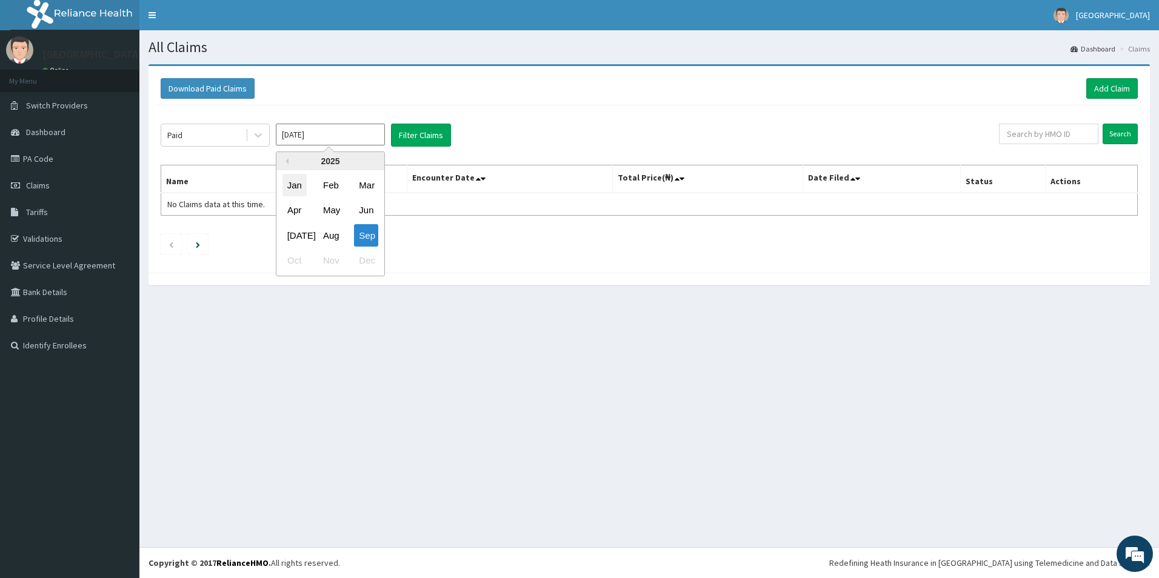
click at [287, 181] on div "Jan" at bounding box center [294, 185] width 24 height 22
type input "[DATE]"
click at [416, 135] on button "Filter Claims" at bounding box center [421, 135] width 60 height 23
click at [1124, 136] on input "Search" at bounding box center [1119, 134] width 35 height 21
click at [1125, 138] on input "Search" at bounding box center [1119, 134] width 35 height 21
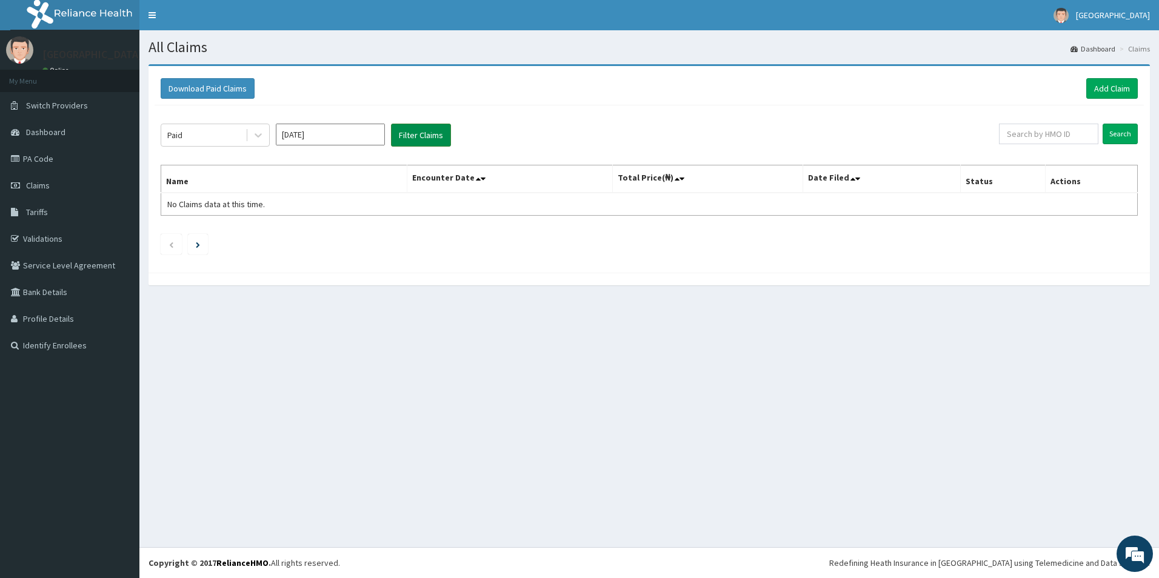
click at [438, 141] on button "Filter Claims" at bounding box center [421, 135] width 60 height 23
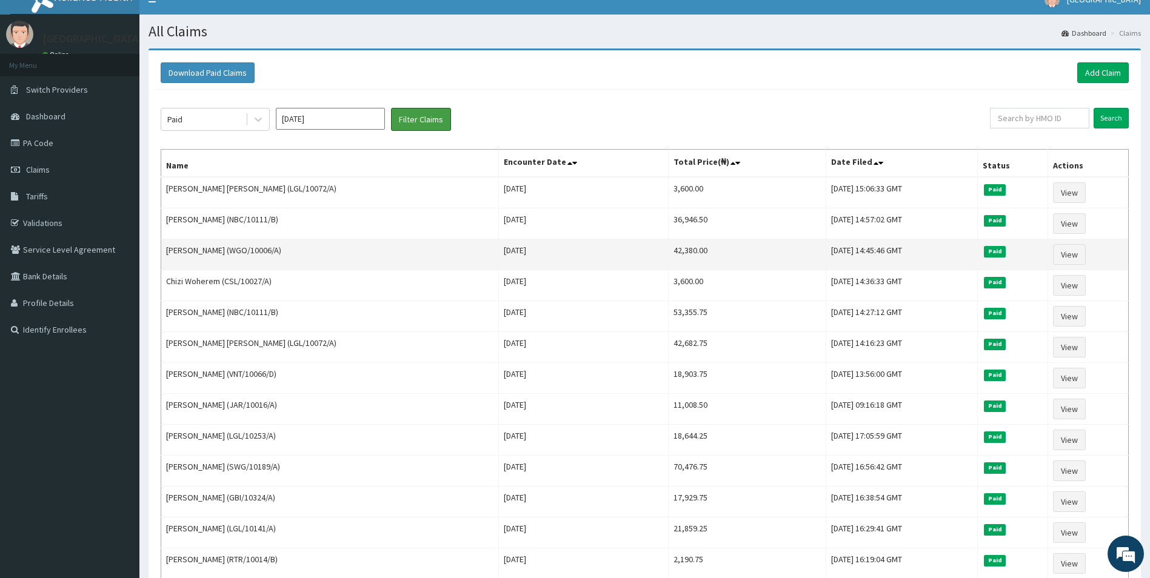
scroll to position [61, 0]
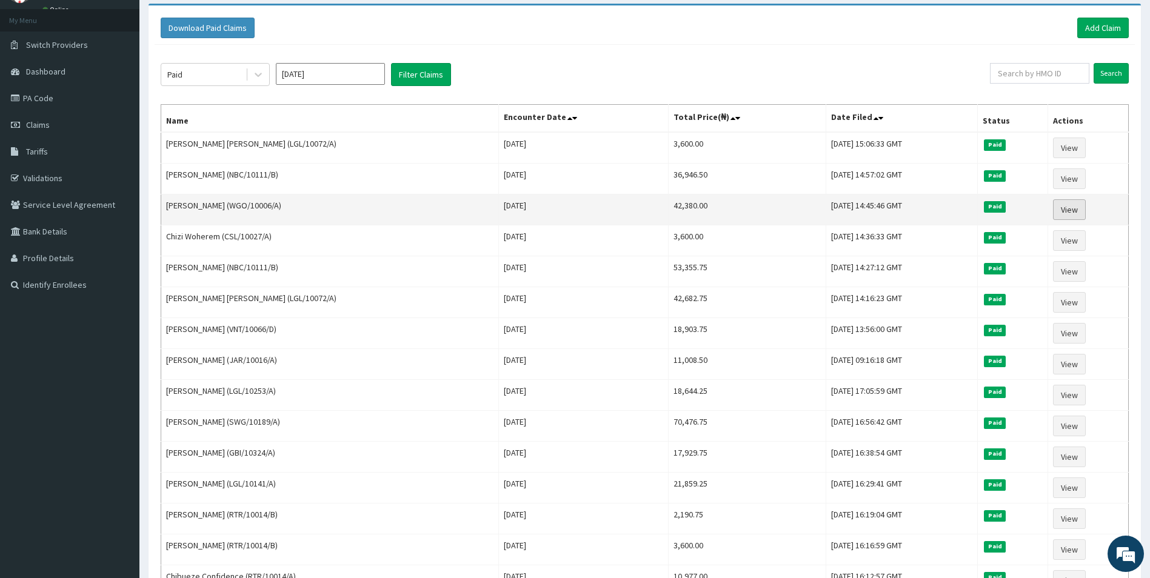
click at [1065, 208] on link "View" at bounding box center [1069, 209] width 33 height 21
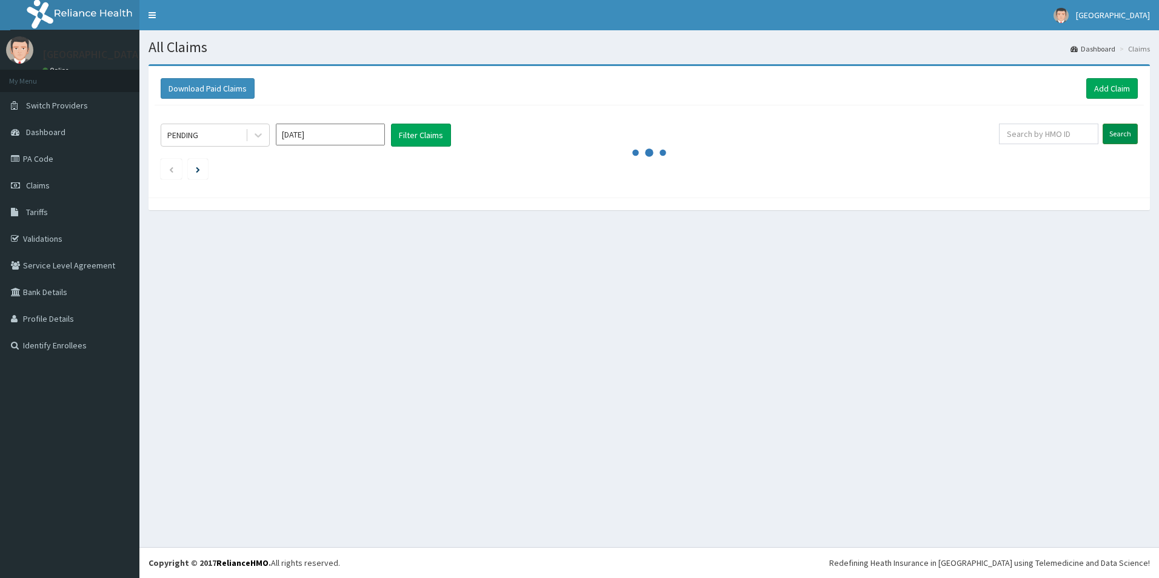
drag, startPoint x: 0, startPoint y: 0, endPoint x: 1109, endPoint y: 128, distance: 1116.5
click at [1109, 128] on input "Search" at bounding box center [1119, 134] width 35 height 21
click at [332, 131] on input "[DATE]" at bounding box center [330, 135] width 109 height 22
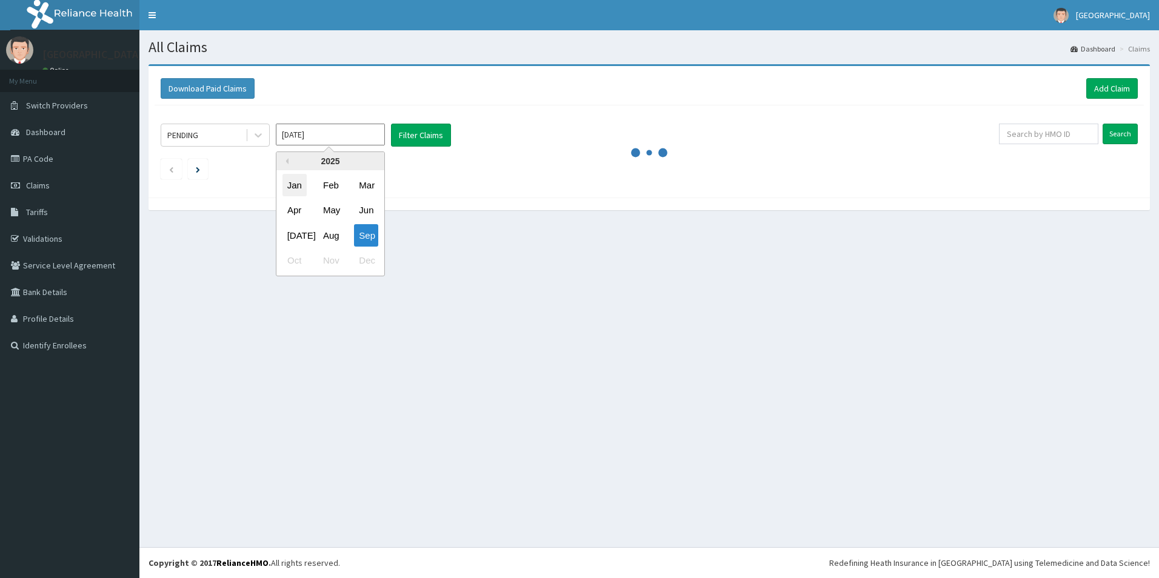
click at [290, 190] on div "Jan" at bounding box center [294, 185] width 24 height 22
type input "[DATE]"
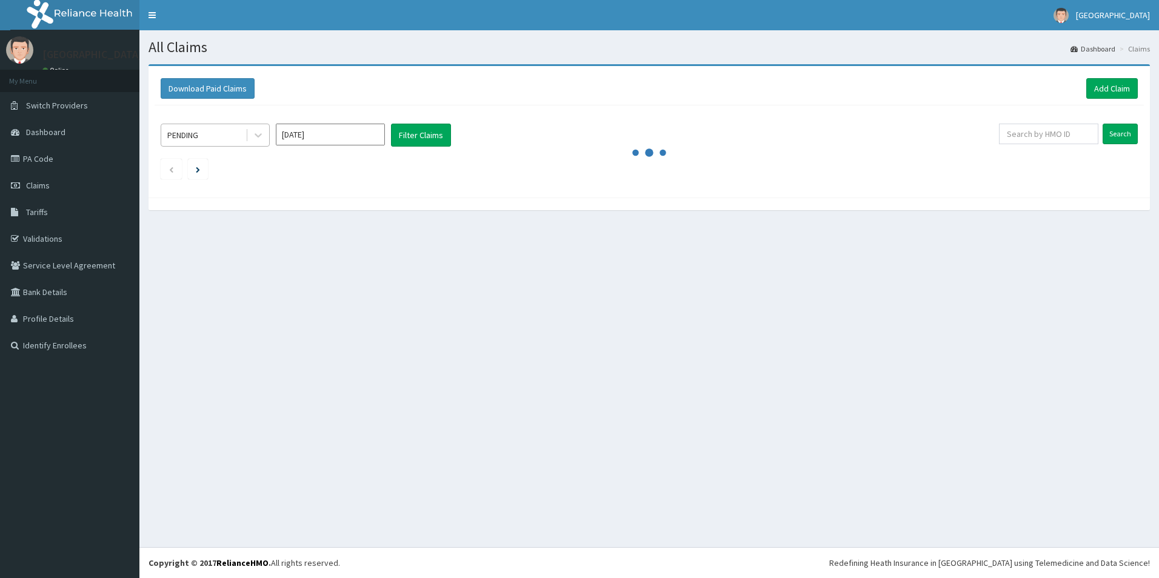
click at [244, 133] on div "PENDING" at bounding box center [203, 134] width 84 height 19
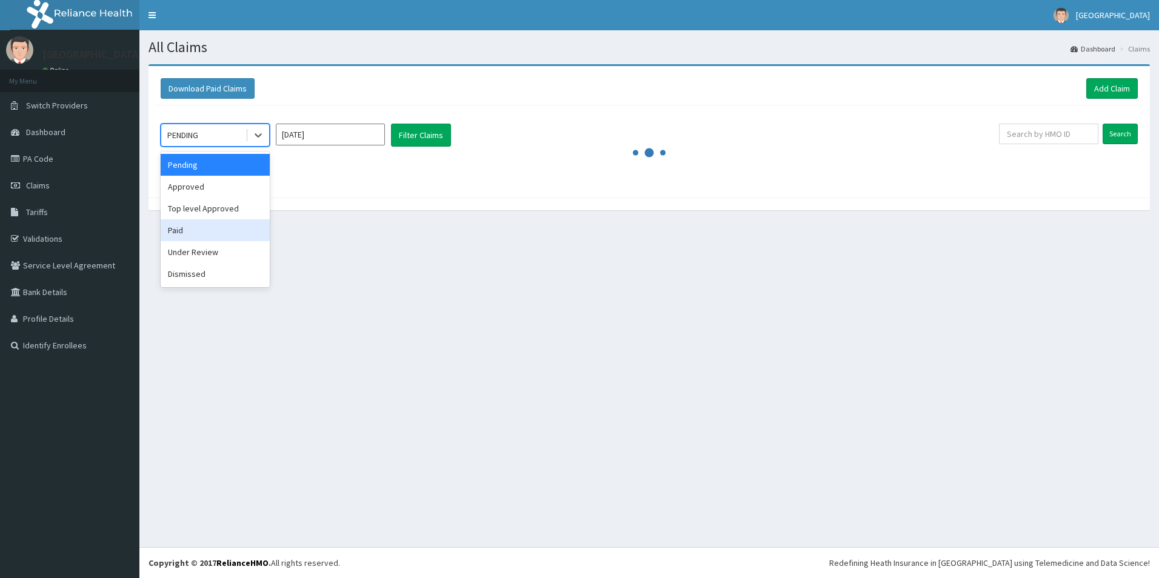
drag, startPoint x: 208, startPoint y: 228, endPoint x: 332, endPoint y: 168, distance: 137.7
click at [209, 225] on div "Paid" at bounding box center [215, 230] width 109 height 22
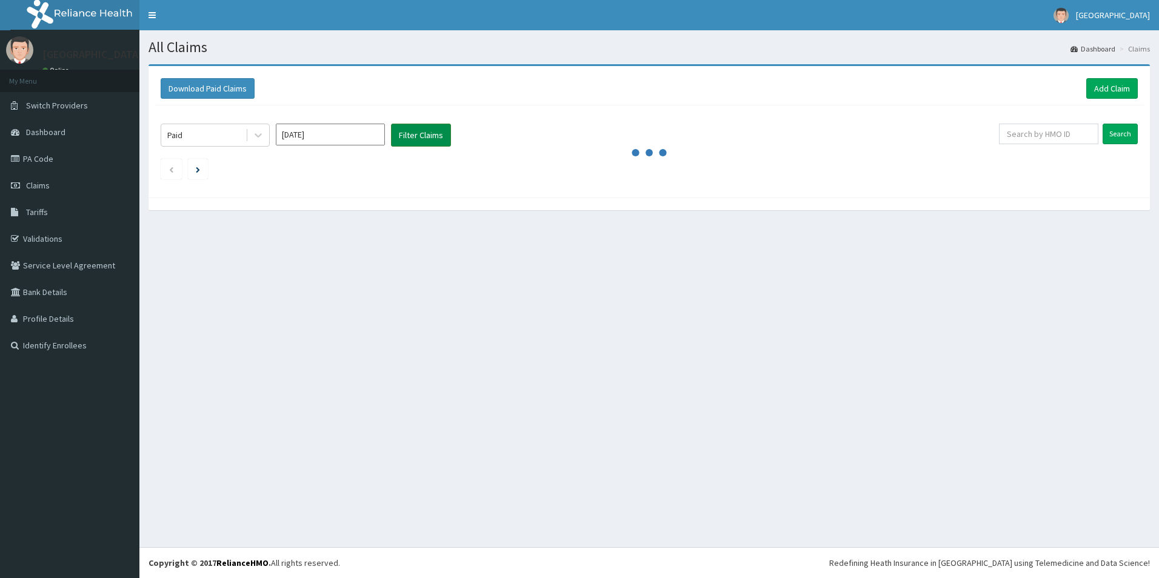
click at [405, 129] on button "Filter Claims" at bounding box center [421, 135] width 60 height 23
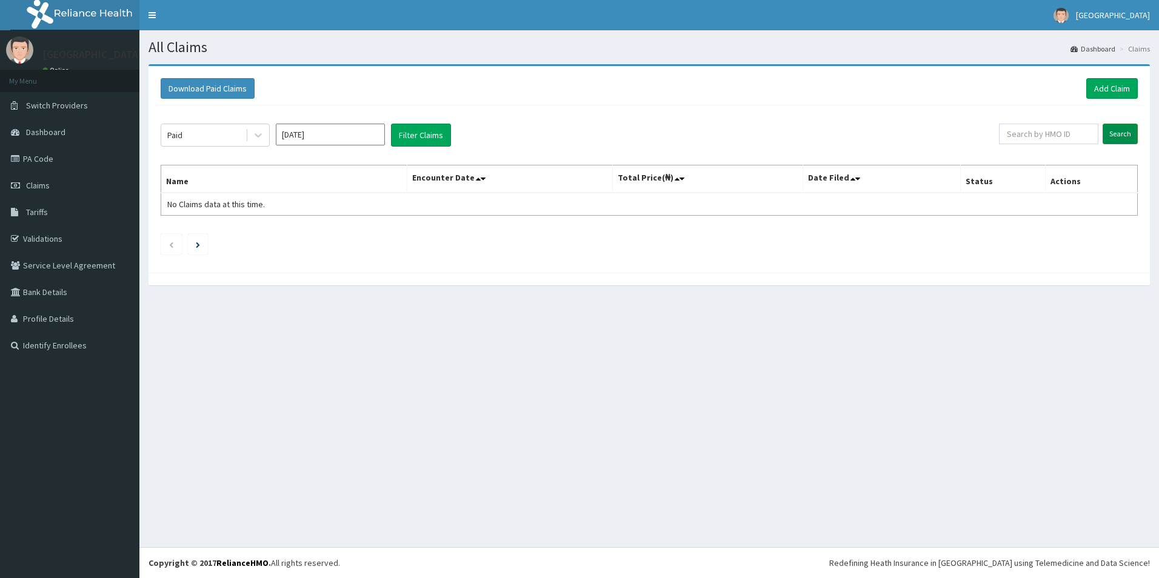
click at [1123, 133] on input "Search" at bounding box center [1119, 134] width 35 height 21
click at [1127, 131] on input "Search" at bounding box center [1119, 134] width 35 height 21
click at [1126, 135] on input "Search" at bounding box center [1119, 134] width 35 height 21
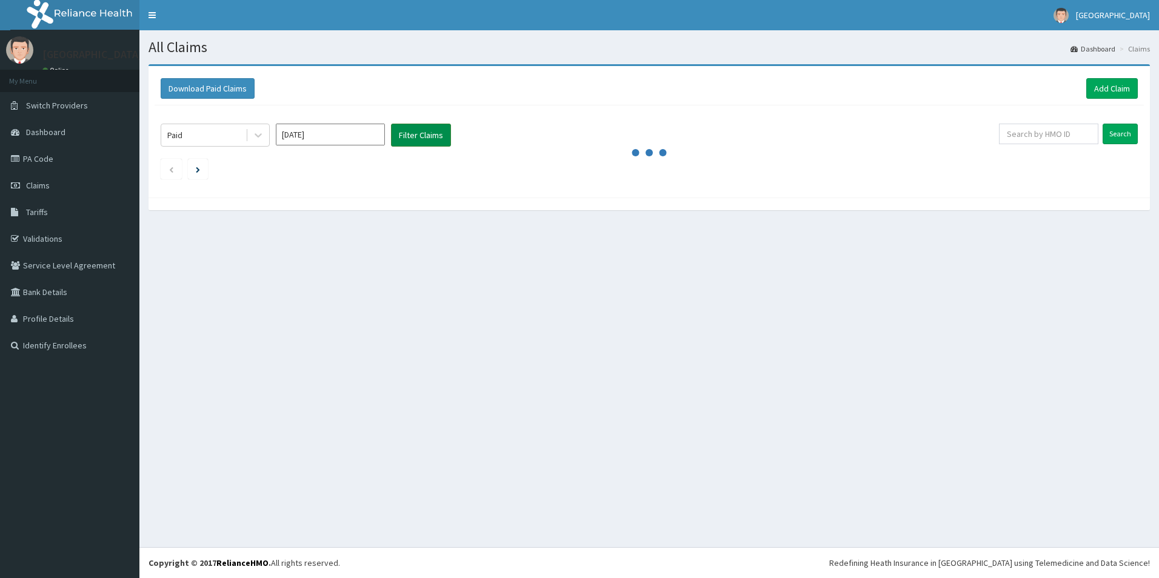
click at [427, 133] on button "Filter Claims" at bounding box center [421, 135] width 60 height 23
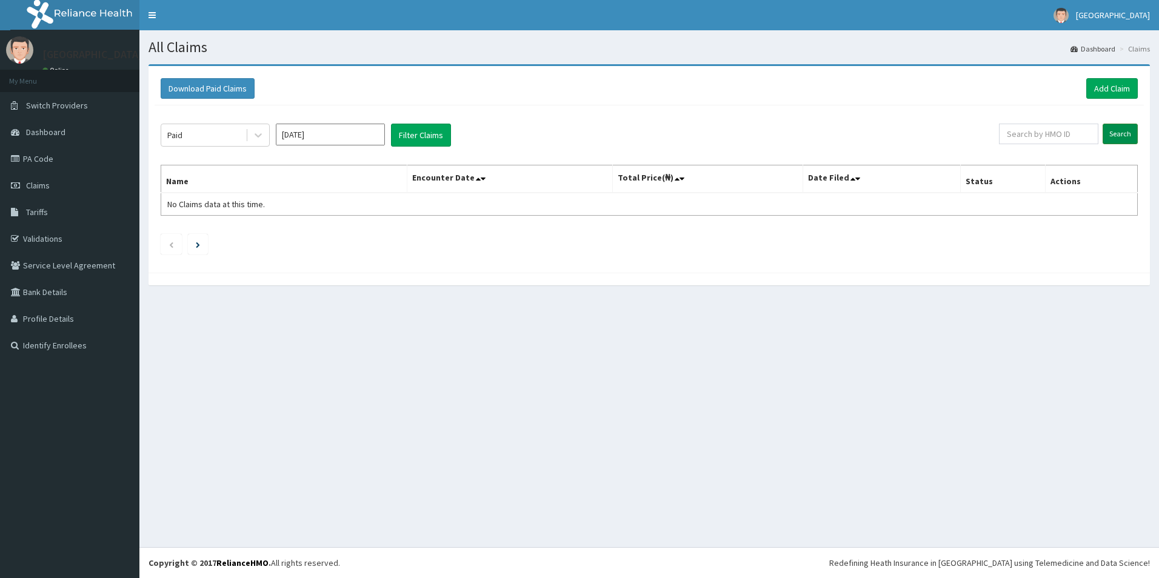
click at [1121, 130] on input "Search" at bounding box center [1119, 134] width 35 height 21
click at [332, 135] on input "Jan 2025" at bounding box center [330, 135] width 109 height 22
click at [417, 127] on button "Filter Claims" at bounding box center [421, 135] width 60 height 23
click at [1119, 134] on input "Search" at bounding box center [1119, 134] width 35 height 21
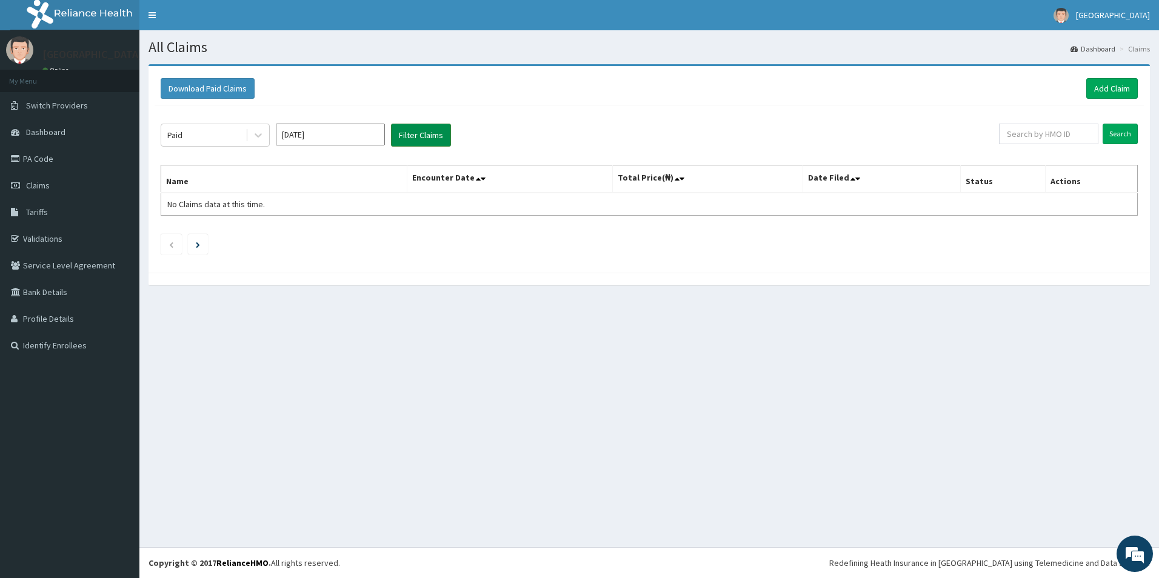
click at [430, 139] on button "Filter Claims" at bounding box center [421, 135] width 60 height 23
click at [1121, 135] on input "Search" at bounding box center [1119, 134] width 35 height 21
click at [1136, 133] on input "Search" at bounding box center [1119, 134] width 35 height 21
click at [422, 131] on button "Filter Claims" at bounding box center [421, 135] width 60 height 23
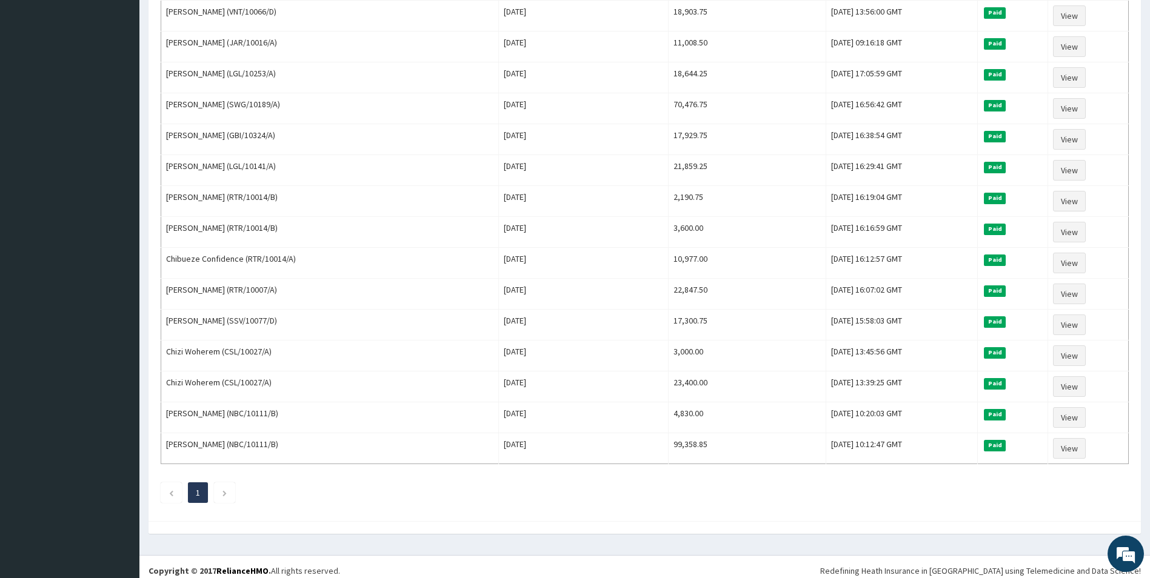
scroll to position [386, 0]
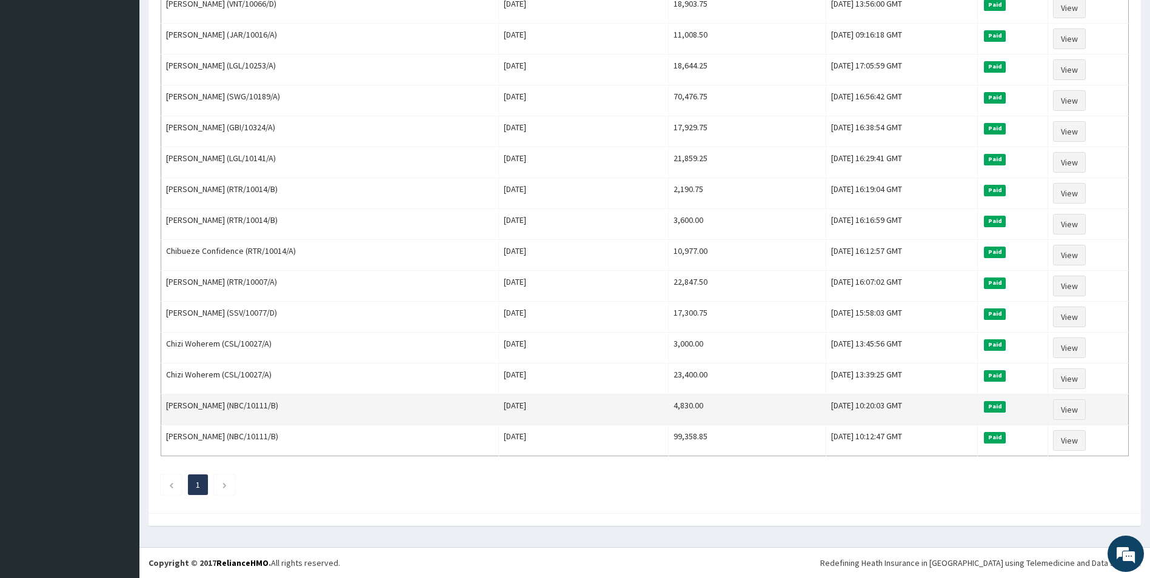
drag, startPoint x: 664, startPoint y: 407, endPoint x: 602, endPoint y: 405, distance: 61.9
click at [602, 405] on tr "Yakman Hope Joel (NBC/10111/B) Sat Jan 04 2025 4,830.00 Wed, 26 Mar 2025 10:20:…" at bounding box center [644, 410] width 967 height 31
copy tr "4,830.00"
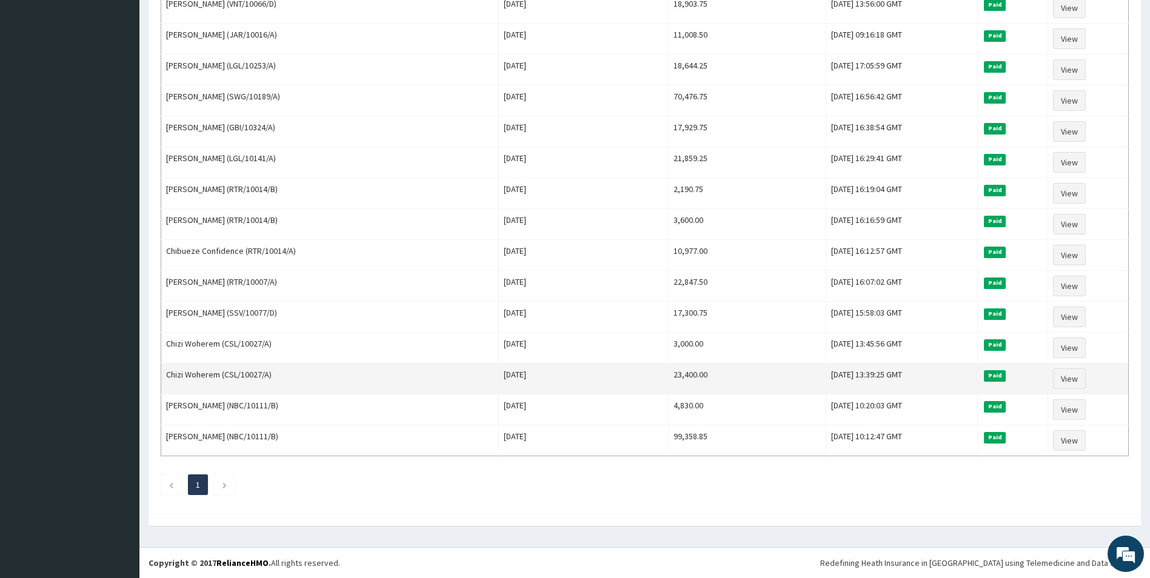
click at [668, 384] on td "23,400.00" at bounding box center [747, 379] width 158 height 31
click at [1069, 377] on link "View" at bounding box center [1069, 378] width 33 height 21
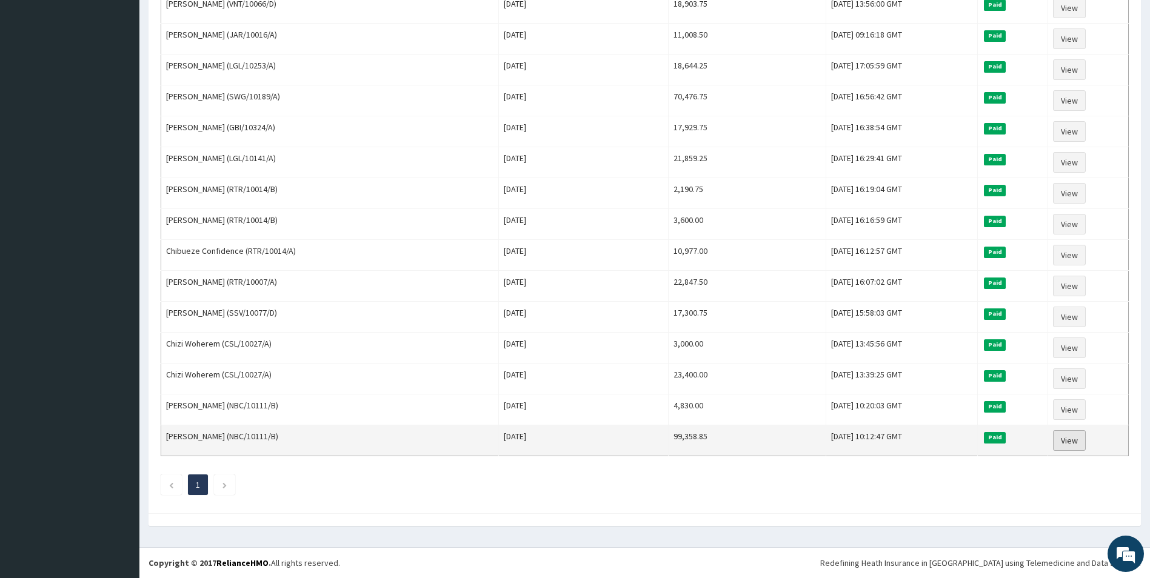
click at [1064, 437] on link "View" at bounding box center [1069, 440] width 33 height 21
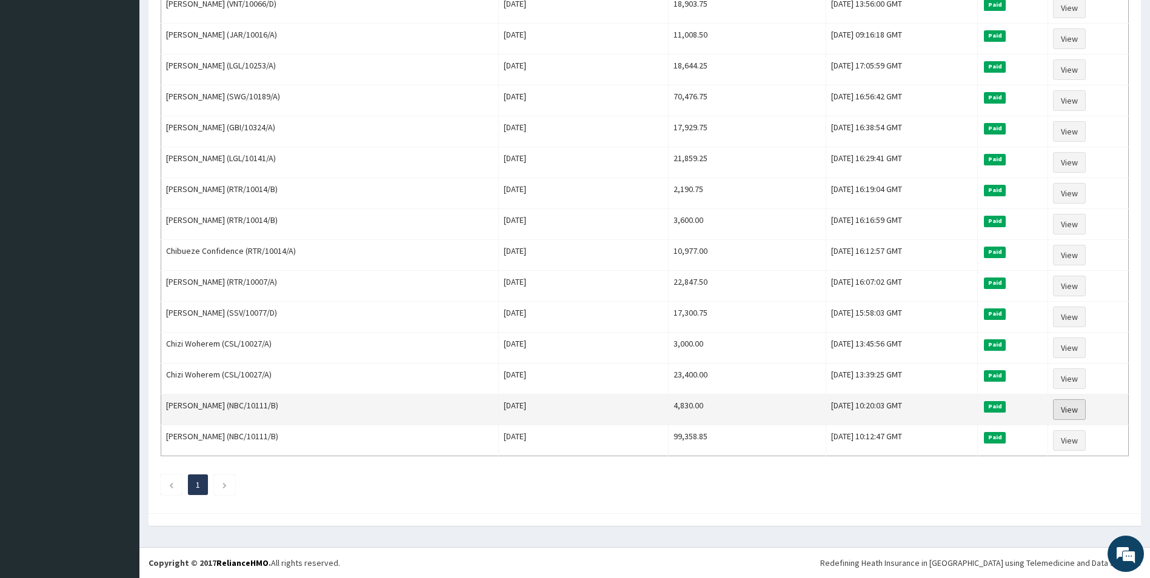
click at [1068, 415] on link "View" at bounding box center [1069, 409] width 33 height 21
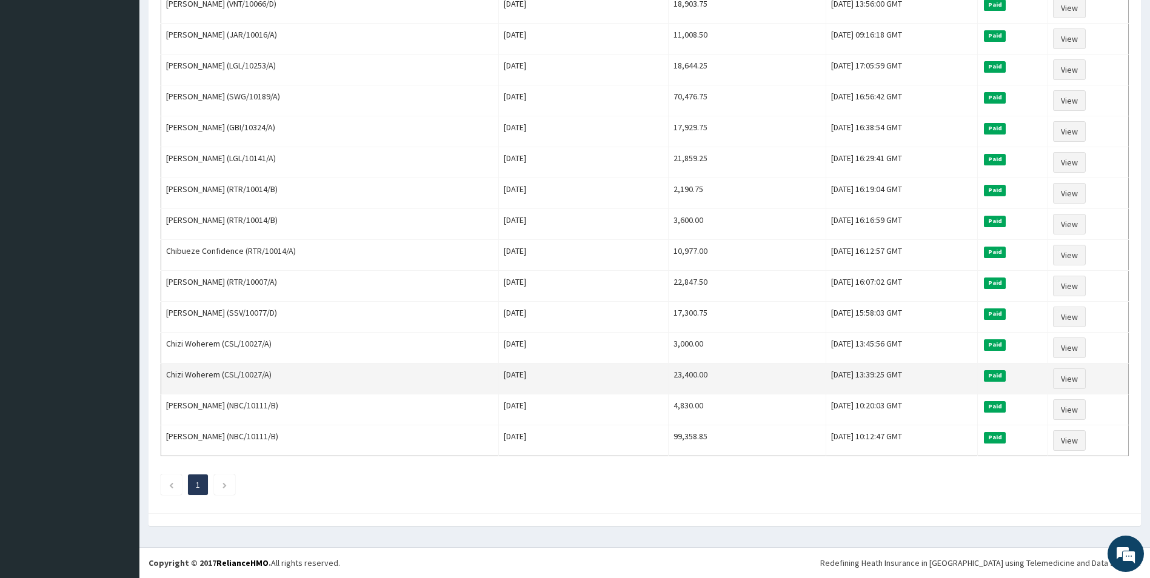
click at [219, 376] on td "Chizi Woherem (CSL/10027/A)" at bounding box center [330, 379] width 338 height 31
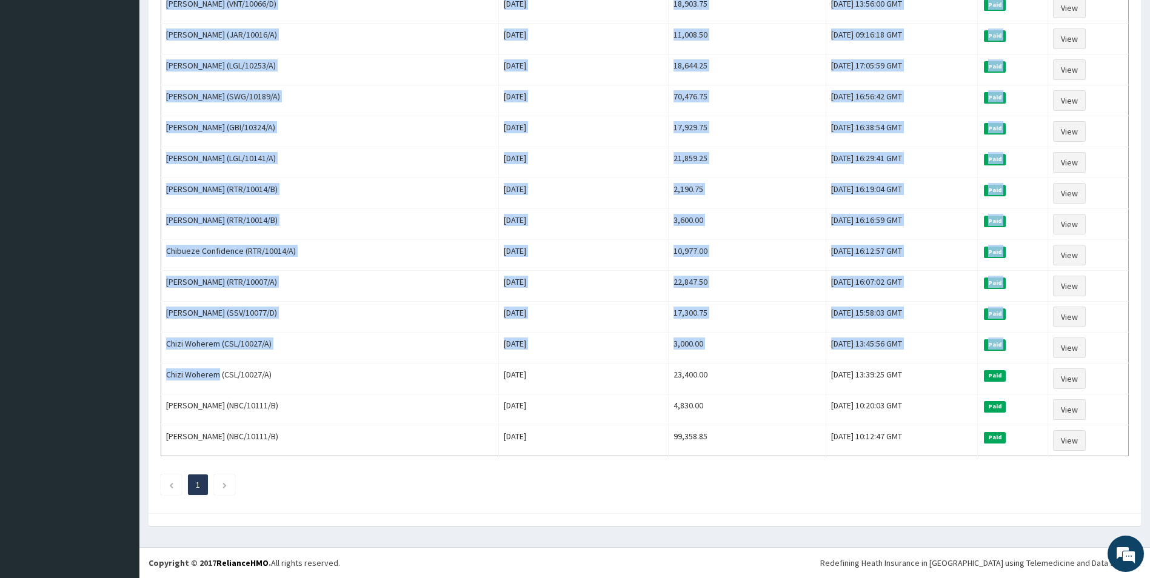
drag, startPoint x: 217, startPoint y: 377, endPoint x: 159, endPoint y: 373, distance: 58.3
click at [159, 373] on div "Paid Jan 2025 Filter Claims Search Name Encounter Date Total Price(₦) Date File…" at bounding box center [645, 113] width 980 height 788
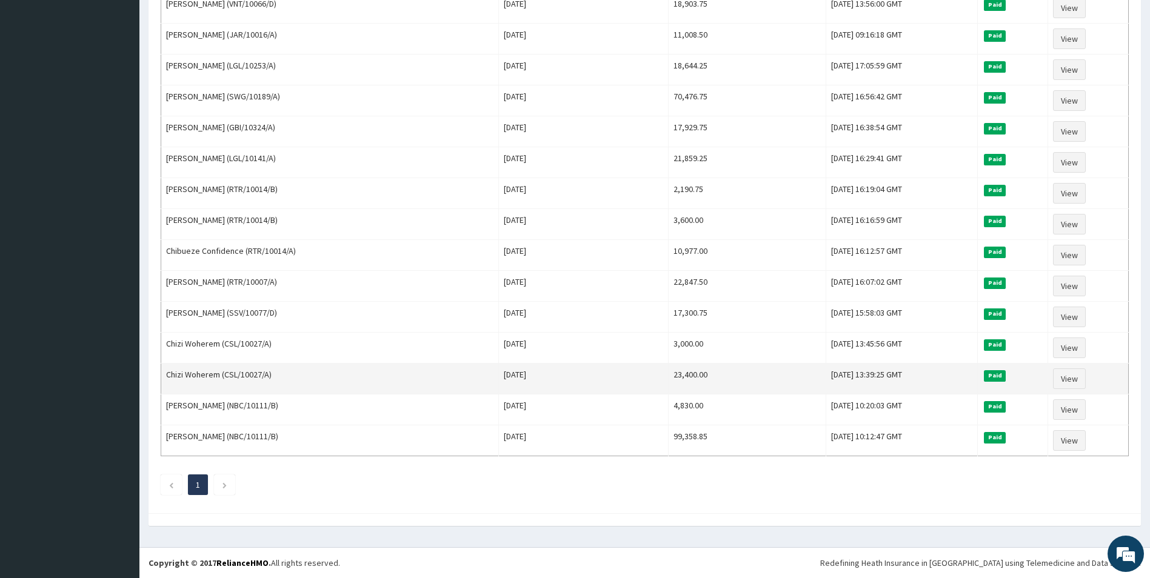
drag, startPoint x: 159, startPoint y: 373, endPoint x: 239, endPoint y: 374, distance: 80.0
click at [239, 373] on td "Chizi Woherem (CSL/10027/A)" at bounding box center [330, 379] width 338 height 31
click at [220, 373] on td "Chizi Woherem (CSL/10027/A)" at bounding box center [330, 379] width 338 height 31
copy td "Chizi Woherem"
click at [1075, 374] on link "View" at bounding box center [1069, 378] width 33 height 21
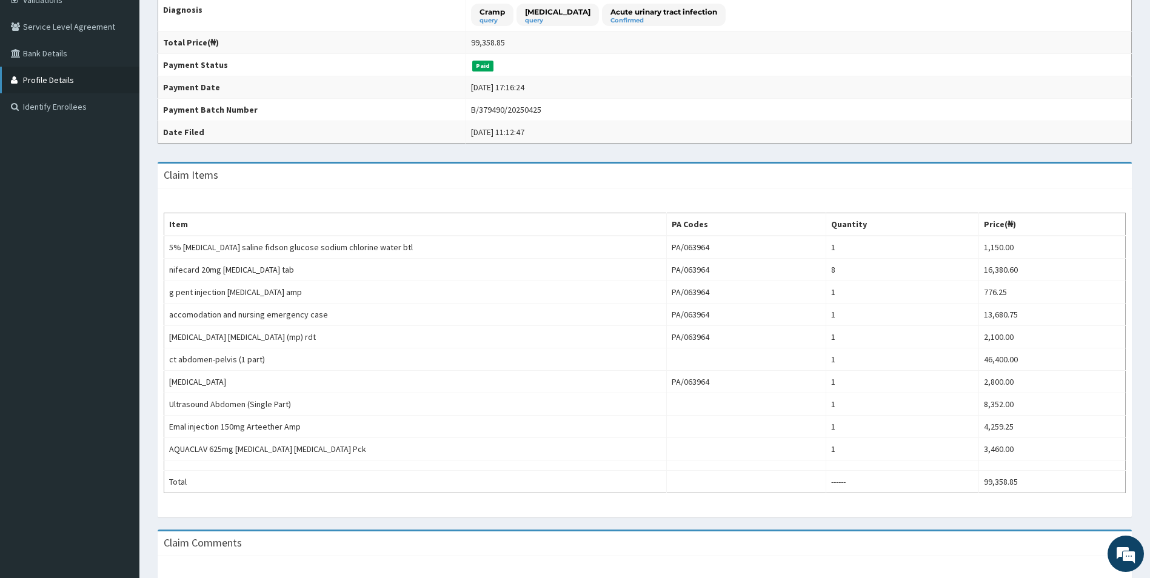
scroll to position [188, 0]
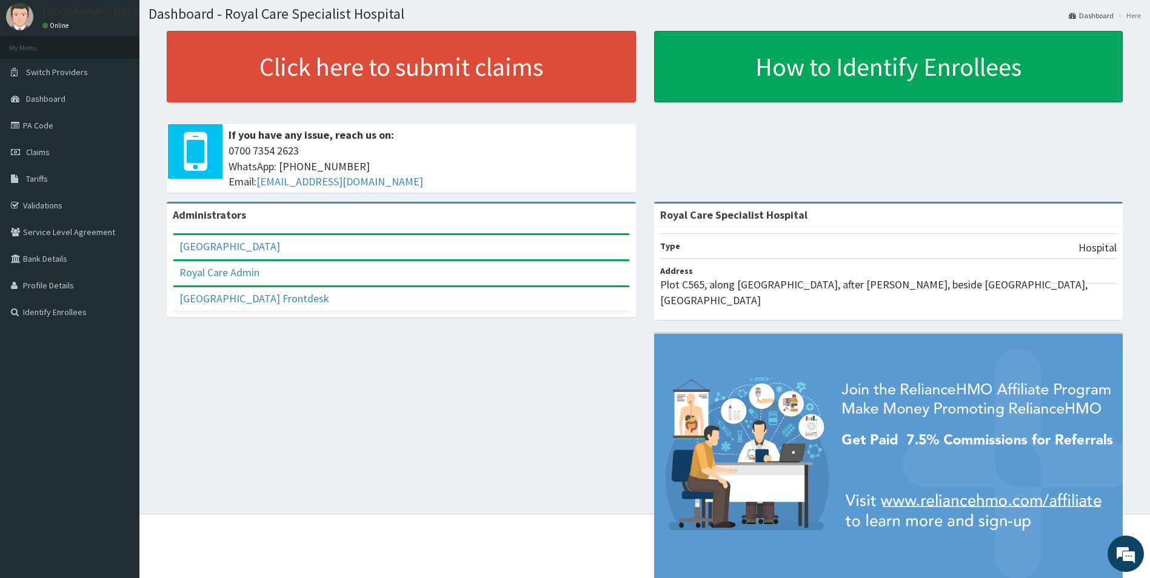
scroll to position [50, 0]
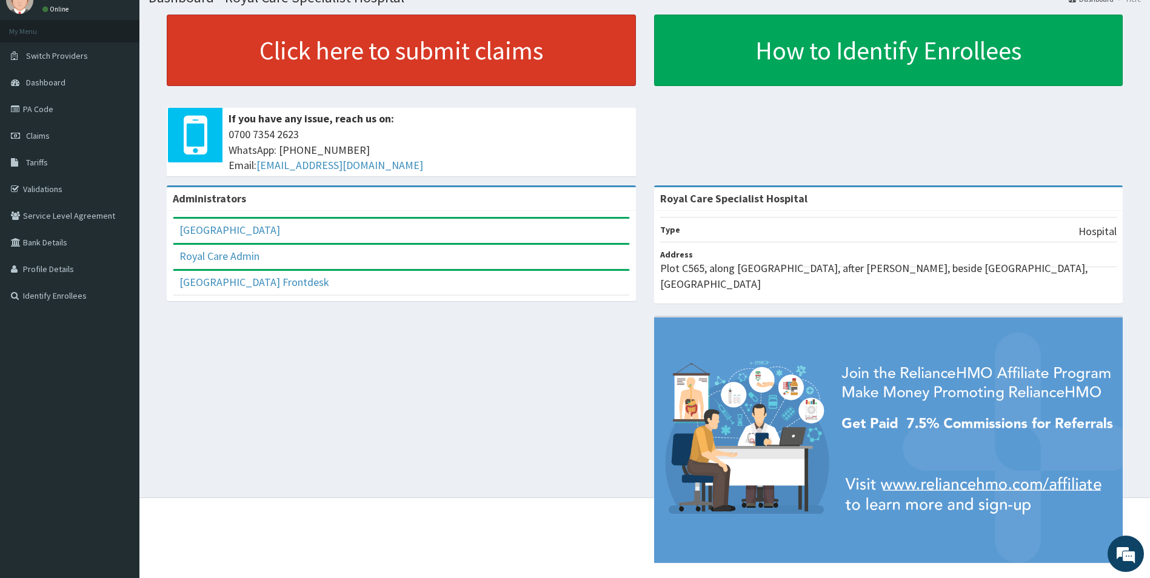
drag, startPoint x: 59, startPoint y: 137, endPoint x: 232, endPoint y: 79, distance: 182.1
click at [59, 137] on link "Claims" at bounding box center [69, 135] width 139 height 27
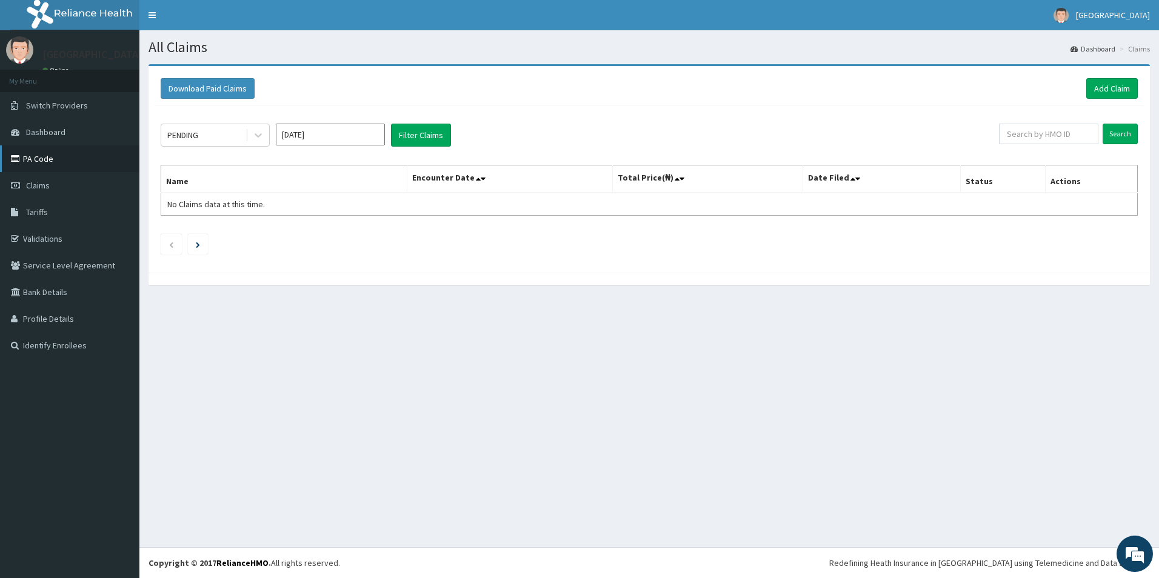
click at [59, 155] on link "PA Code" at bounding box center [69, 158] width 139 height 27
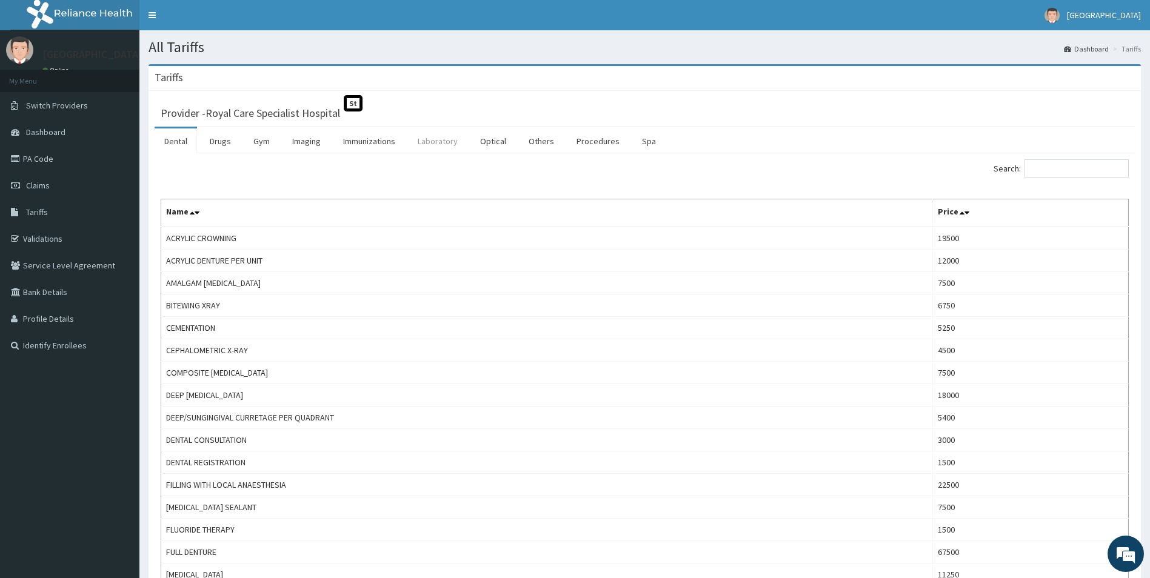
click at [438, 140] on link "Laboratory" at bounding box center [437, 140] width 59 height 25
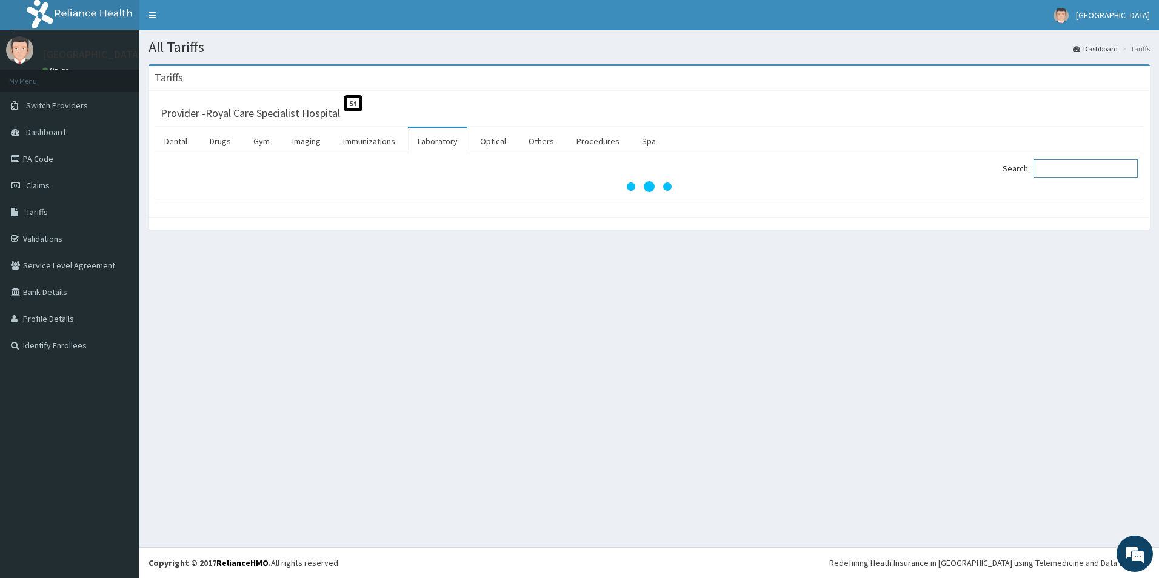
click at [1061, 171] on input "Search:" at bounding box center [1085, 168] width 104 height 18
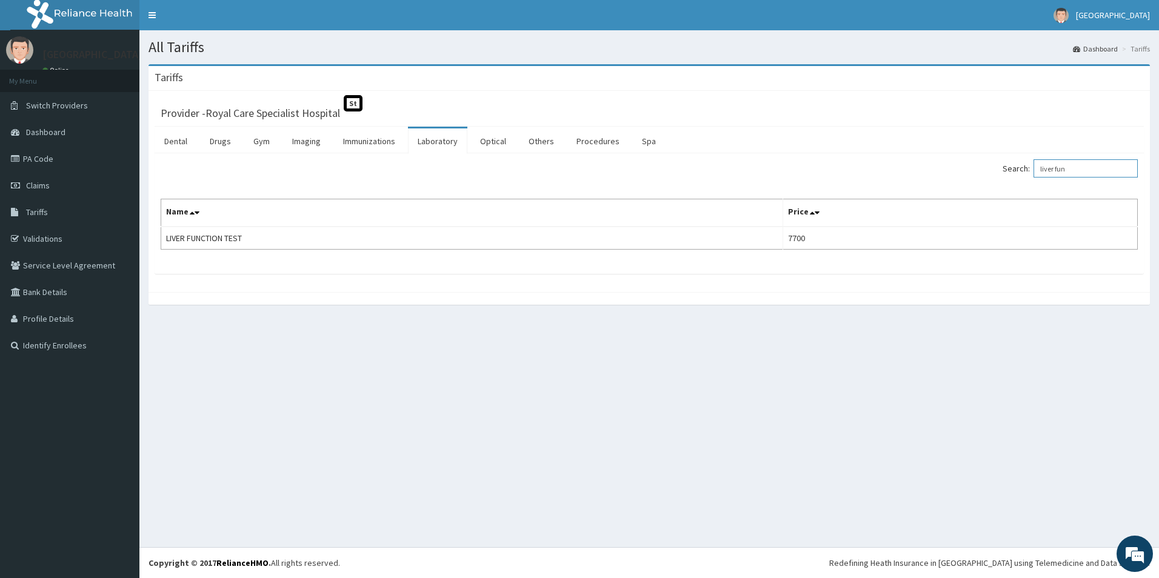
type input "liver fun"
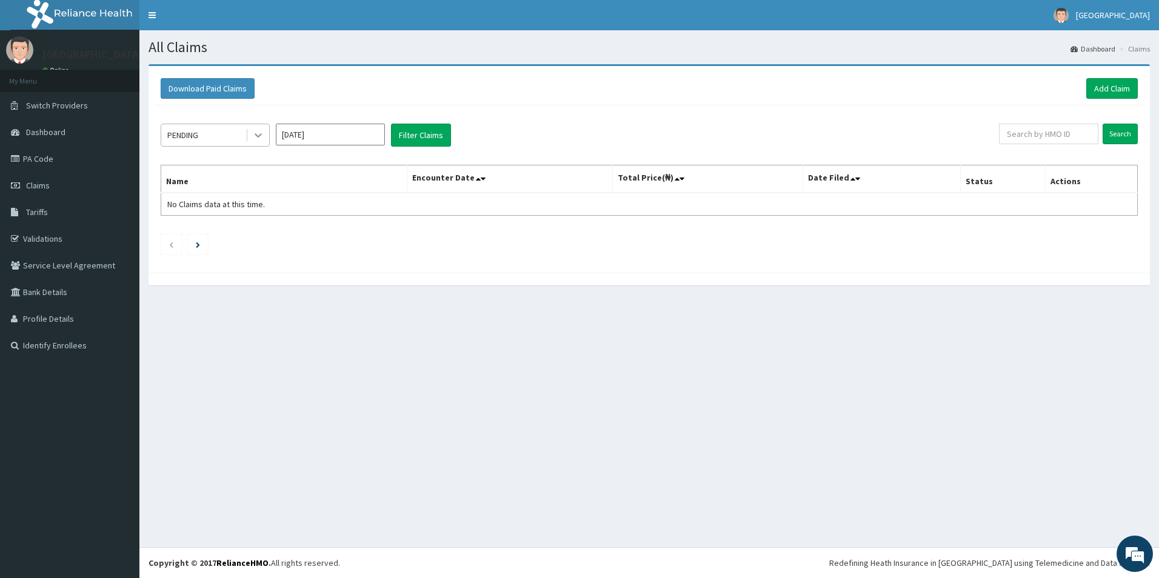
click at [257, 141] on div at bounding box center [258, 135] width 22 height 22
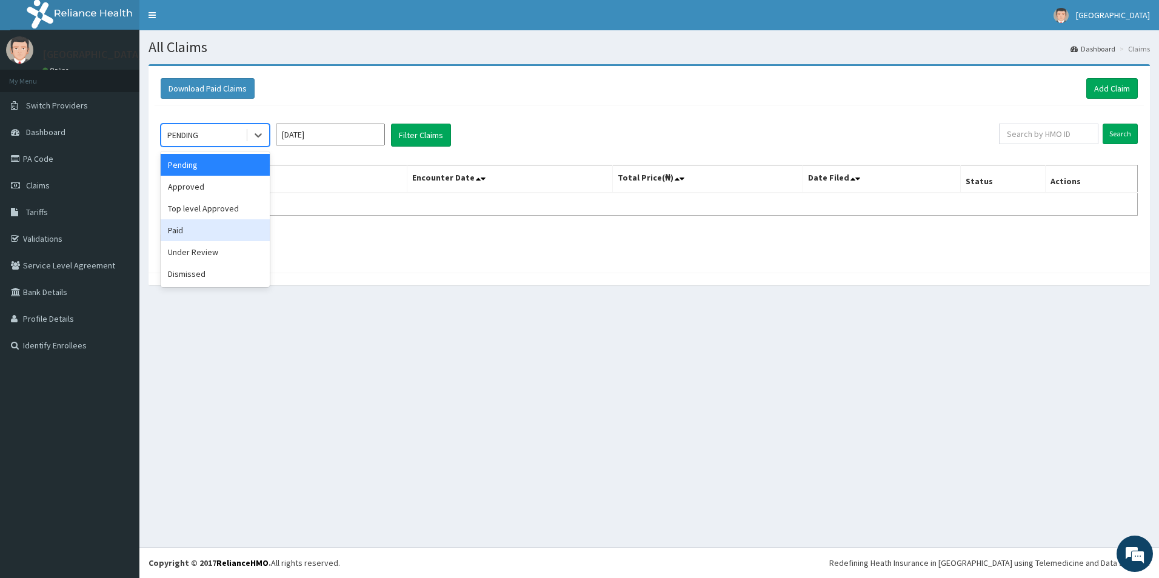
click at [180, 231] on div "Paid" at bounding box center [215, 230] width 109 height 22
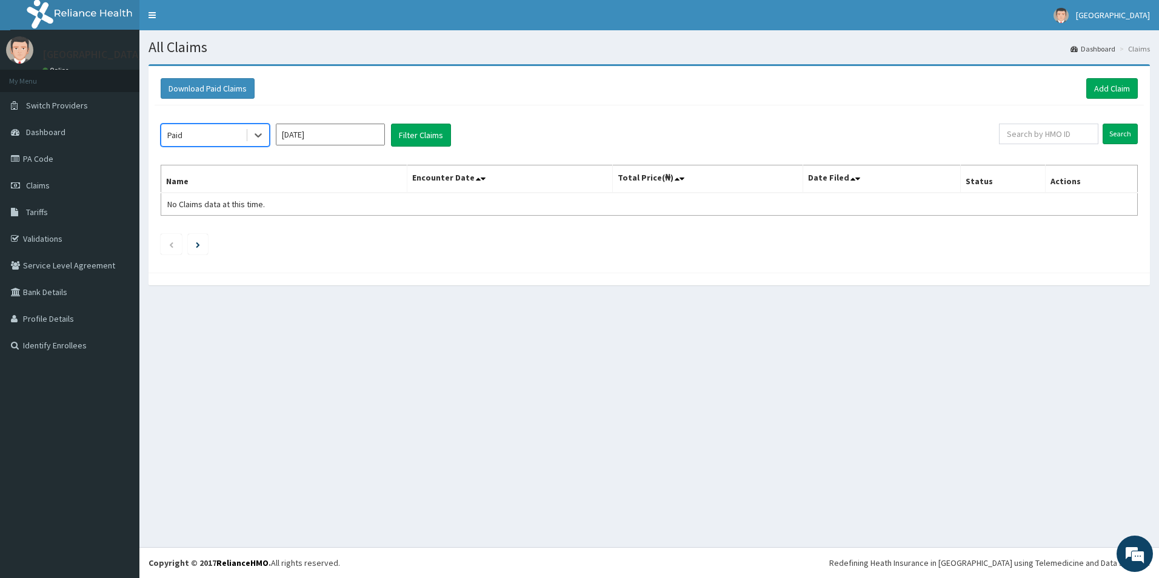
click at [332, 135] on input "Sep 2025" at bounding box center [330, 135] width 109 height 22
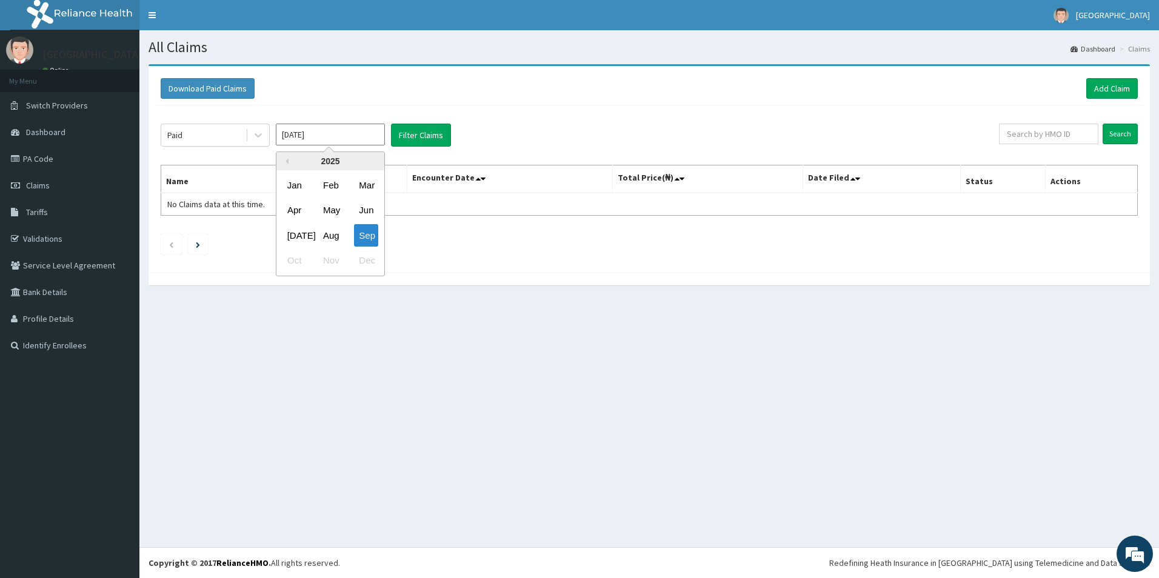
drag, startPoint x: 296, startPoint y: 188, endPoint x: 334, endPoint y: 157, distance: 49.0
click at [298, 185] on div "Jan" at bounding box center [294, 185] width 24 height 22
type input "Jan 2025"
click at [407, 132] on button "Filter Claims" at bounding box center [421, 135] width 60 height 23
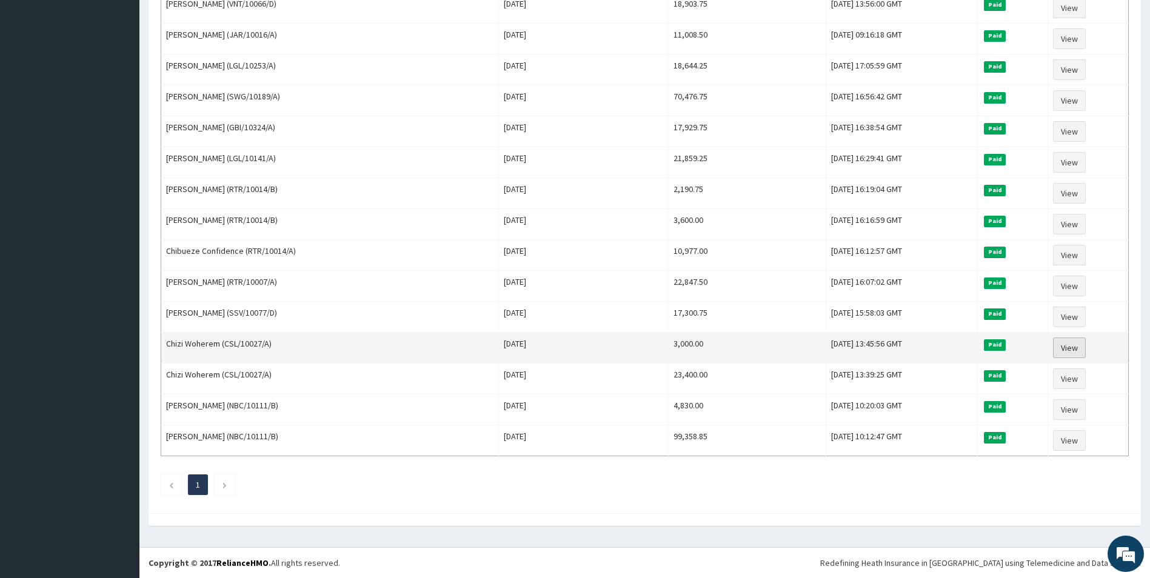
click at [1065, 346] on link "View" at bounding box center [1069, 348] width 33 height 21
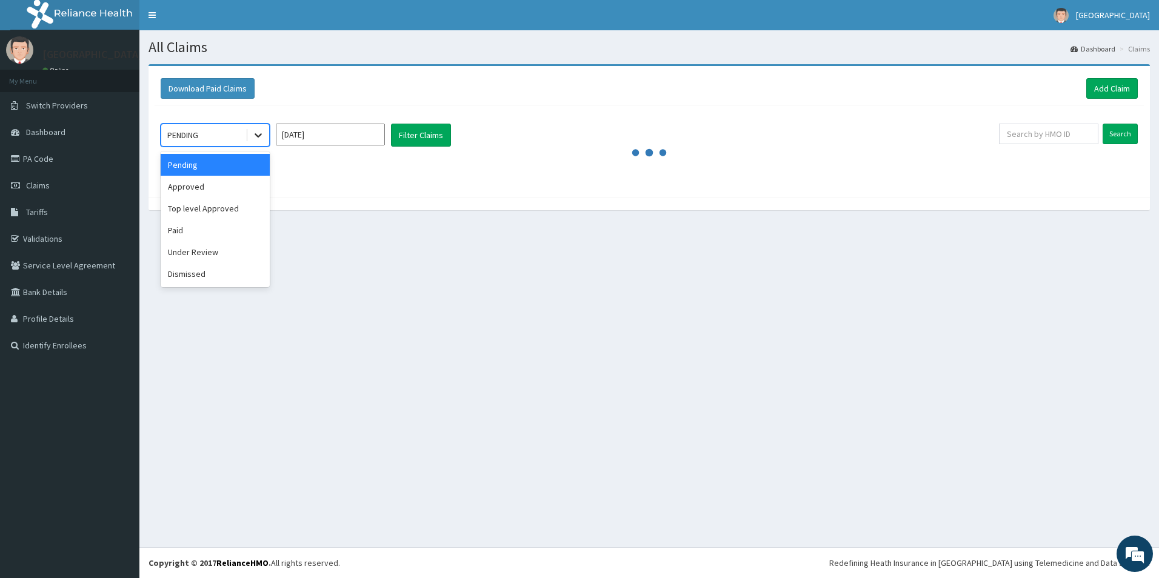
click at [252, 131] on div at bounding box center [258, 135] width 22 height 22
drag, startPoint x: 196, startPoint y: 233, endPoint x: 350, endPoint y: 167, distance: 167.8
click at [195, 233] on div "Paid" at bounding box center [215, 230] width 109 height 22
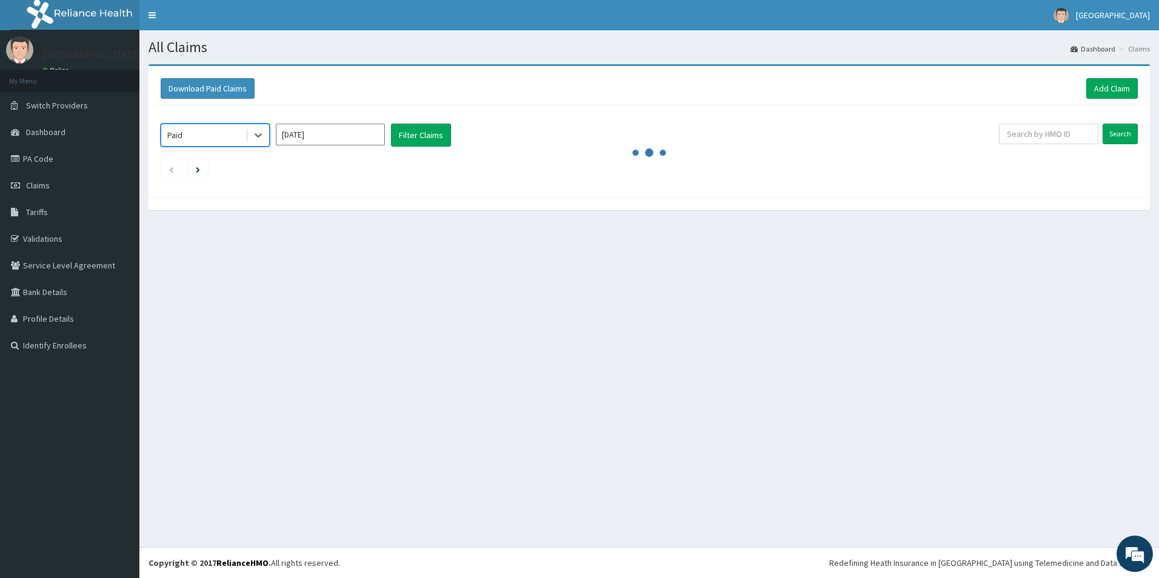
click at [370, 135] on input "[DATE]" at bounding box center [330, 135] width 109 height 22
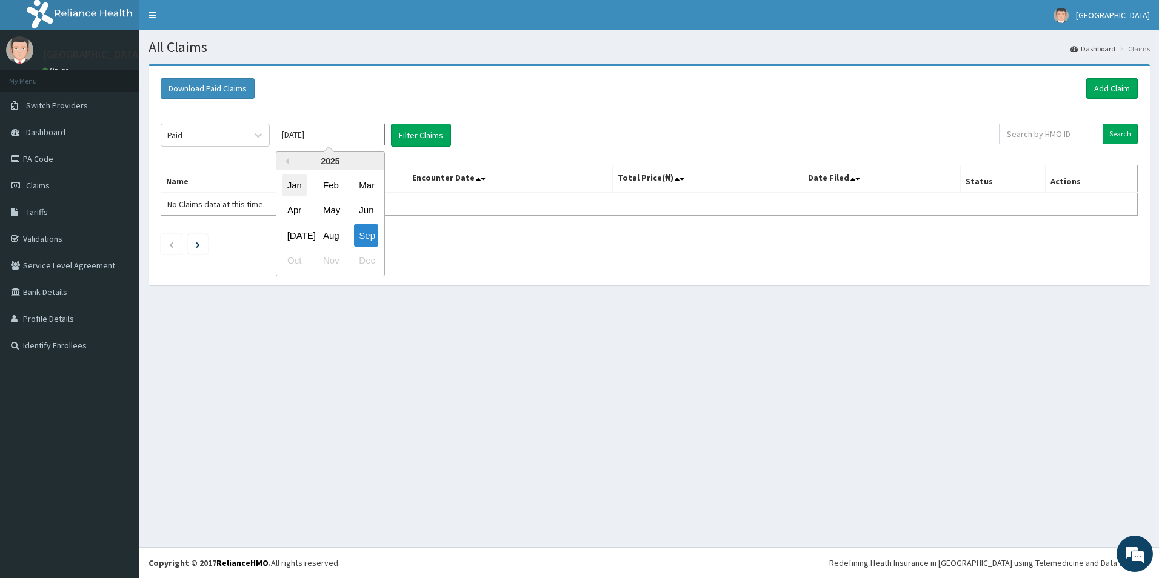
click at [301, 181] on div "Jan" at bounding box center [294, 185] width 24 height 22
type input "[DATE]"
drag, startPoint x: 408, startPoint y: 139, endPoint x: 794, endPoint y: 75, distance: 391.4
click at [414, 135] on button "Filter Claims" at bounding box center [421, 135] width 60 height 23
click at [1131, 133] on div "Paid [DATE] Filter Claims Search Name Encounter Date Total Price(₦) Date Filed …" at bounding box center [649, 185] width 989 height 161
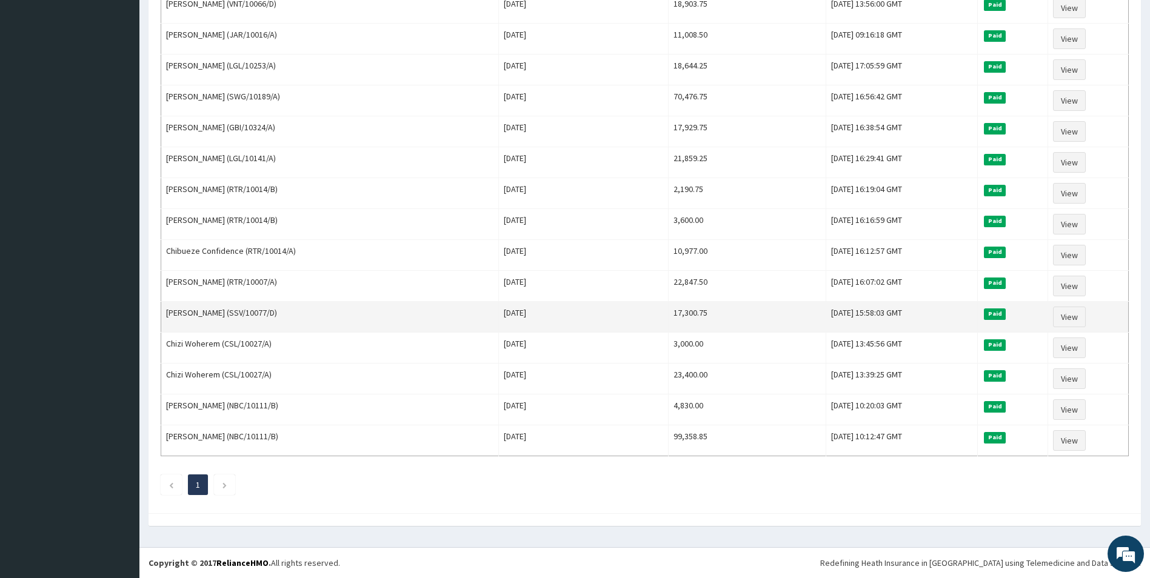
drag, startPoint x: 316, startPoint y: 313, endPoint x: 247, endPoint y: 307, distance: 70.0
click at [247, 307] on td "Oseiwe Ero-Omoighe (SSV/10077/D)" at bounding box center [330, 317] width 338 height 31
click at [250, 304] on td "Oseiwe Ero-Omoighe (SSV/10077/D)" at bounding box center [330, 317] width 338 height 31
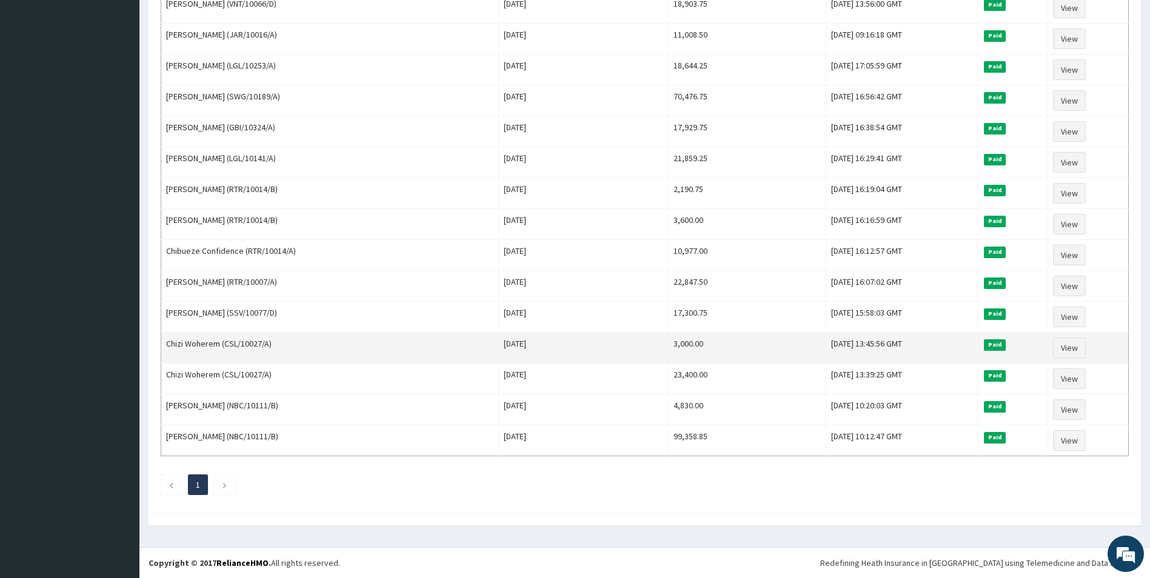
drag, startPoint x: 335, startPoint y: 370, endPoint x: 326, endPoint y: 348, distance: 23.6
click at [338, 367] on td "Chizi Woherem (CSL/10027/A)" at bounding box center [330, 379] width 338 height 31
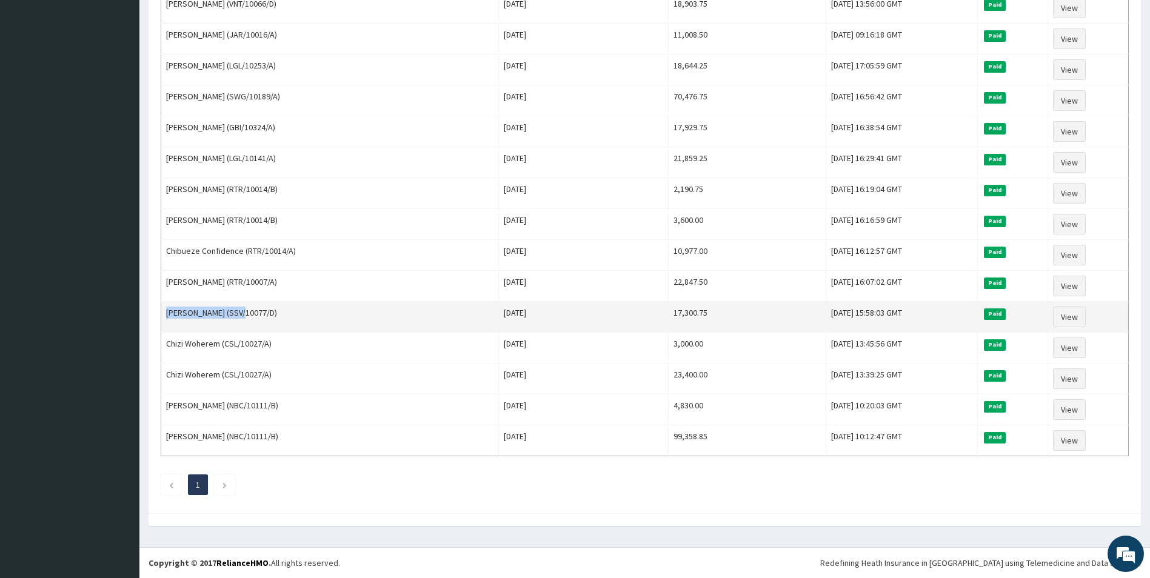
drag, startPoint x: 242, startPoint y: 312, endPoint x: 162, endPoint y: 320, distance: 81.0
click at [162, 320] on td "Oseiwe Ero-Omoighe (SSV/10077/D)" at bounding box center [330, 317] width 338 height 31
copy td "Oseiwe Ero-Omoighe"
click at [1056, 317] on link "View" at bounding box center [1069, 317] width 33 height 21
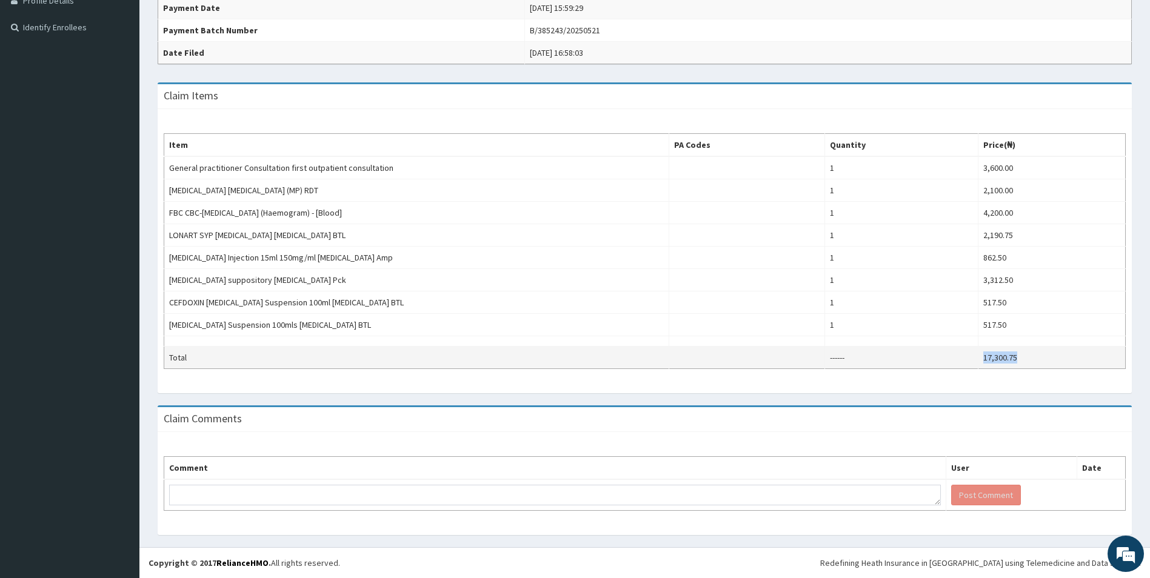
drag, startPoint x: 1024, startPoint y: 359, endPoint x: 967, endPoint y: 360, distance: 56.4
click at [960, 358] on tr "Total ------ 17,300.75" at bounding box center [644, 358] width 961 height 22
copy tr "17,300.75"
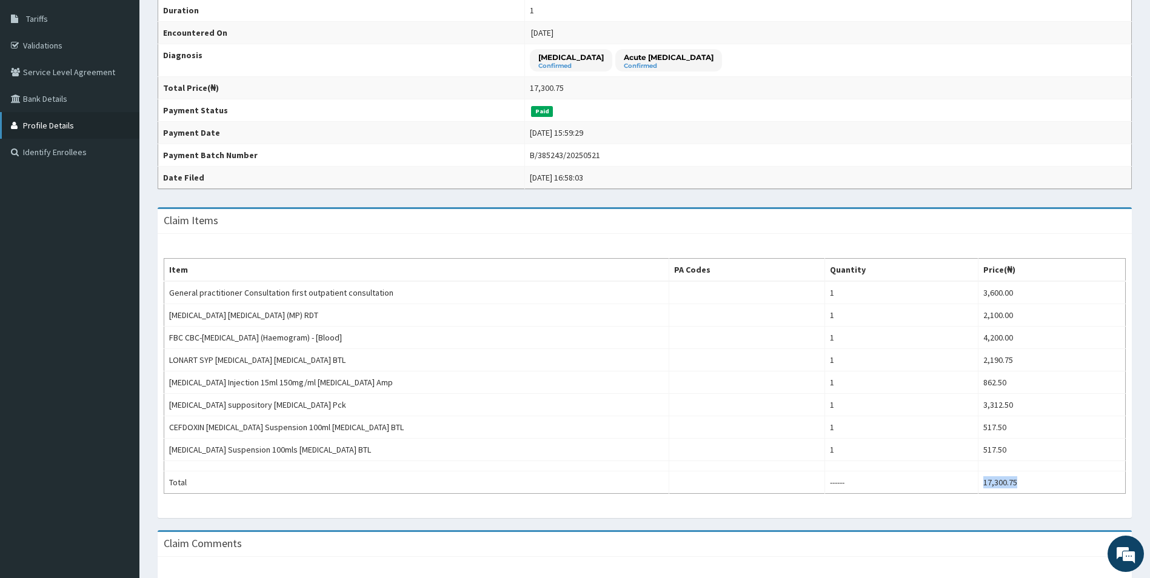
scroll to position [76, 0]
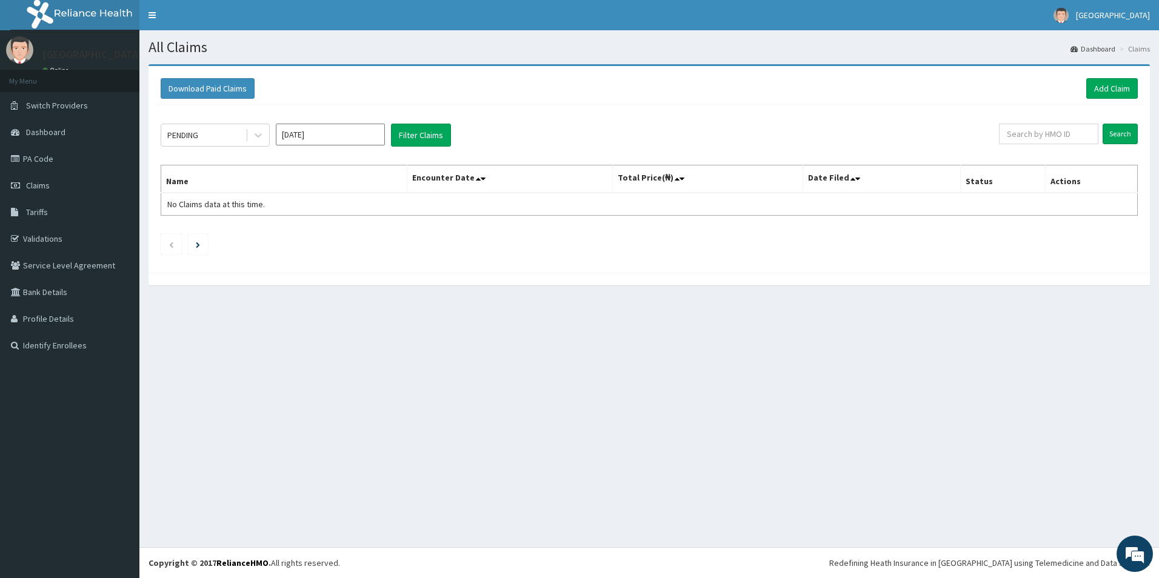
click at [350, 127] on input "[DATE]" at bounding box center [330, 135] width 109 height 22
click at [296, 184] on div "Jan" at bounding box center [294, 185] width 24 height 22
type input "Jan 2025"
click at [252, 138] on div at bounding box center [258, 135] width 22 height 22
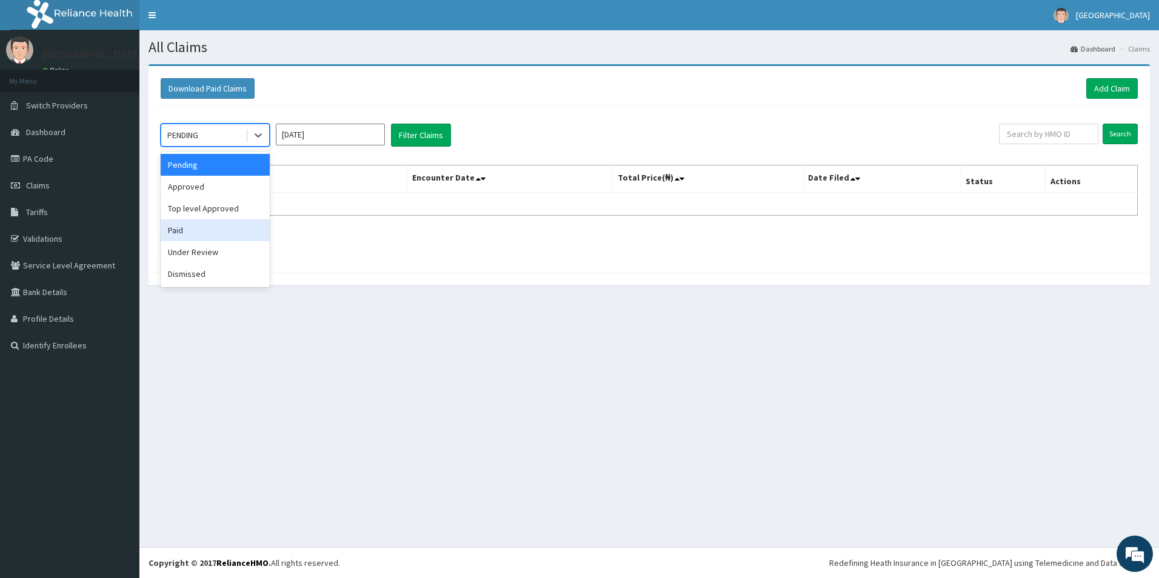
click at [198, 227] on div "Paid" at bounding box center [215, 230] width 109 height 22
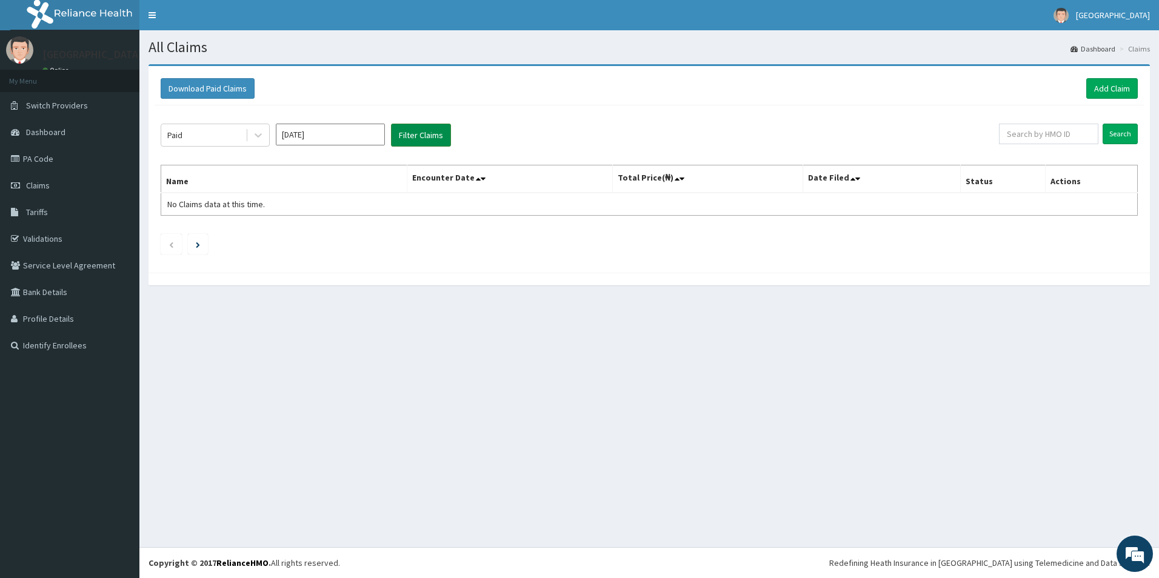
click at [424, 139] on button "Filter Claims" at bounding box center [421, 135] width 60 height 23
click at [1128, 141] on input "Search" at bounding box center [1119, 134] width 35 height 21
click at [1128, 135] on input "Search" at bounding box center [1119, 134] width 35 height 21
click at [1115, 137] on input "Search" at bounding box center [1119, 134] width 35 height 21
click at [1125, 139] on input "Search" at bounding box center [1119, 134] width 35 height 21
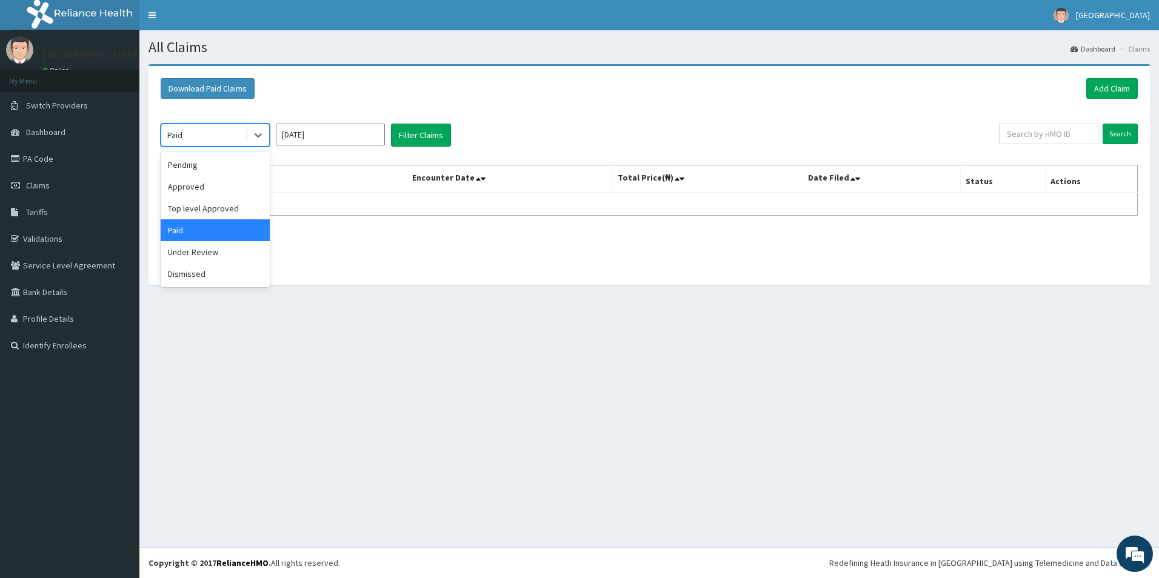
click at [234, 129] on div "Paid" at bounding box center [203, 134] width 84 height 19
drag, startPoint x: 184, startPoint y: 228, endPoint x: 319, endPoint y: 177, distance: 144.4
click at [189, 225] on div "Paid" at bounding box center [215, 230] width 109 height 22
click at [438, 138] on button "Filter Claims" at bounding box center [421, 135] width 60 height 23
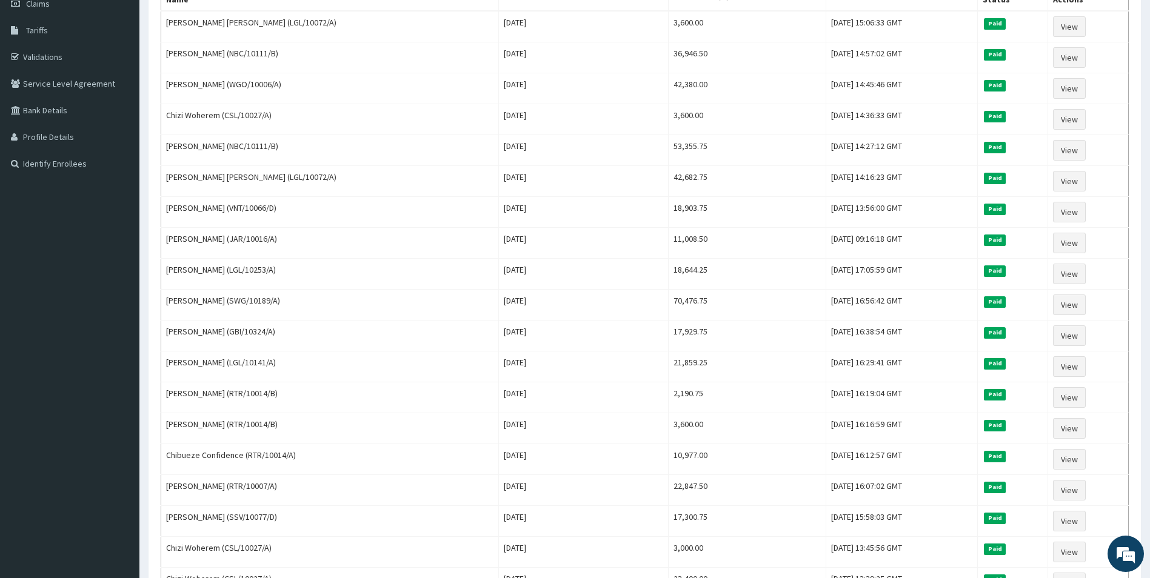
scroll to position [386, 0]
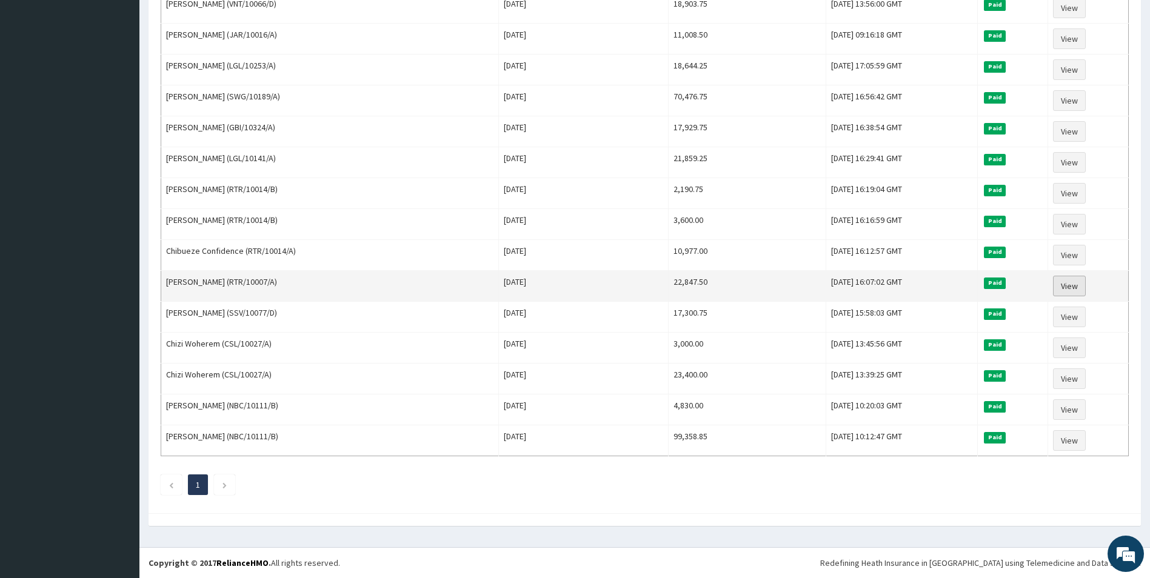
click at [1068, 283] on link "View" at bounding box center [1069, 286] width 33 height 21
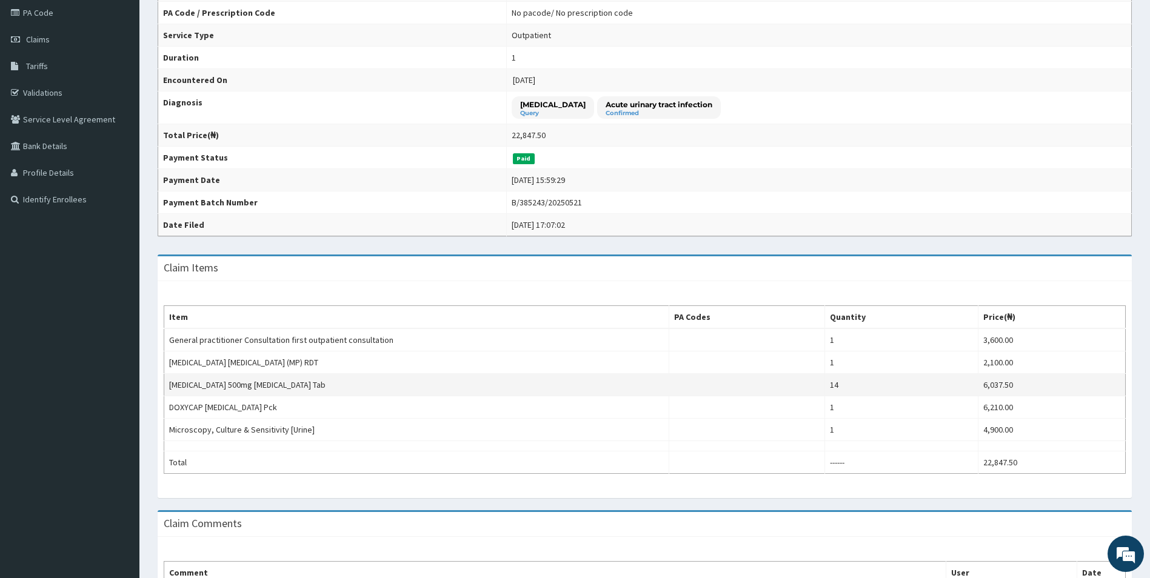
scroll to position [251, 0]
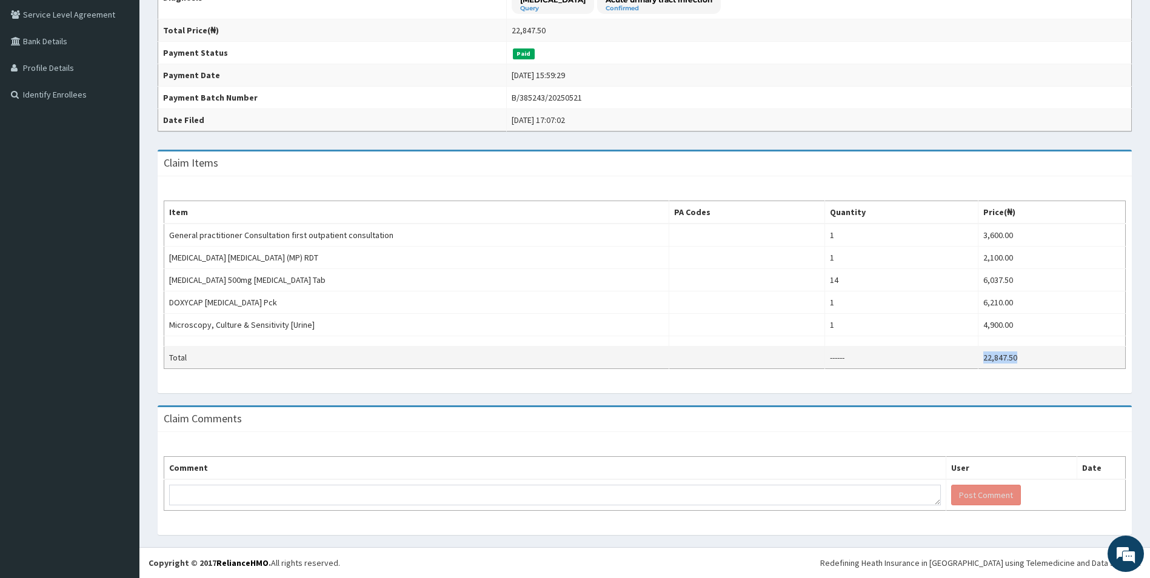
drag, startPoint x: 1013, startPoint y: 362, endPoint x: 965, endPoint y: 352, distance: 49.1
click at [965, 352] on tr "Total ------ 22,847.50" at bounding box center [644, 358] width 961 height 22
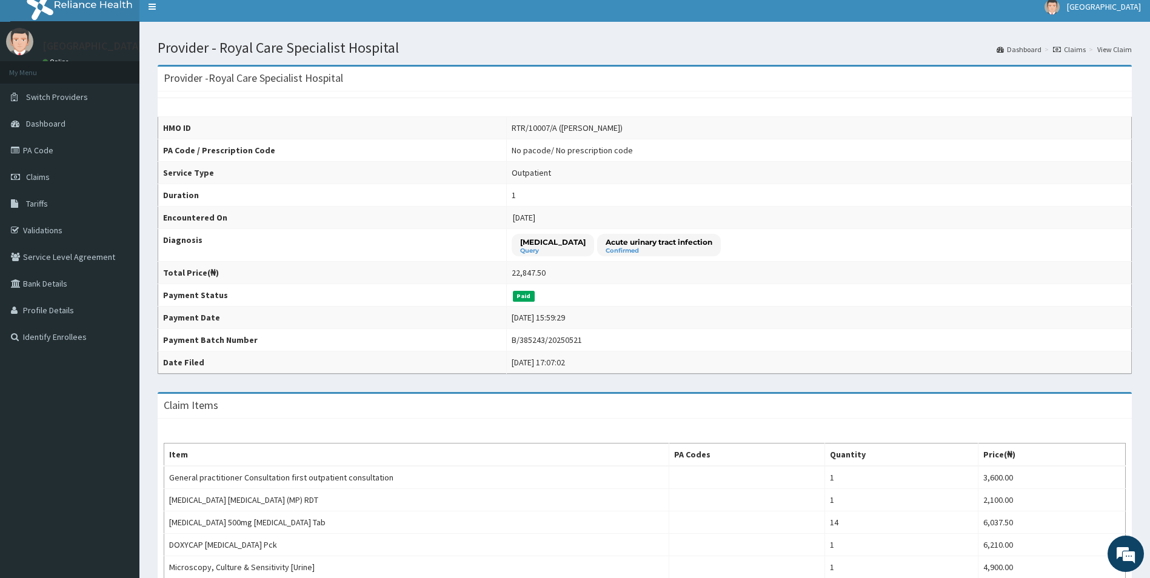
scroll to position [0, 0]
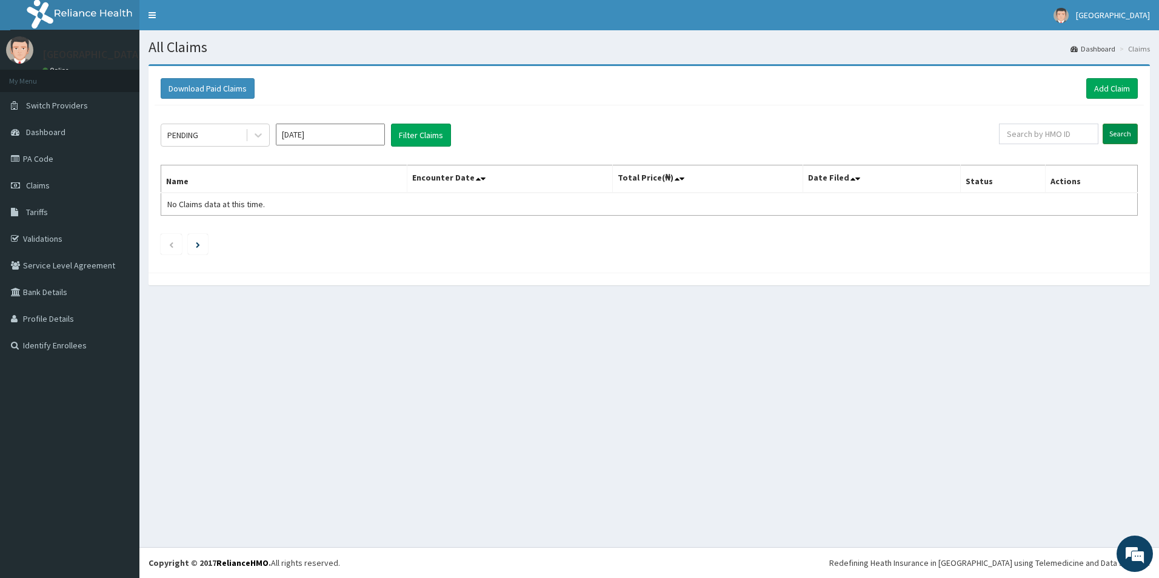
click at [1130, 135] on input "Search" at bounding box center [1119, 134] width 35 height 21
click at [353, 132] on input "Sep 2025" at bounding box center [330, 135] width 109 height 22
click at [299, 184] on div "Jan" at bounding box center [294, 185] width 24 height 22
type input "Jan 2025"
click at [259, 133] on icon at bounding box center [258, 135] width 12 height 12
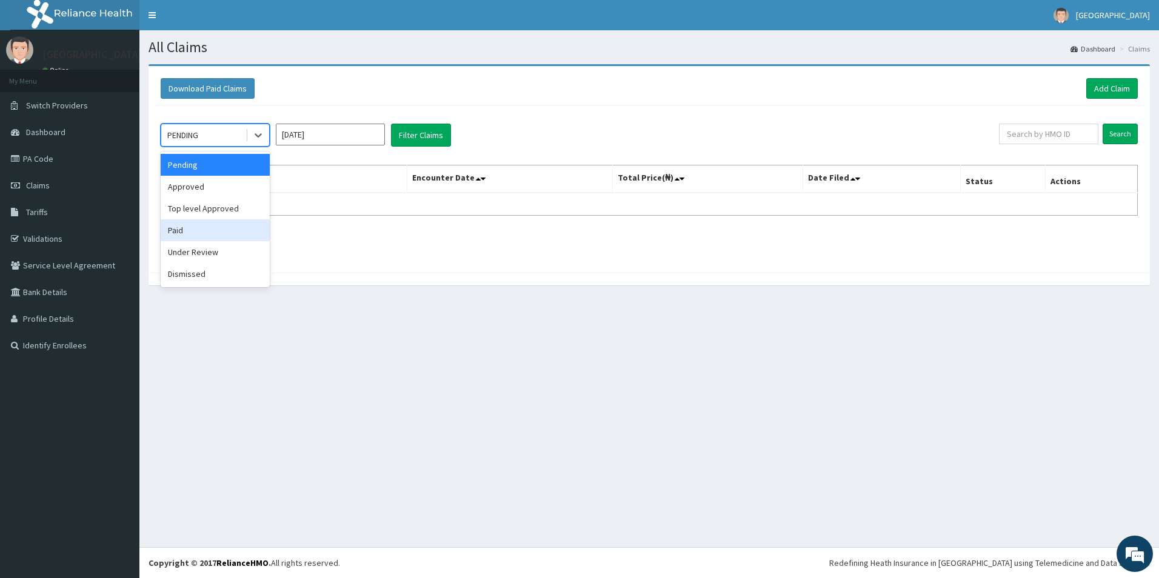
click at [205, 235] on div "Paid" at bounding box center [215, 230] width 109 height 22
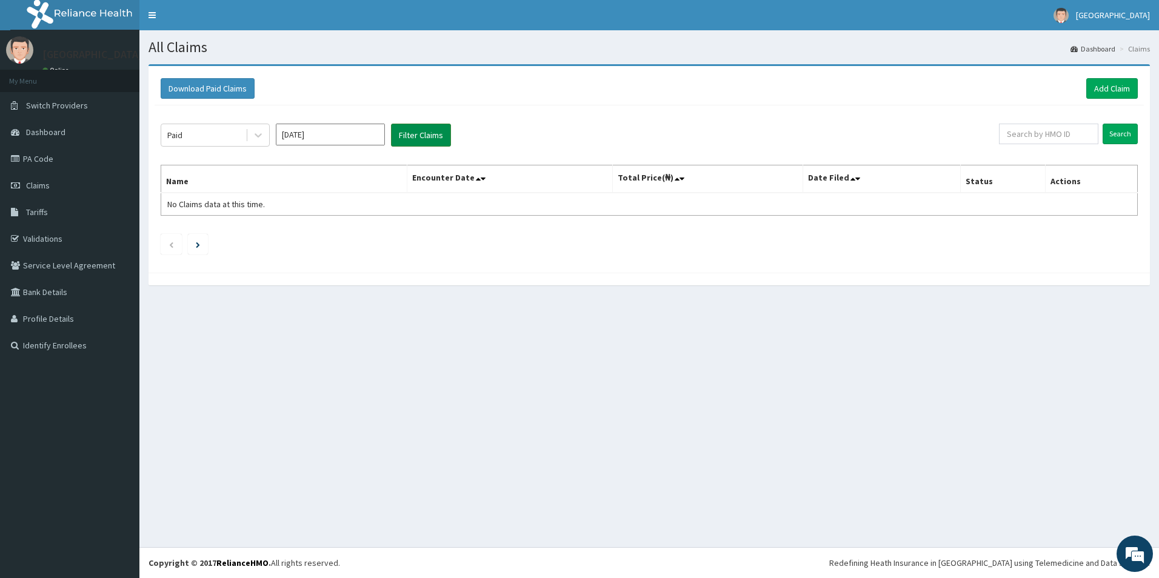
click at [421, 142] on button "Filter Claims" at bounding box center [421, 135] width 60 height 23
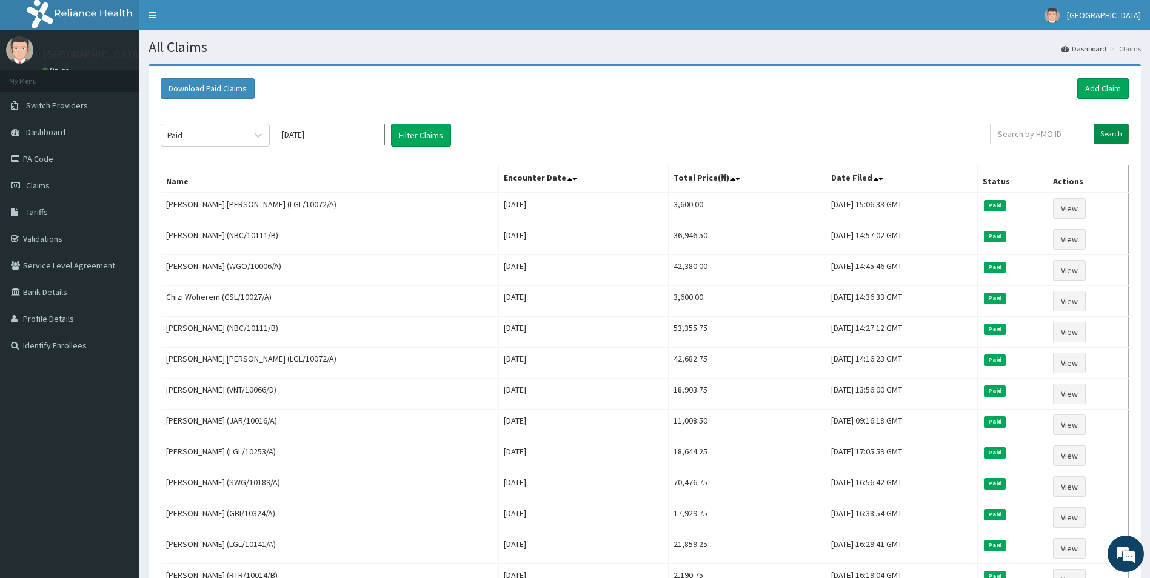
click at [1105, 132] on input "Search" at bounding box center [1110, 134] width 35 height 21
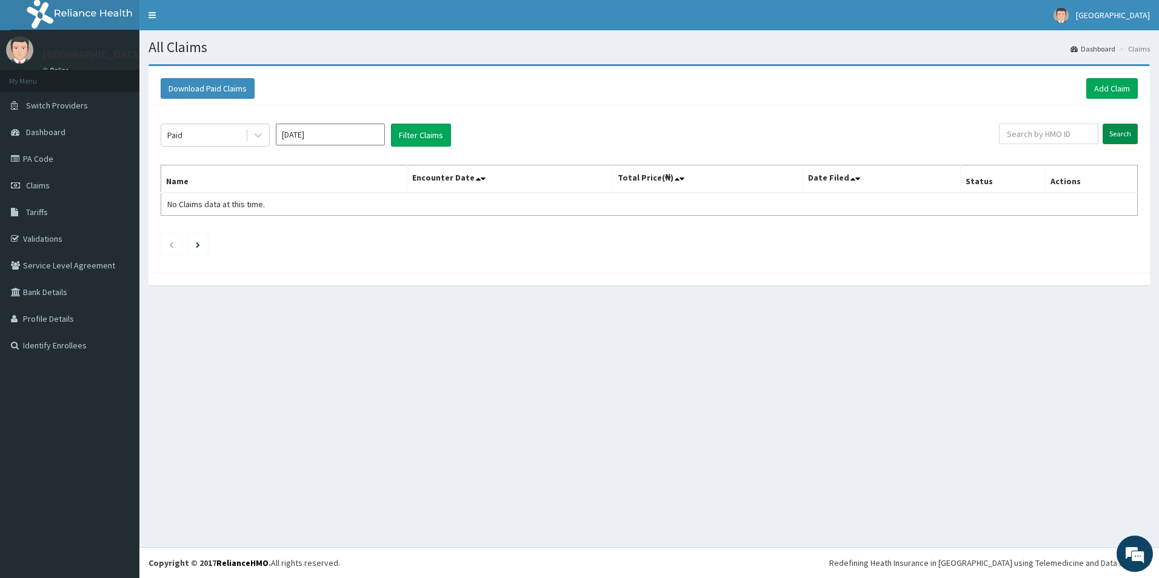
click at [1113, 125] on input "Search" at bounding box center [1119, 134] width 35 height 21
click at [1130, 130] on input "Search" at bounding box center [1119, 134] width 35 height 21
click at [399, 130] on button "Filter Claims" at bounding box center [421, 135] width 60 height 23
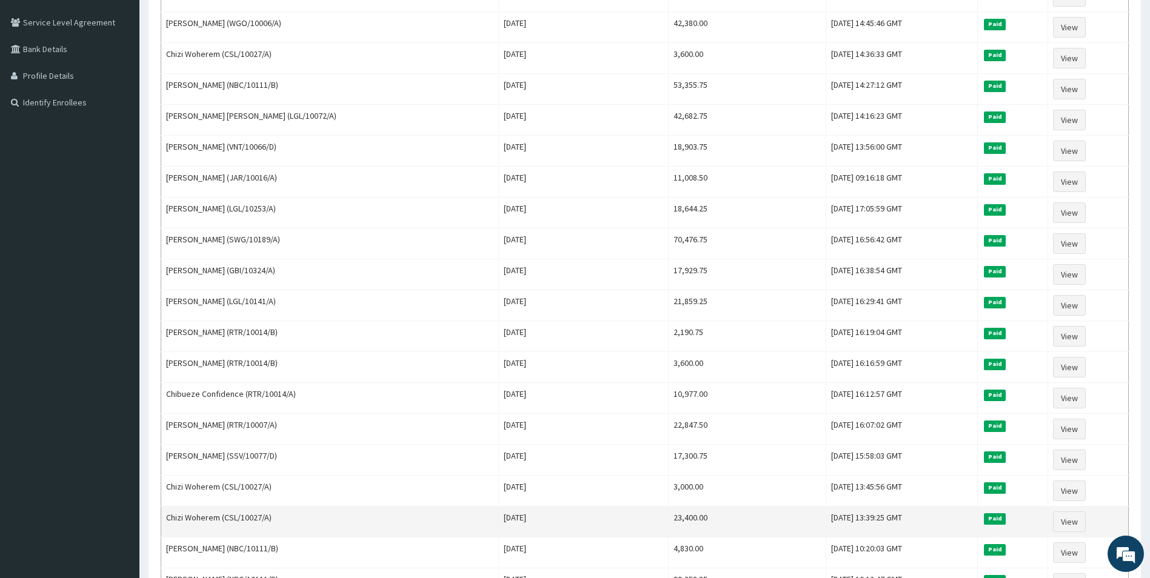
scroll to position [386, 0]
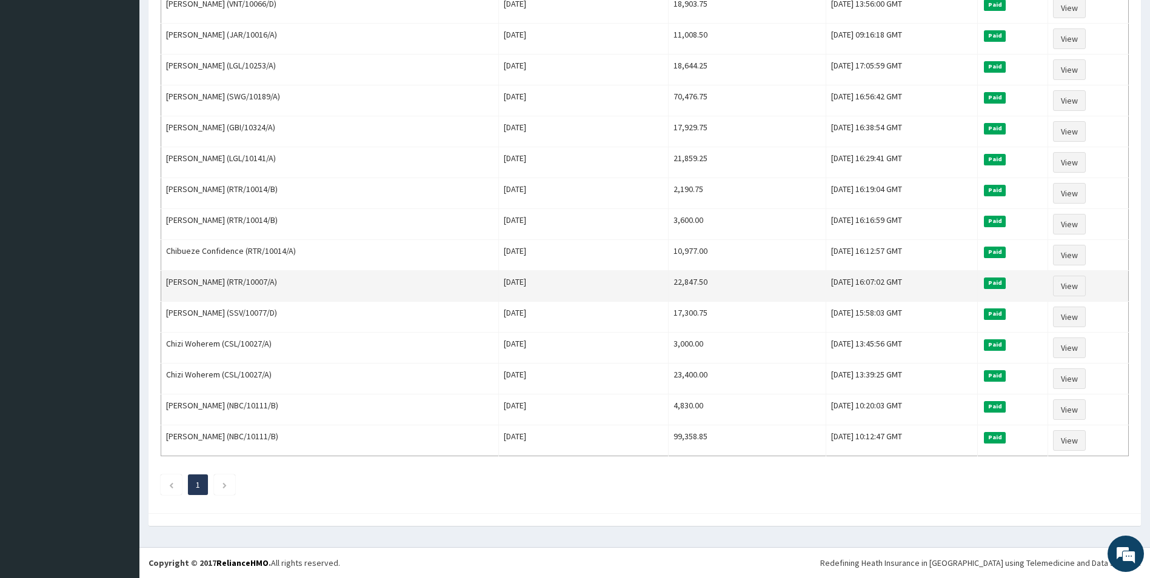
drag, startPoint x: 659, startPoint y: 283, endPoint x: 613, endPoint y: 278, distance: 45.7
click at [613, 278] on tr "Odali Chibueze (RTR/10007/A) Sat Jan 11 2025 22,847.50 Thu, 01 May 2025 16:07:0…" at bounding box center [644, 286] width 967 height 31
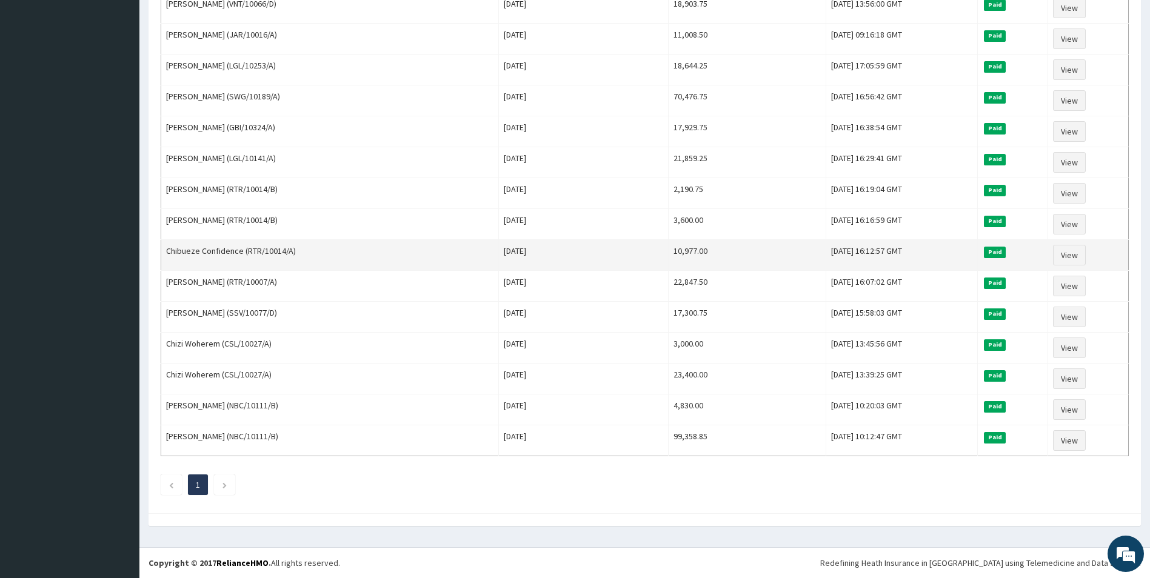
copy tr "22,847.50"
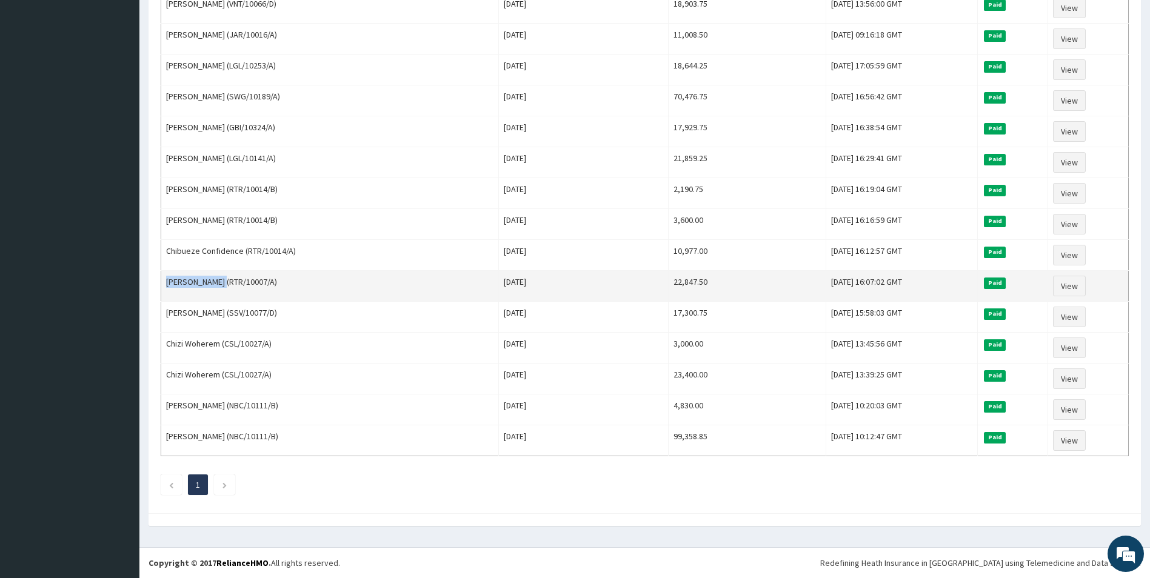
drag, startPoint x: 219, startPoint y: 284, endPoint x: 162, endPoint y: 293, distance: 57.7
click at [162, 295] on td "Odali Chibueze (RTR/10007/A)" at bounding box center [330, 286] width 338 height 31
copy td "Odali Chibueze"
drag, startPoint x: 671, startPoint y: 285, endPoint x: 603, endPoint y: 290, distance: 68.6
click at [612, 284] on tr "Odali Chibueze (RTR/10007/A) Sat Jan 11 2025 22,847.50 Thu, 01 May 2025 16:07:0…" at bounding box center [644, 286] width 967 height 31
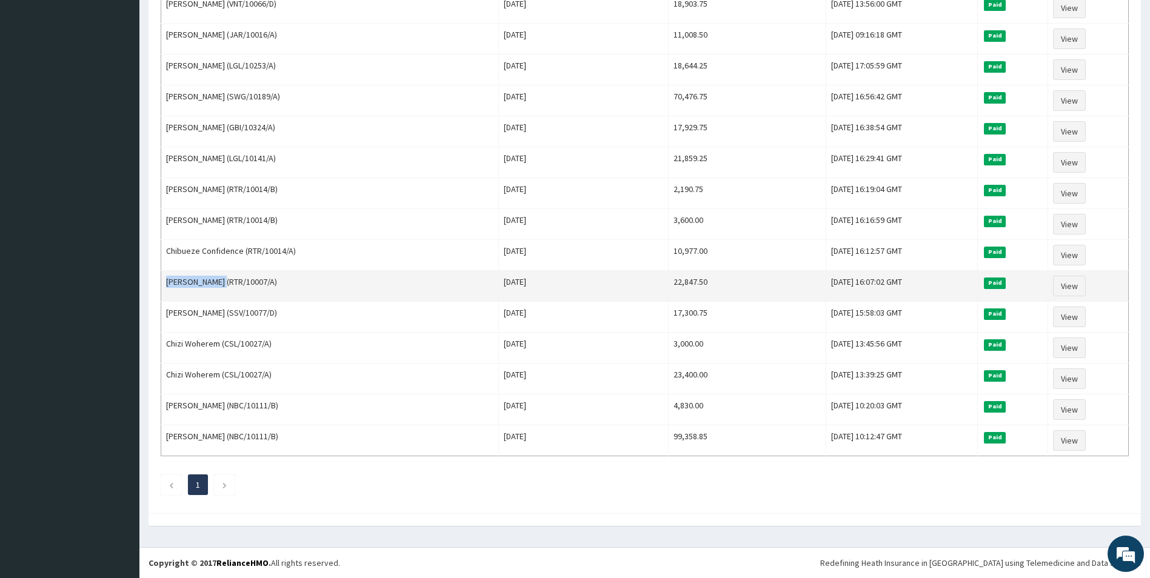
copy tr "22,847.50"
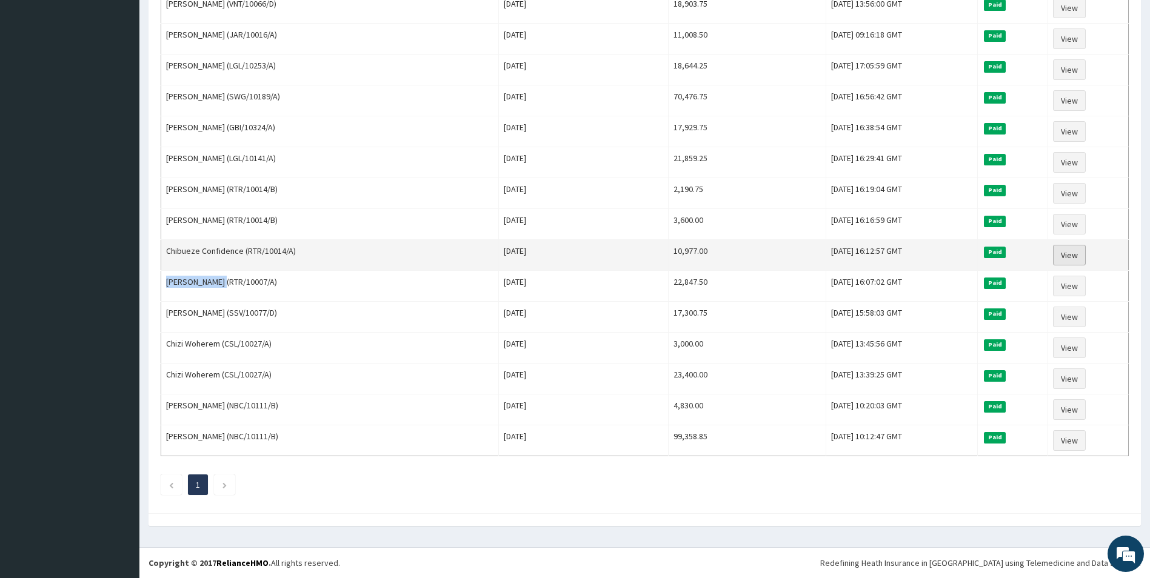
click at [1057, 252] on link "View" at bounding box center [1069, 255] width 33 height 21
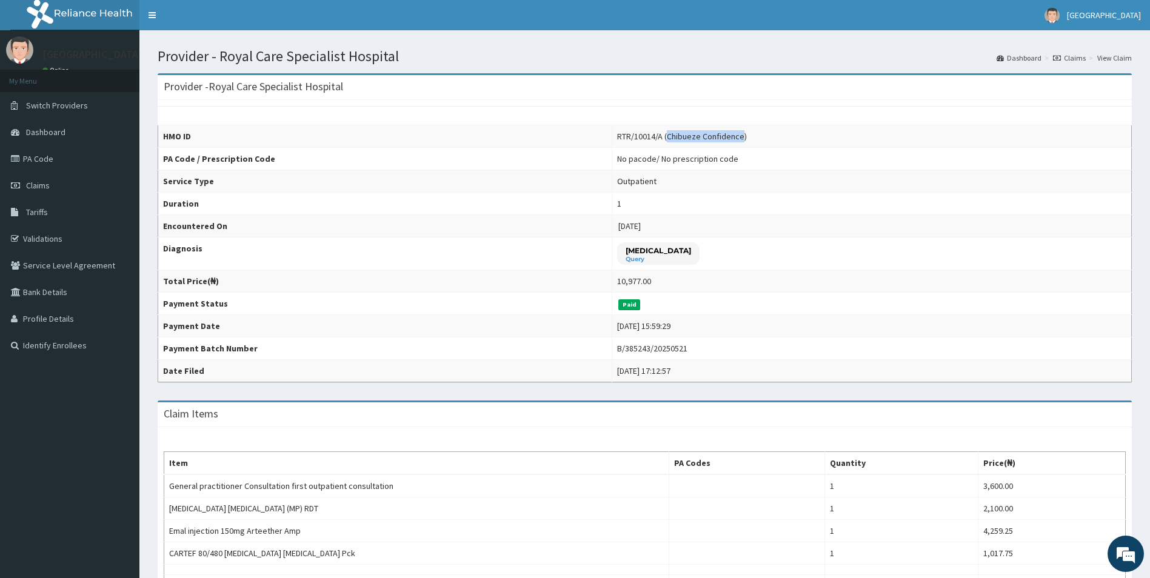
drag, startPoint x: 727, startPoint y: 136, endPoint x: 655, endPoint y: 138, distance: 72.7
click at [655, 138] on div "RTR/10014/A (Chibueze Confidence)" at bounding box center [682, 136] width 130 height 12
copy div "Chibueze Confidence"
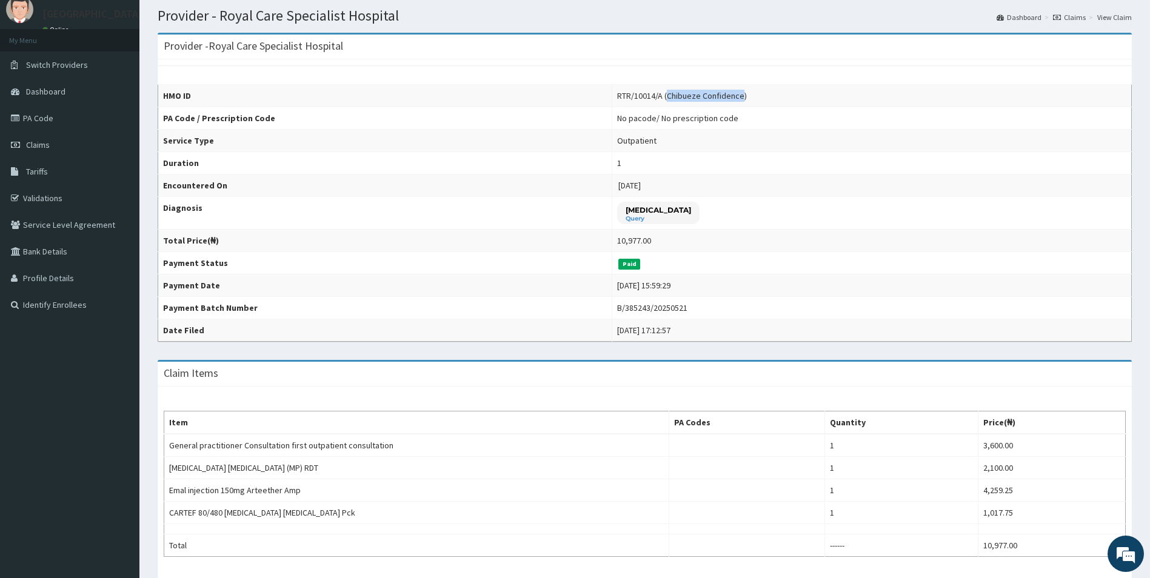
scroll to position [61, 0]
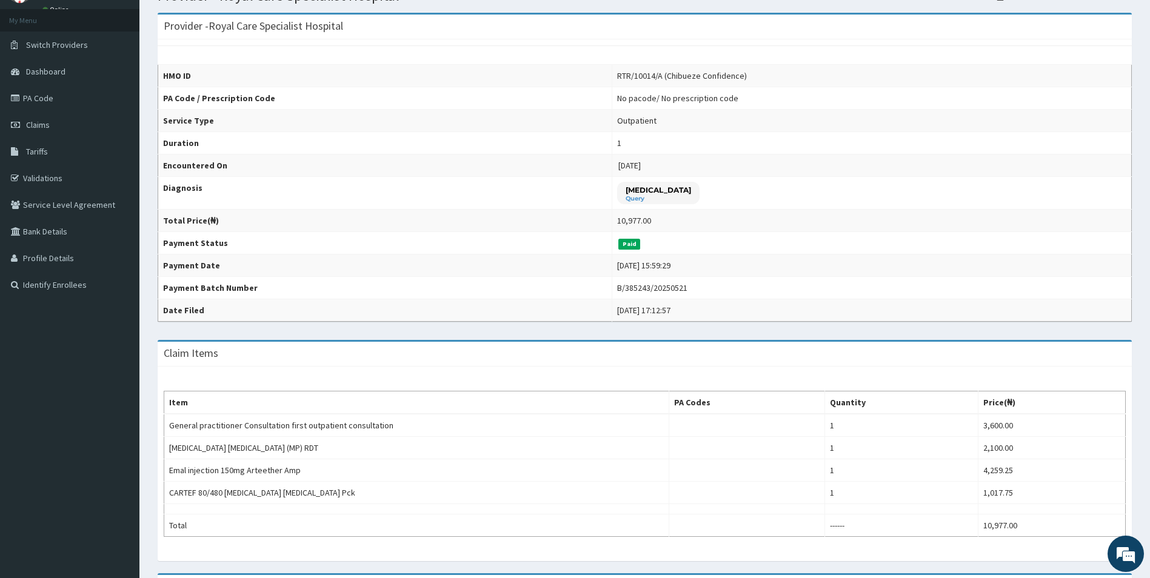
drag, startPoint x: 639, startPoint y: 219, endPoint x: 587, endPoint y: 221, distance: 52.2
click at [587, 221] on tr "Total Price(₦) 10,977.00" at bounding box center [644, 221] width 973 height 22
click at [638, 218] on td "10,977.00" at bounding box center [871, 221] width 519 height 22
click at [643, 225] on td "10,977.00" at bounding box center [871, 221] width 519 height 22
click at [639, 221] on td "10,977.00" at bounding box center [871, 221] width 519 height 22
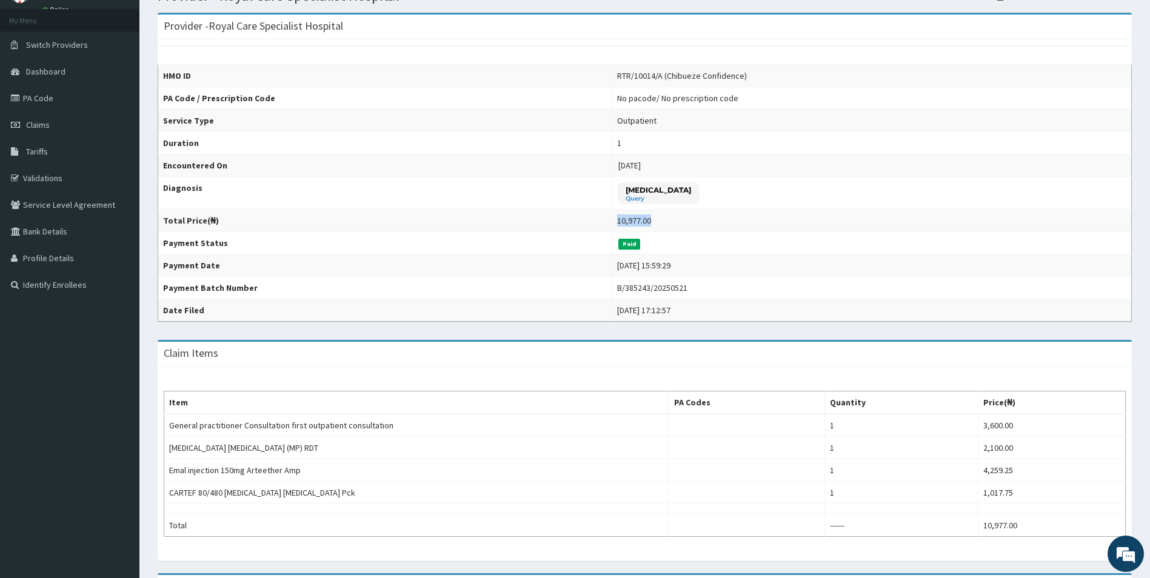
drag, startPoint x: 639, startPoint y: 221, endPoint x: 657, endPoint y: 222, distance: 17.6
click at [657, 222] on td "10,977.00" at bounding box center [871, 221] width 519 height 22
copy div "10,977.00"
